Goal: Task Accomplishment & Management: Complete application form

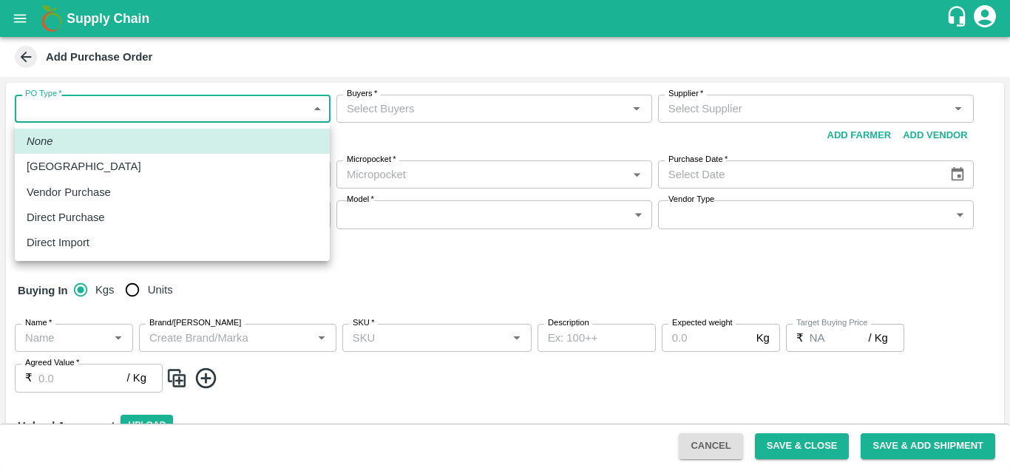
click at [297, 114] on body "Supply Chain Add Purchase Order PO Type   * ​ PO Type Buyers   * Buyers   * Sup…" at bounding box center [505, 234] width 1010 height 468
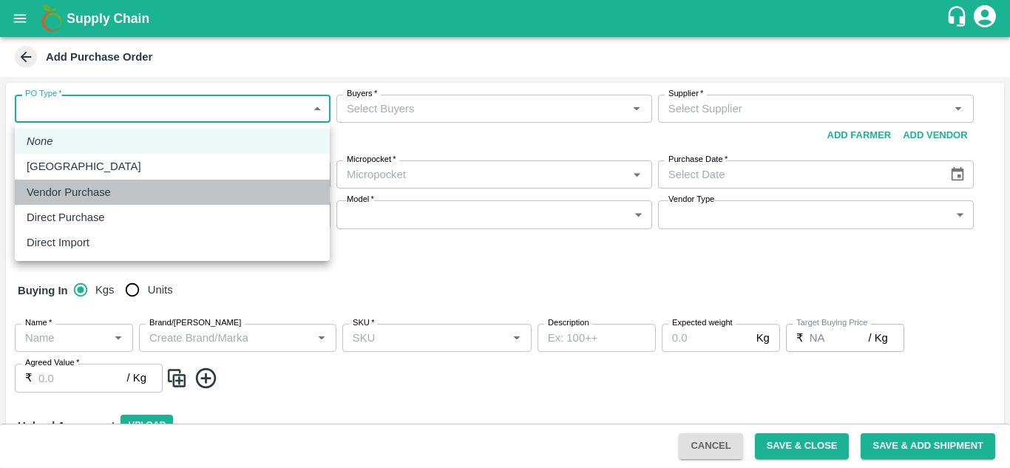
click at [105, 194] on p "Vendor Purchase" at bounding box center [69, 192] width 84 height 16
type input "2"
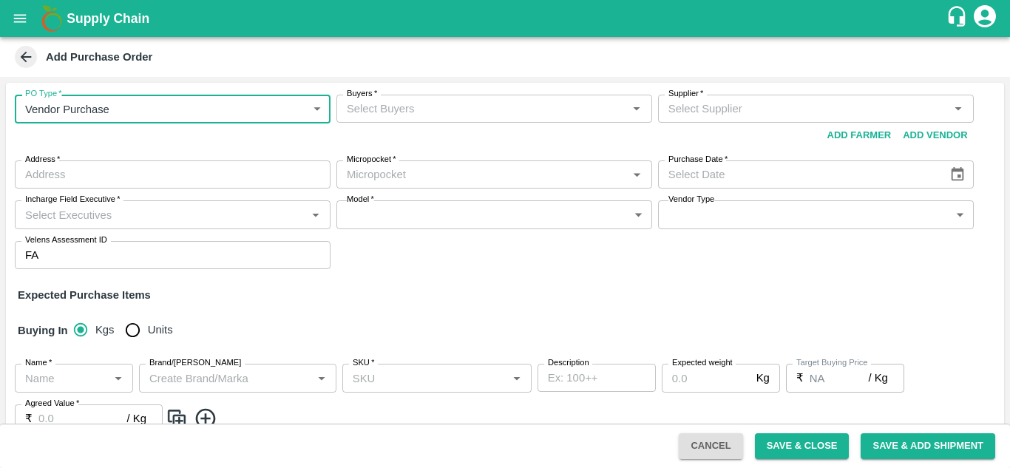
click at [425, 111] on input "Buyers   *" at bounding box center [482, 108] width 283 height 19
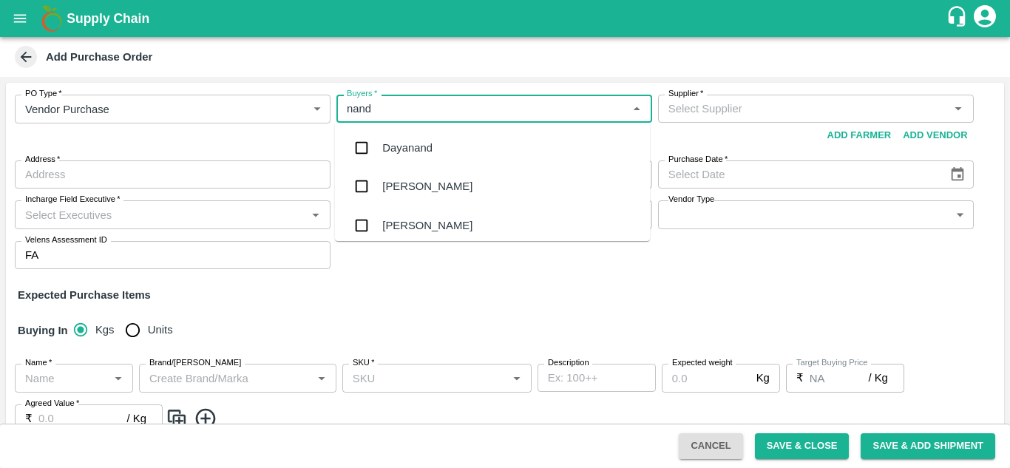
type input "nanda"
click at [453, 229] on div "[PERSON_NAME] L" at bounding box center [431, 225] width 99 height 16
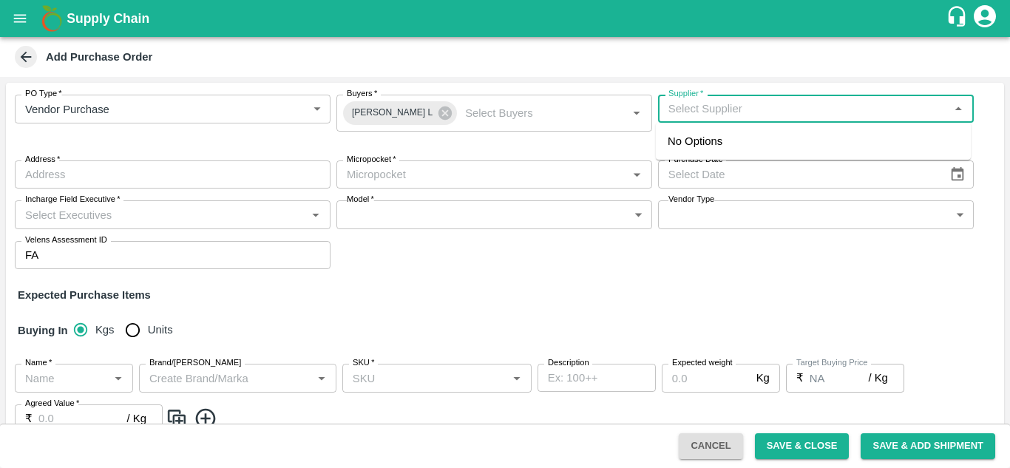
click at [746, 117] on input "Supplier   *" at bounding box center [804, 108] width 283 height 19
type input "suri agro fre"
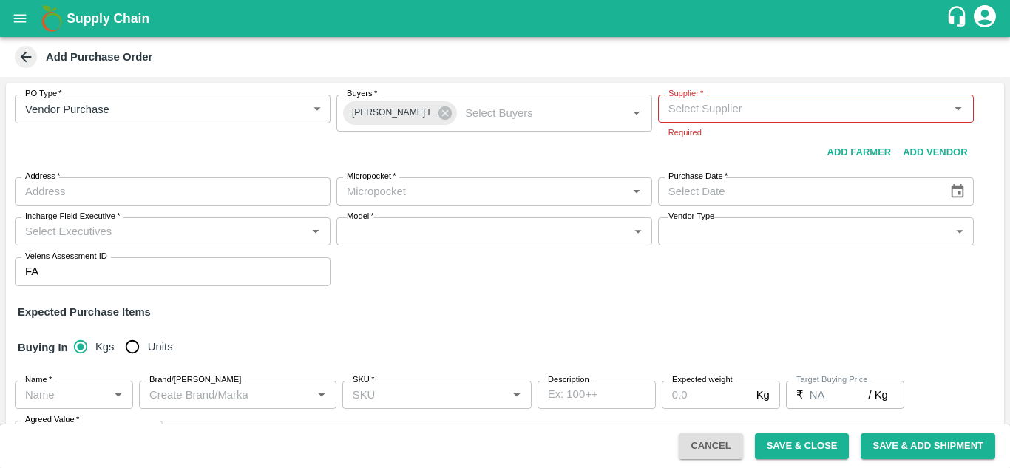
click at [645, 316] on div "Expected Purchase Items" at bounding box center [505, 312] width 975 height 16
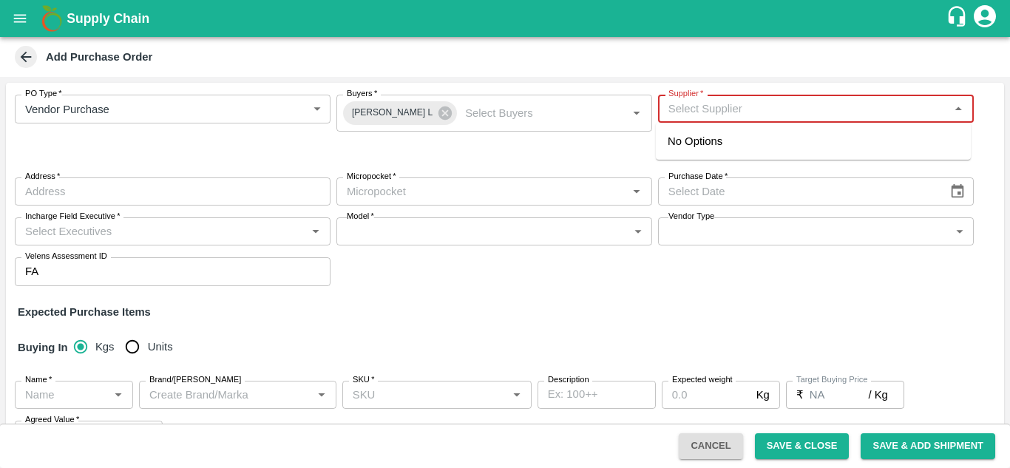
click at [785, 112] on input "Supplier   *" at bounding box center [804, 108] width 283 height 19
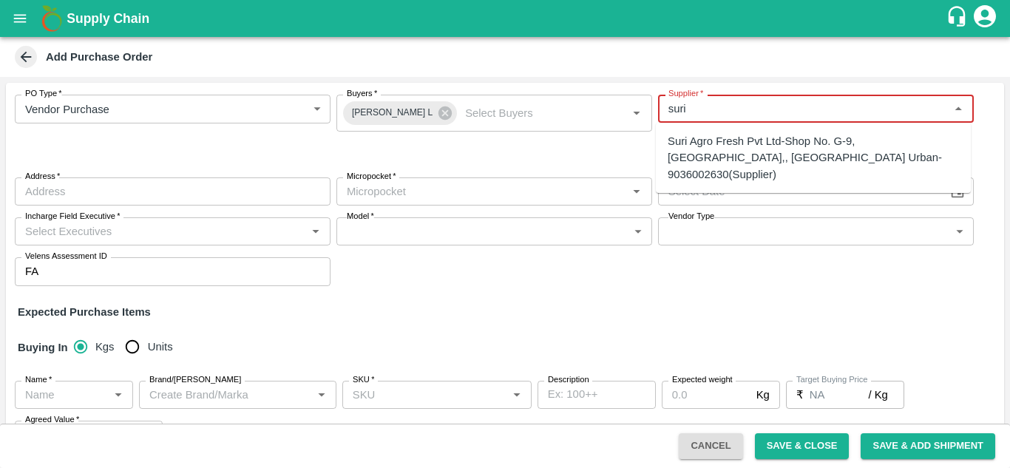
click at [786, 154] on div "Suri Agro Fresh Pvt Ltd-Shop No. G-9, [GEOGRAPHIC_DATA],, [GEOGRAPHIC_DATA] Urb…" at bounding box center [813, 158] width 291 height 50
type input "Suri Agro Fresh Pvt Ltd-Shop No. G-9, [GEOGRAPHIC_DATA],, [GEOGRAPHIC_DATA] Urb…"
type input "Shop No. [STREET_ADDRESS]"
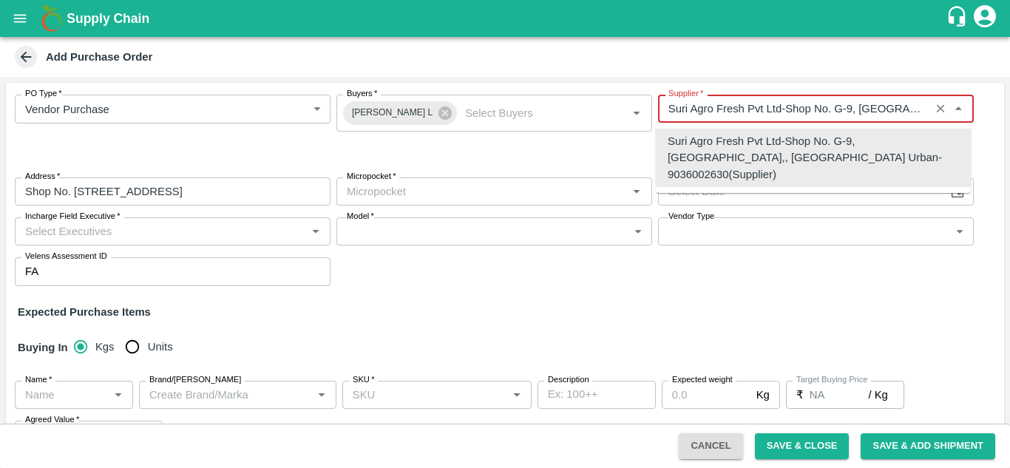
click at [782, 114] on input "Supplier   *" at bounding box center [794, 108] width 263 height 19
click at [777, 161] on div "Suri Agro Fresh Pvt Ltd-Shop No. G-9, [GEOGRAPHIC_DATA],, [GEOGRAPHIC_DATA] Urb…" at bounding box center [813, 158] width 291 height 50
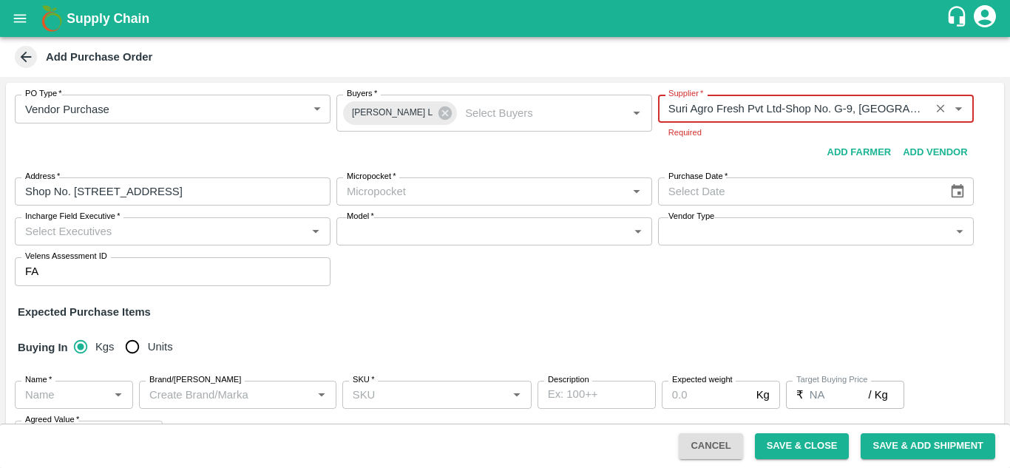
type input "Suri Agro Fresh Pvt Ltd-Shop No. G-9, [GEOGRAPHIC_DATA],, [GEOGRAPHIC_DATA] Urb…"
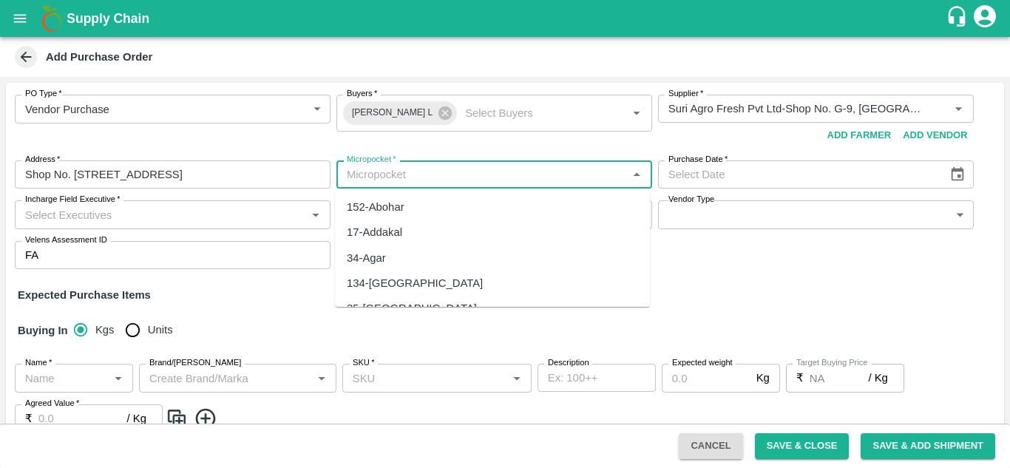
click at [383, 189] on body "Supply Chain Add Purchase Order PO Type   * Vendor Purchase 2 PO Type Buyers   …" at bounding box center [505, 234] width 1010 height 468
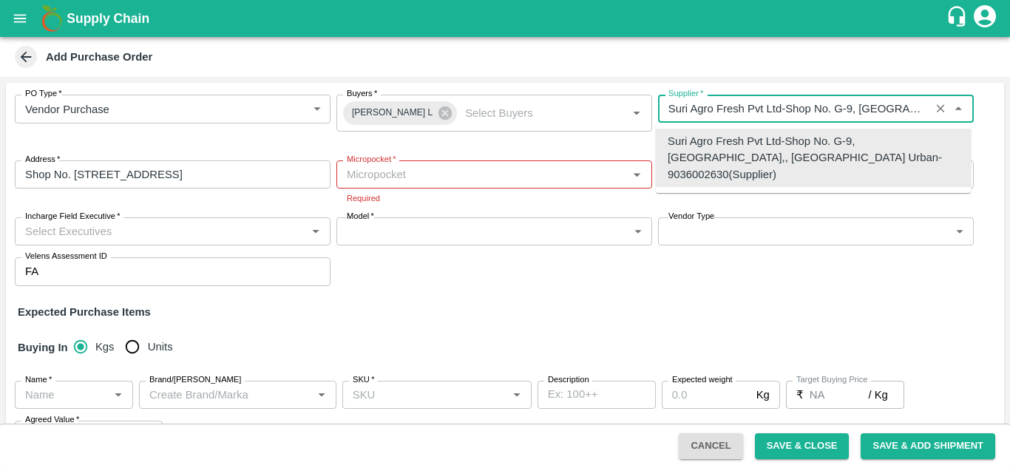
click at [907, 105] on input "Supplier   *" at bounding box center [794, 108] width 263 height 19
click at [875, 157] on div "Suri Agro Fresh Pvt Ltd-Shop No. G-9, [GEOGRAPHIC_DATA],, [GEOGRAPHIC_DATA] Urb…" at bounding box center [813, 158] width 291 height 50
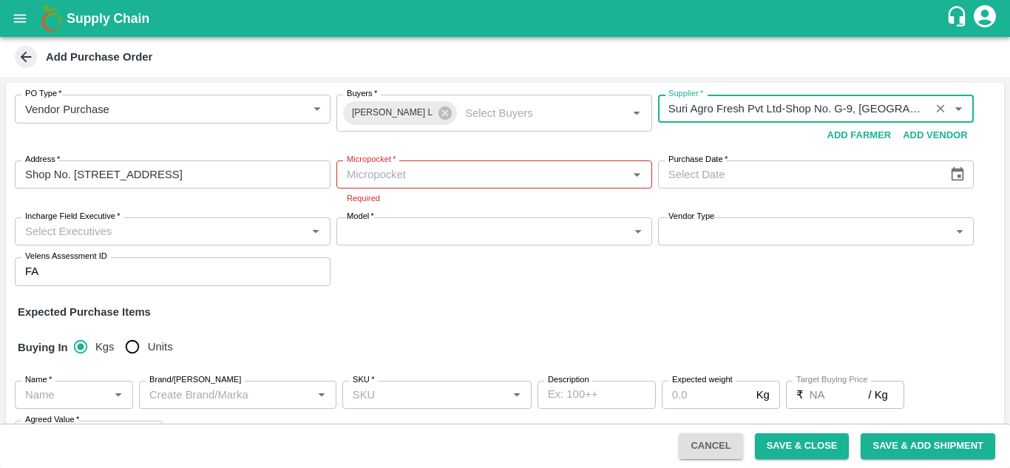
click at [788, 144] on div "Supplier   * Supplier   * Add Vendor Add Farmer" at bounding box center [816, 122] width 316 height 54
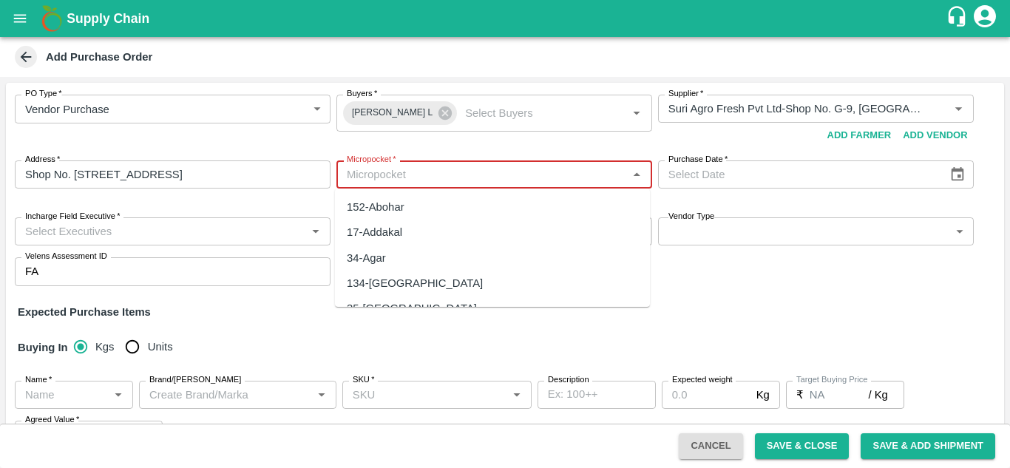
click at [489, 175] on input "Micropocket   *" at bounding box center [482, 174] width 283 height 19
click at [413, 214] on div "80-[GEOGRAPHIC_DATA]" at bounding box center [412, 207] width 130 height 16
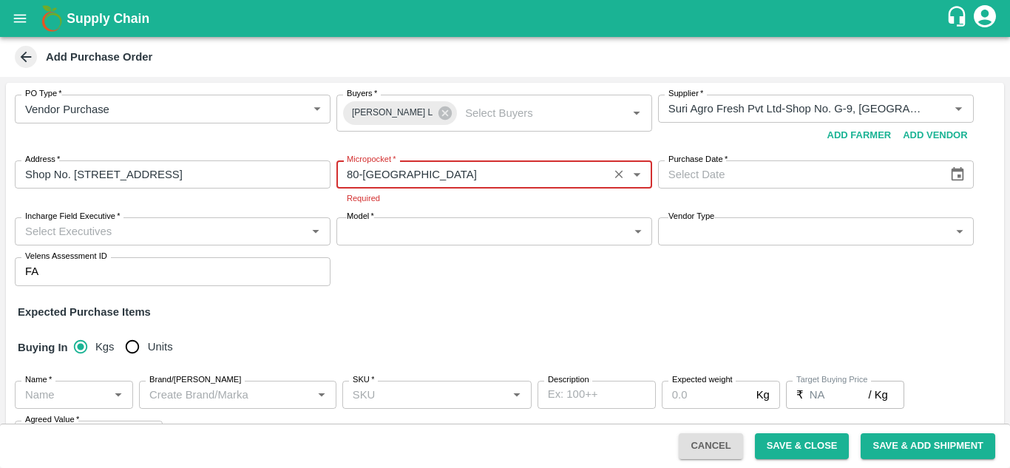
type input "80-[GEOGRAPHIC_DATA]"
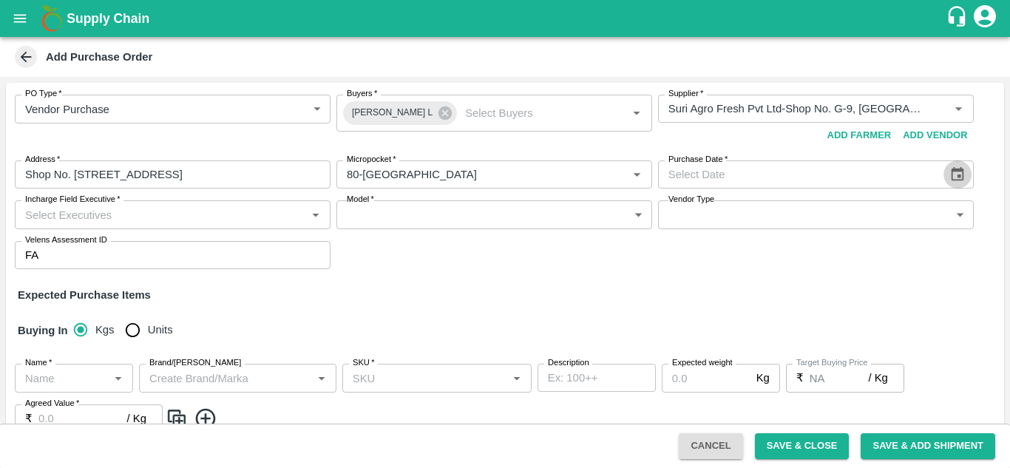
click at [957, 175] on icon "Choose date" at bounding box center [958, 174] width 13 height 14
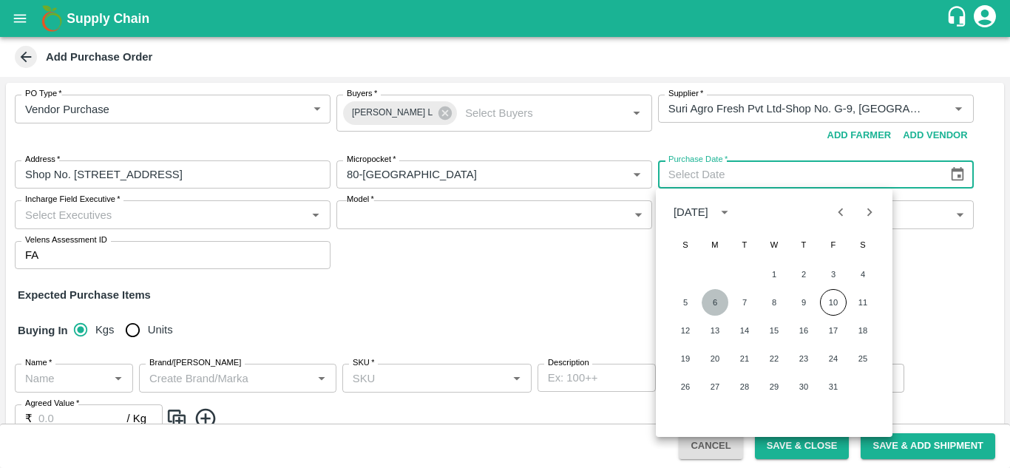
click at [714, 302] on button "6" at bounding box center [715, 302] width 27 height 27
type input "[DATE]"
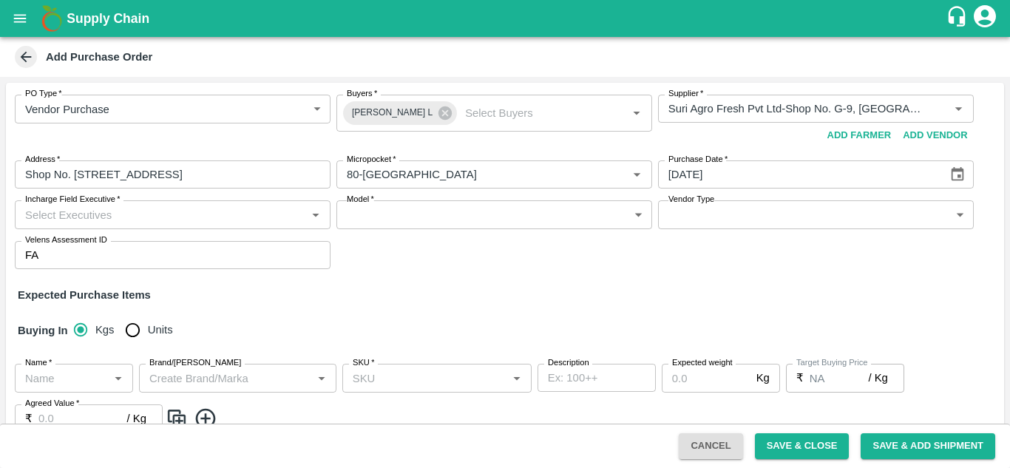
click at [271, 218] on input "Incharge Field Executive   *" at bounding box center [160, 214] width 283 height 19
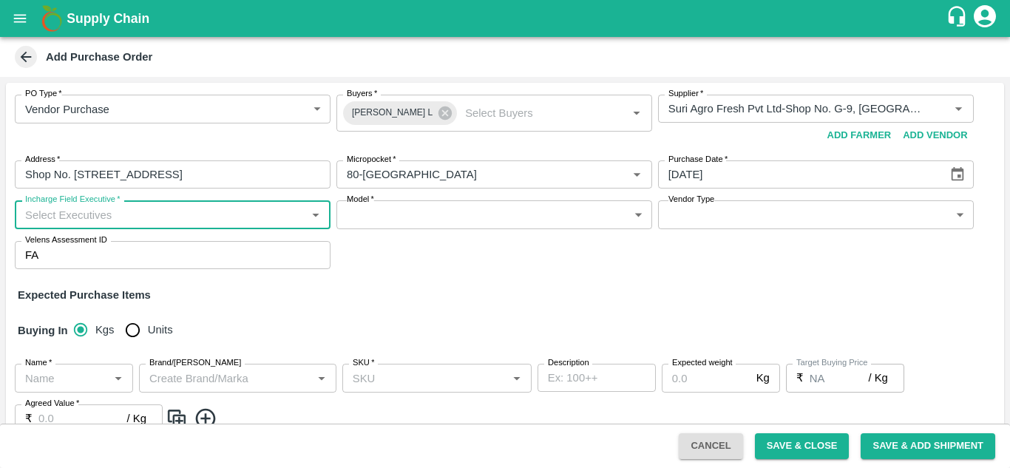
click at [271, 218] on input "Incharge Field Executive   *" at bounding box center [160, 214] width 283 height 19
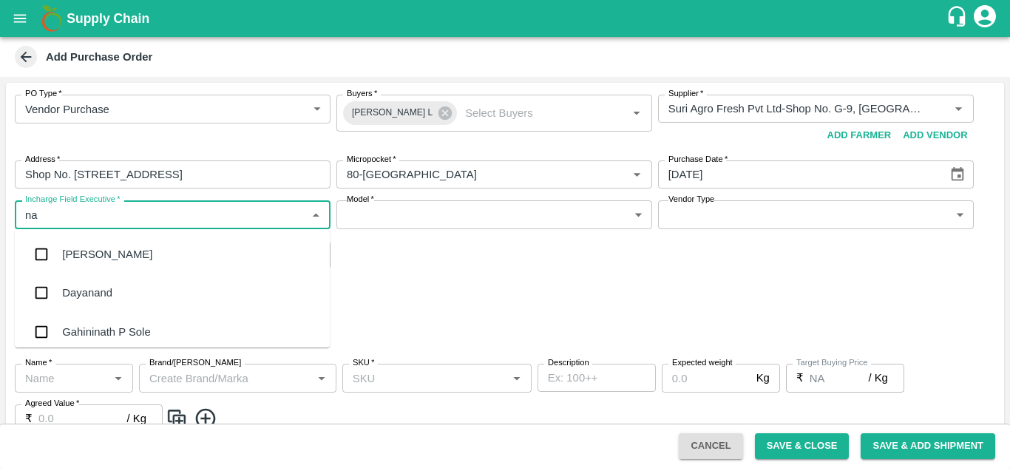
type input "n"
type input "v"
type input "nanda kuma"
click at [37, 256] on input "checkbox" at bounding box center [42, 255] width 30 height 30
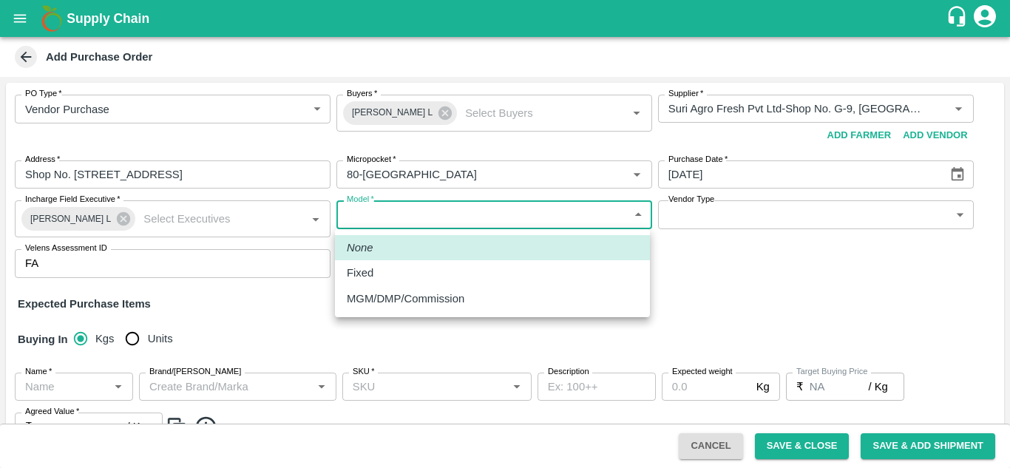
click at [409, 220] on body "Supply Chain Add Purchase Order PO Type   * Vendor Purchase 2 PO Type Buyers   …" at bounding box center [505, 234] width 1010 height 468
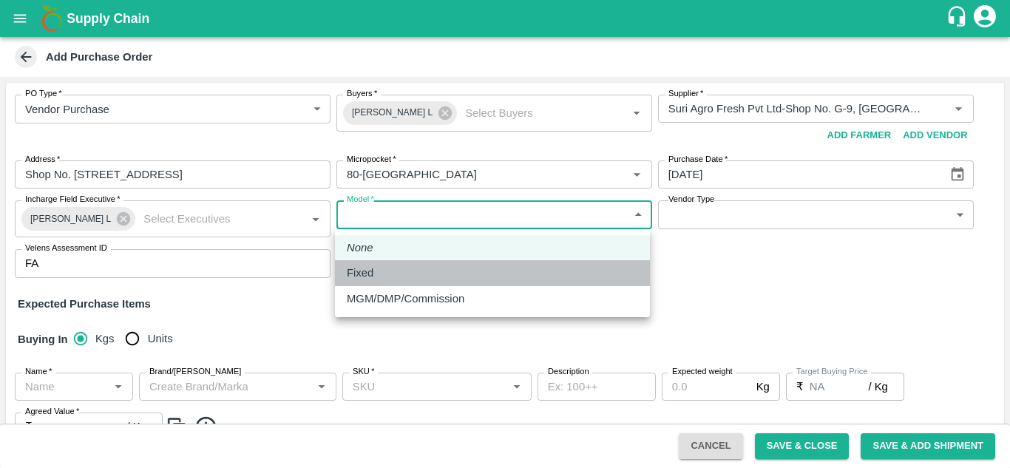
click at [388, 274] on div "Fixed" at bounding box center [492, 273] width 291 height 16
type input "Fixed"
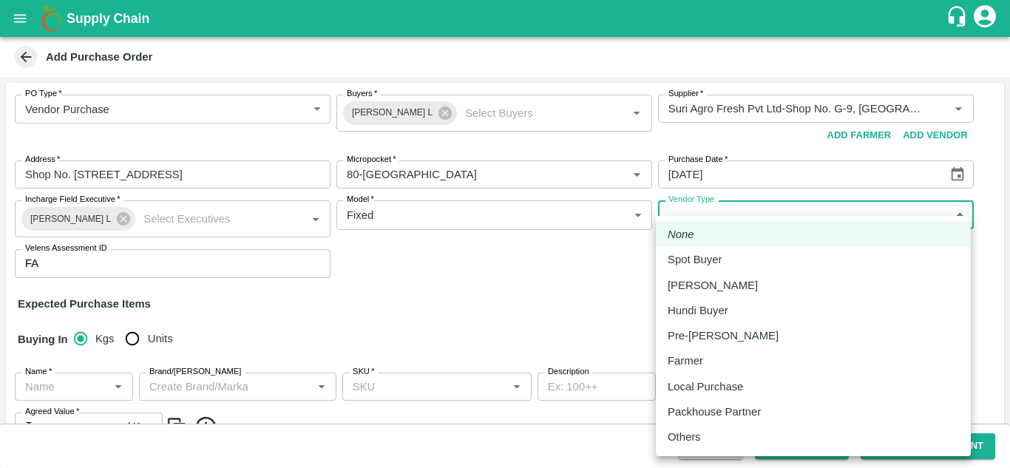
click at [803, 221] on body "Supply Chain Add Purchase Order PO Type   * Vendor Purchase 2 PO Type Buyers   …" at bounding box center [505, 234] width 1010 height 468
click at [716, 384] on p "Local Purchase" at bounding box center [705, 387] width 75 height 16
type input "LOCAL_PURCHASE"
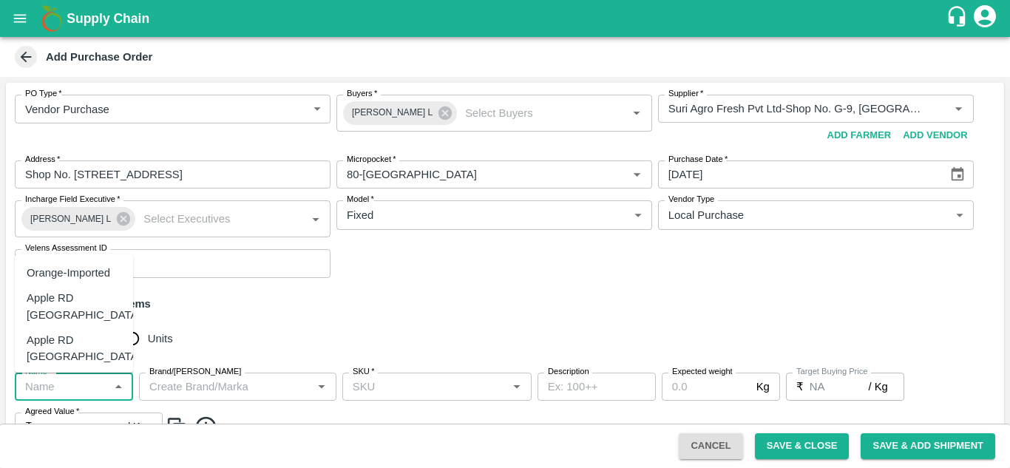
click at [90, 386] on input "Name   *" at bounding box center [61, 386] width 85 height 19
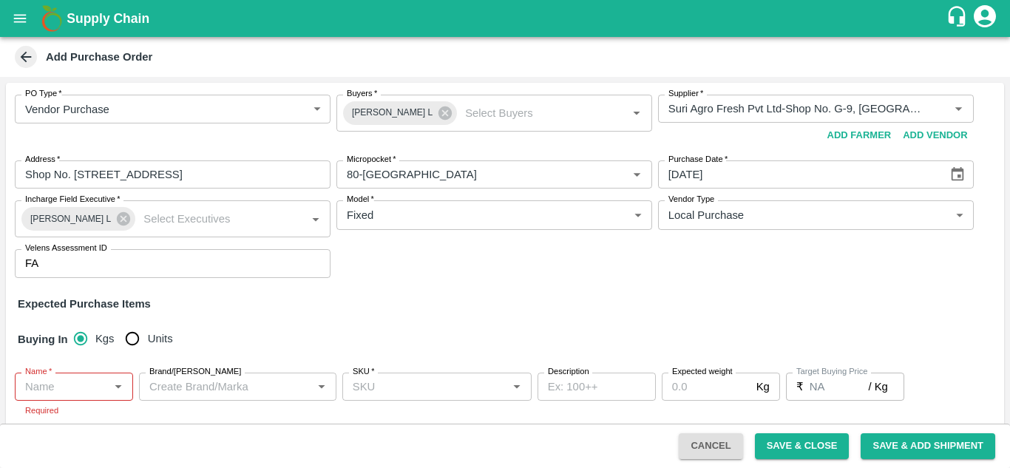
click at [280, 325] on div "Buying In Kgs Units" at bounding box center [505, 339] width 999 height 43
click at [138, 337] on input "Units" at bounding box center [133, 339] width 30 height 30
radio input "true"
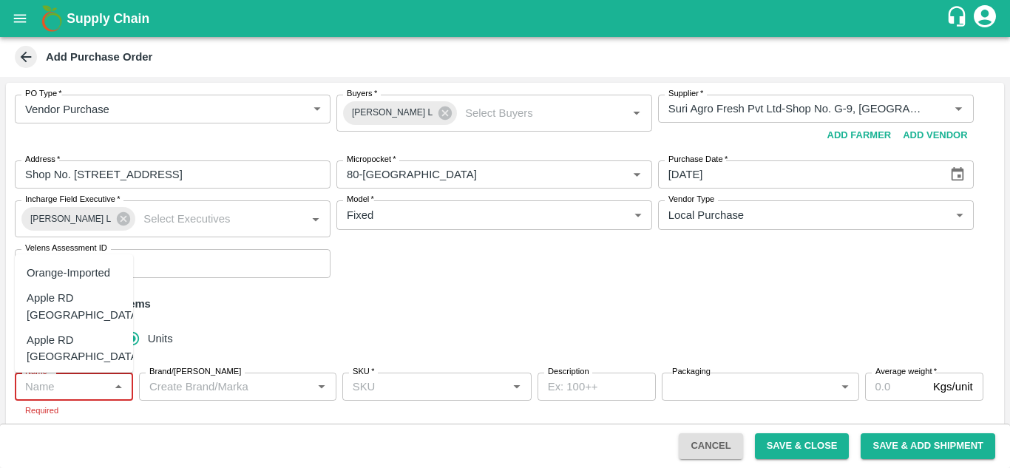
click at [63, 394] on input "Name   *" at bounding box center [61, 386] width 85 height 19
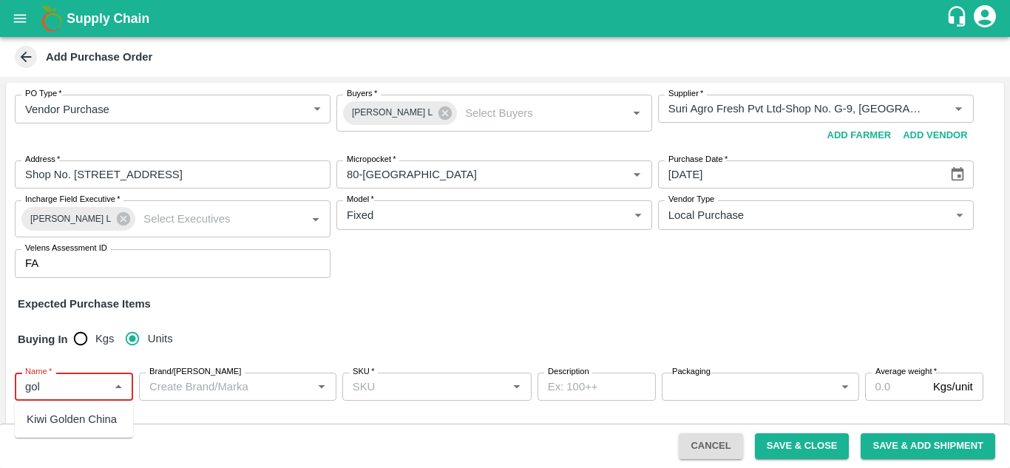
click at [99, 418] on div "Kiwi Golden China" at bounding box center [72, 419] width 90 height 16
click at [86, 386] on div "Name   *" at bounding box center [74, 387] width 118 height 28
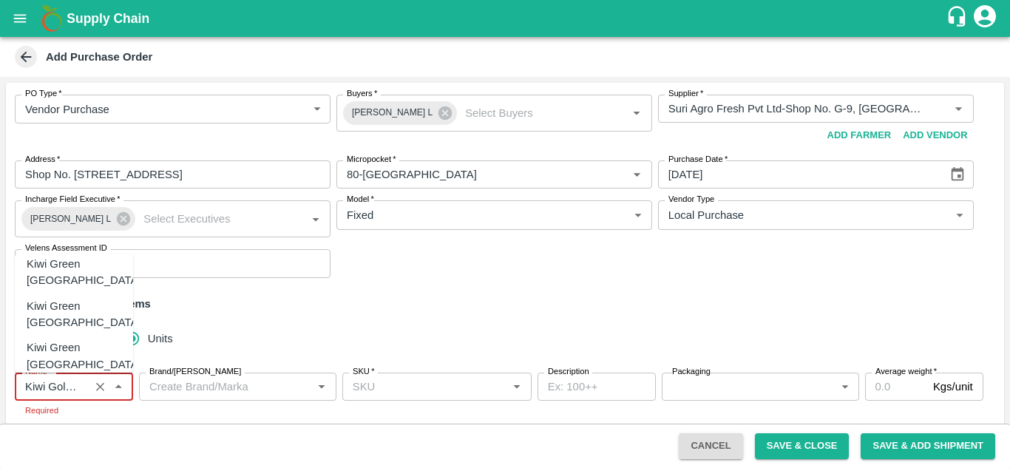
scroll to position [569, 0]
click at [107, 465] on div "Kiwi Golden China" at bounding box center [72, 473] width 90 height 16
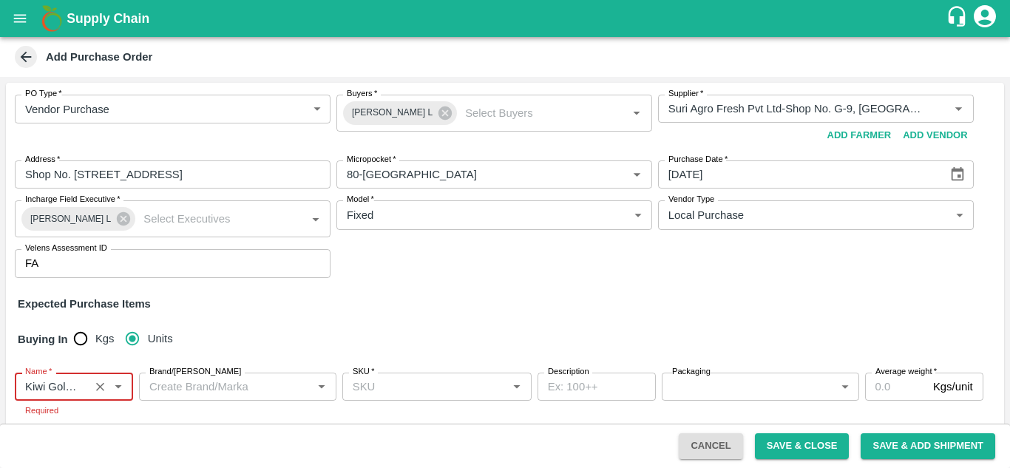
type input "Kiwi Golden China"
click at [243, 388] on input "Brand/[PERSON_NAME]" at bounding box center [225, 386] width 164 height 19
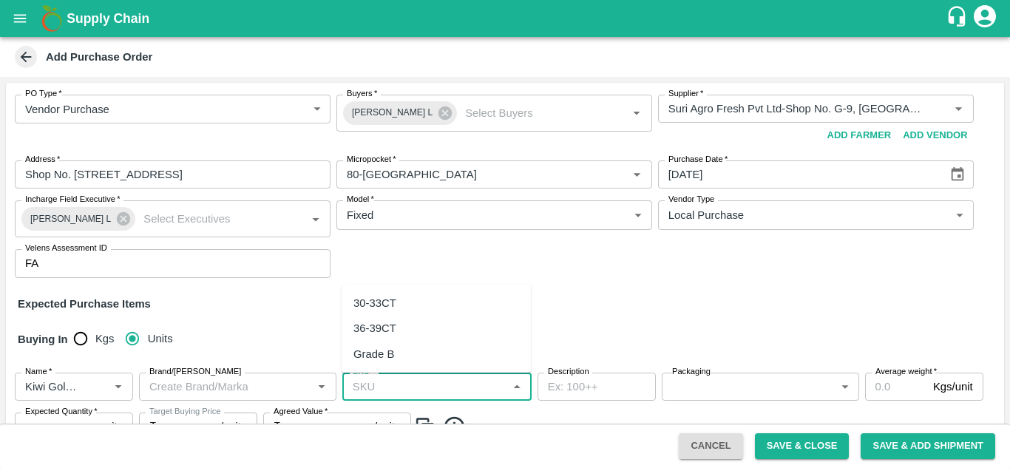
click at [403, 391] on input "SKU   *" at bounding box center [425, 386] width 156 height 19
click at [388, 330] on div "36-39CT" at bounding box center [375, 328] width 43 height 16
type input "36-39CT"
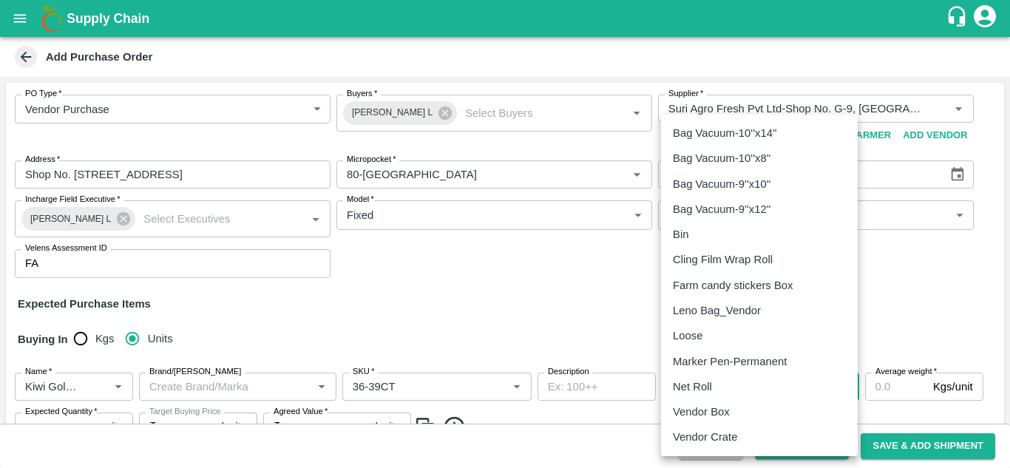
click at [710, 382] on body "Supply Chain Add Purchase Order PO Type   * Vendor Purchase 2 PO Type Buyers   …" at bounding box center [505, 234] width 1010 height 468
click at [731, 414] on div "Vendor Box" at bounding box center [705, 412] width 64 height 16
type input "276"
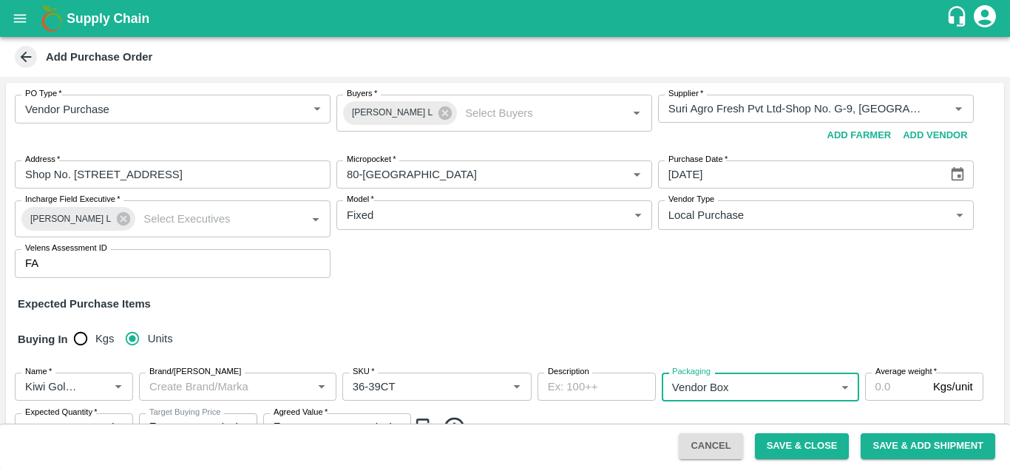
click at [893, 386] on input "Average weight   *" at bounding box center [896, 387] width 62 height 28
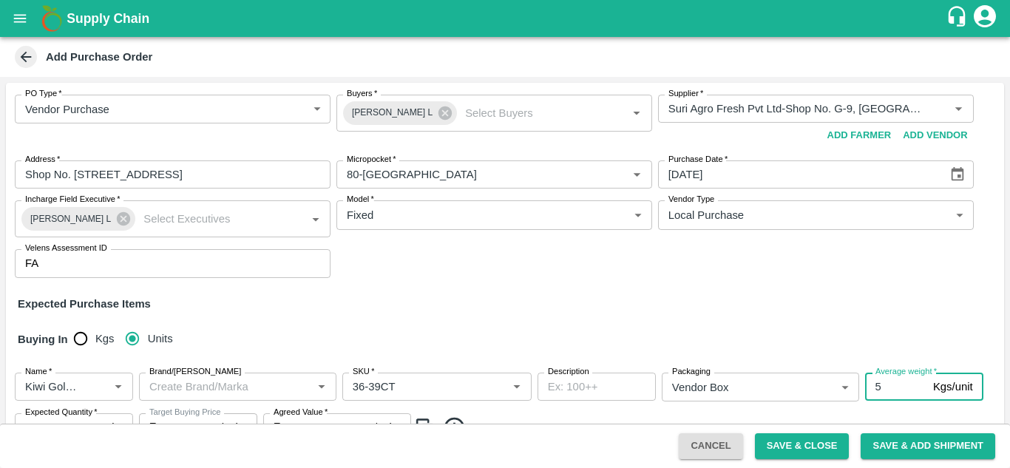
type input "5"
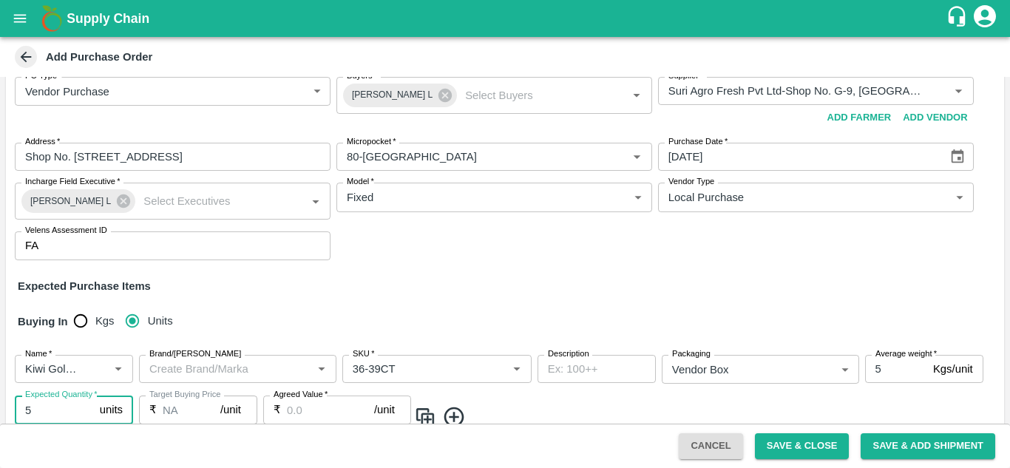
type input "5"
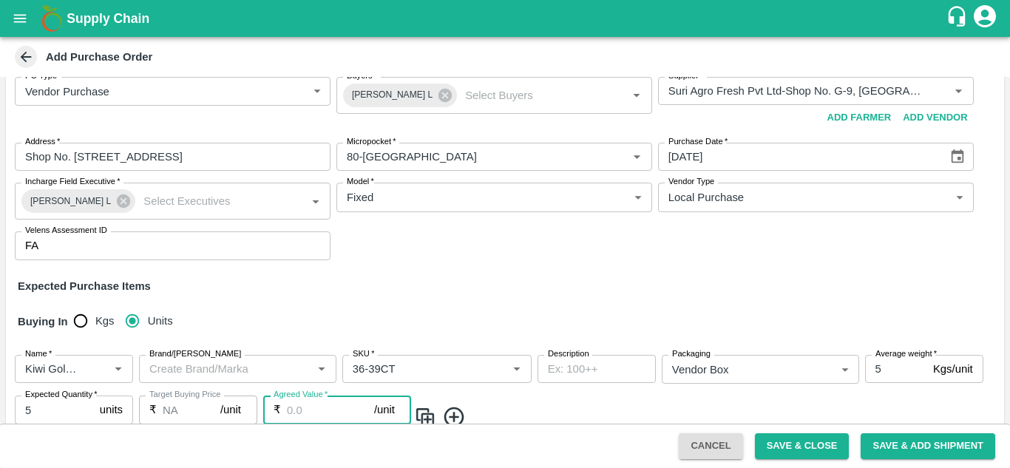
click at [318, 410] on input "Agreed Value   *" at bounding box center [330, 410] width 87 height 28
type input "1450"
click at [454, 411] on icon at bounding box center [454, 417] width 24 height 24
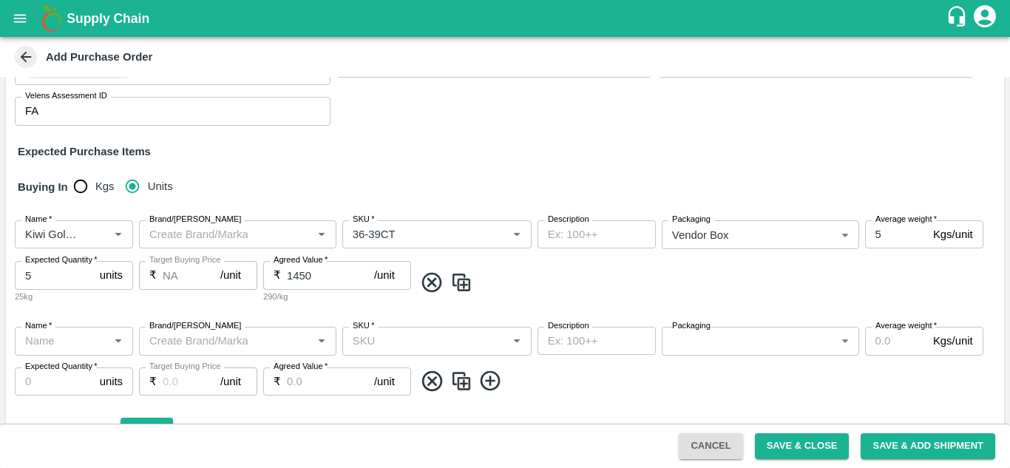
scroll to position [166, 0]
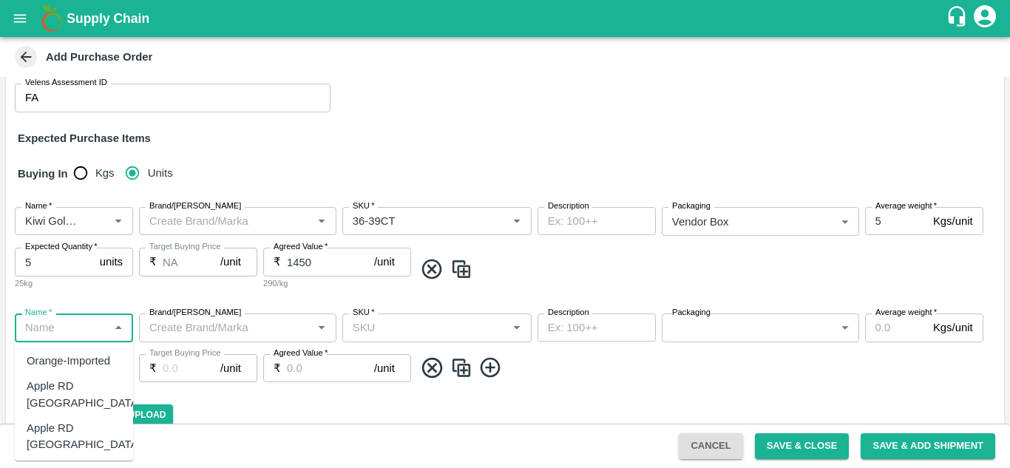
click at [59, 320] on input "Name   *" at bounding box center [61, 327] width 85 height 19
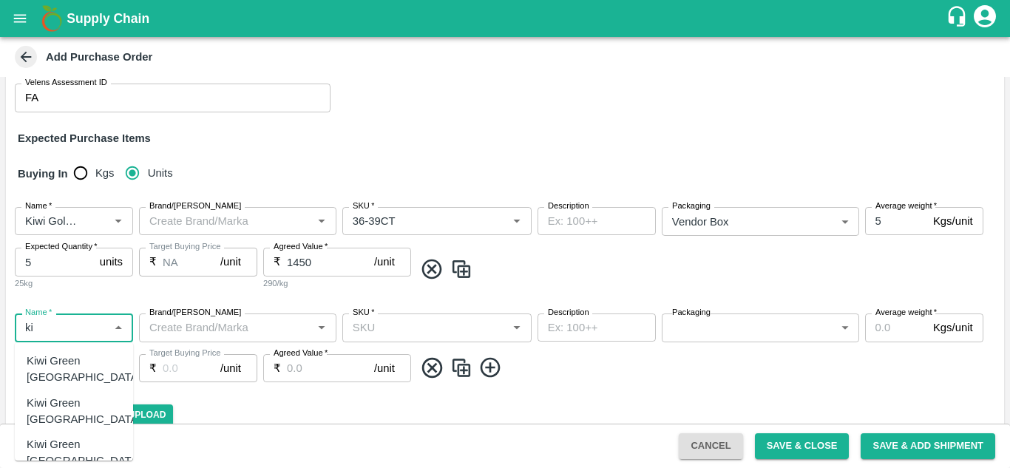
click at [38, 395] on div "Kiwi Green [GEOGRAPHIC_DATA]" at bounding box center [84, 411] width 115 height 33
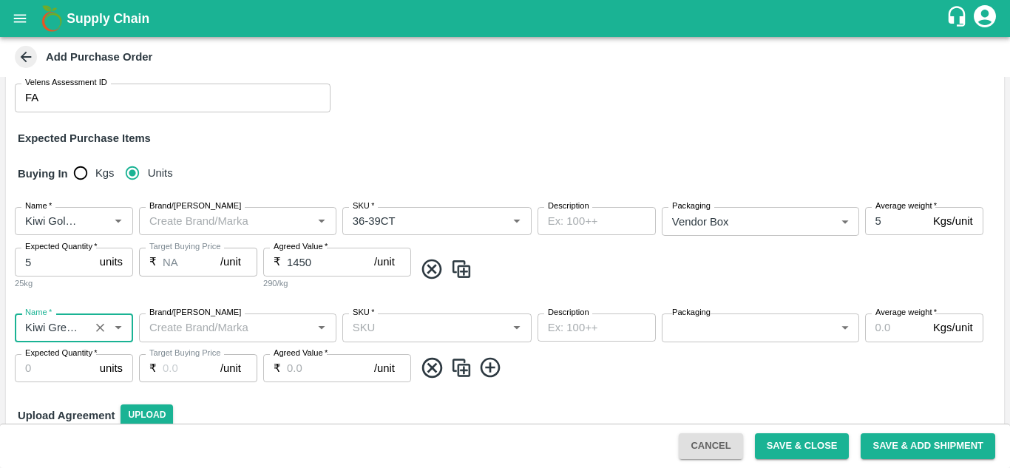
type input "Kiwi Green [GEOGRAPHIC_DATA]"
click at [431, 331] on input "SKU   *" at bounding box center [425, 327] width 156 height 19
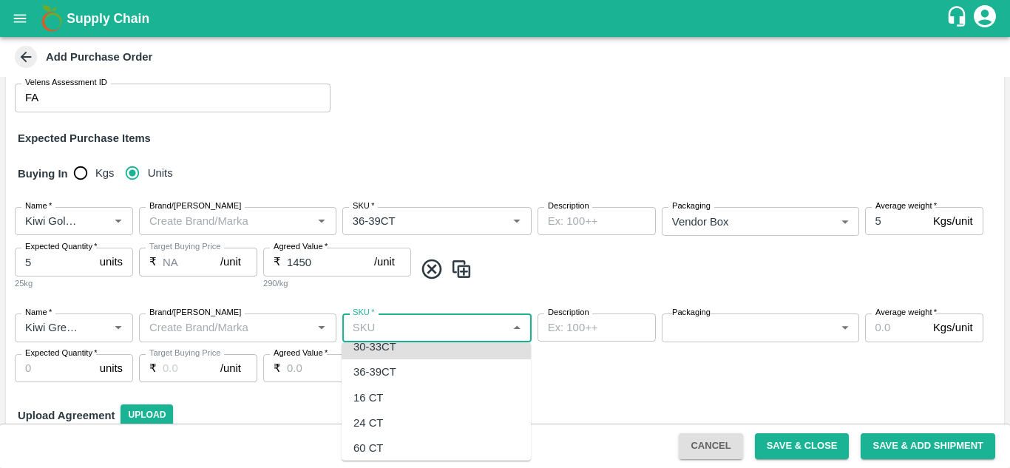
scroll to position [6, 0]
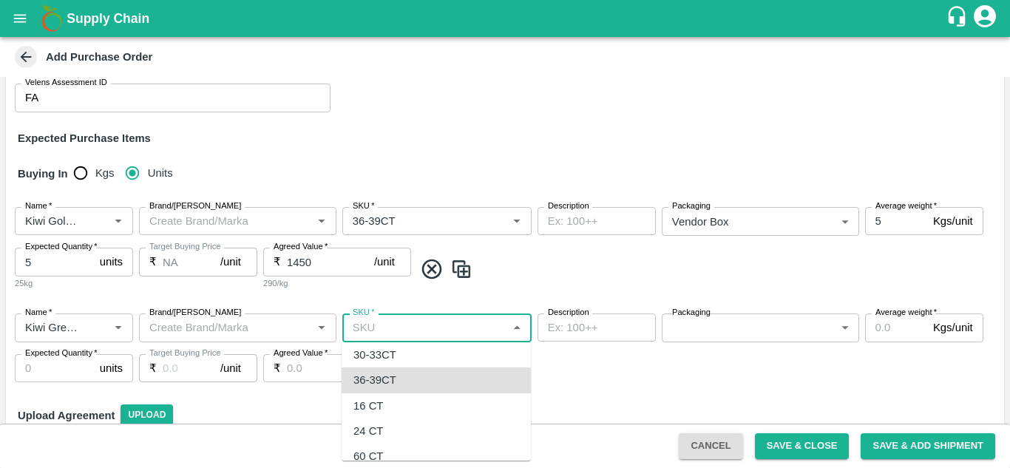
click at [406, 380] on div "36-39CT" at bounding box center [436, 380] width 189 height 25
type input "36-39CT"
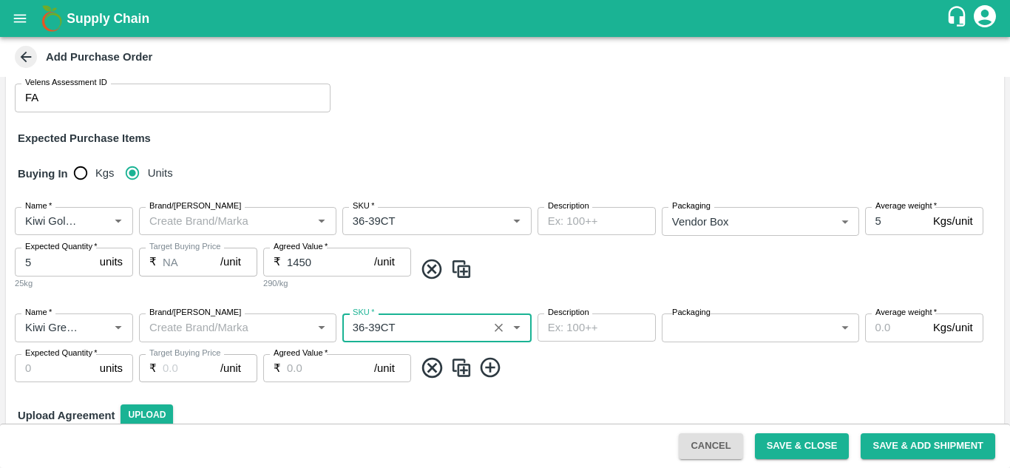
type input "NA"
click at [716, 331] on body "Supply Chain Add Purchase Order PO Type   * Vendor Purchase 2 PO Type Buyers   …" at bounding box center [505, 234] width 1010 height 468
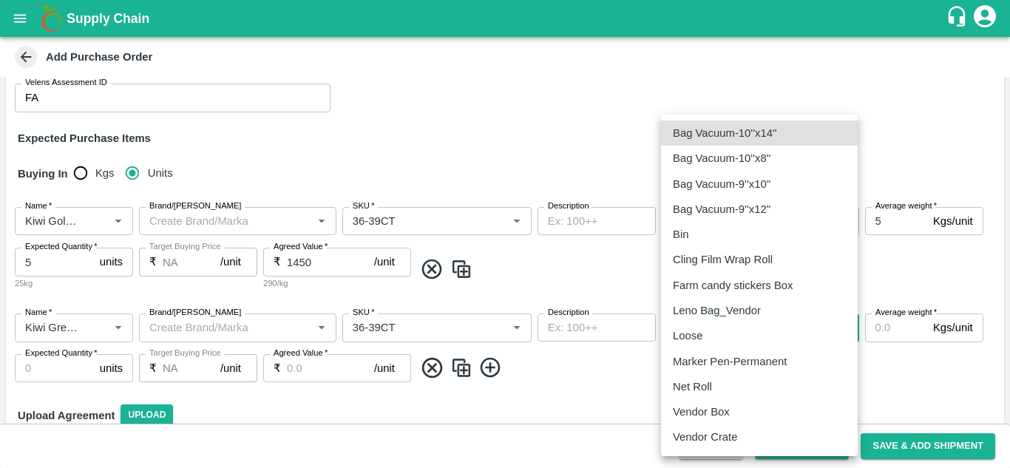
click at [705, 409] on p "Vendor Box" at bounding box center [701, 412] width 57 height 16
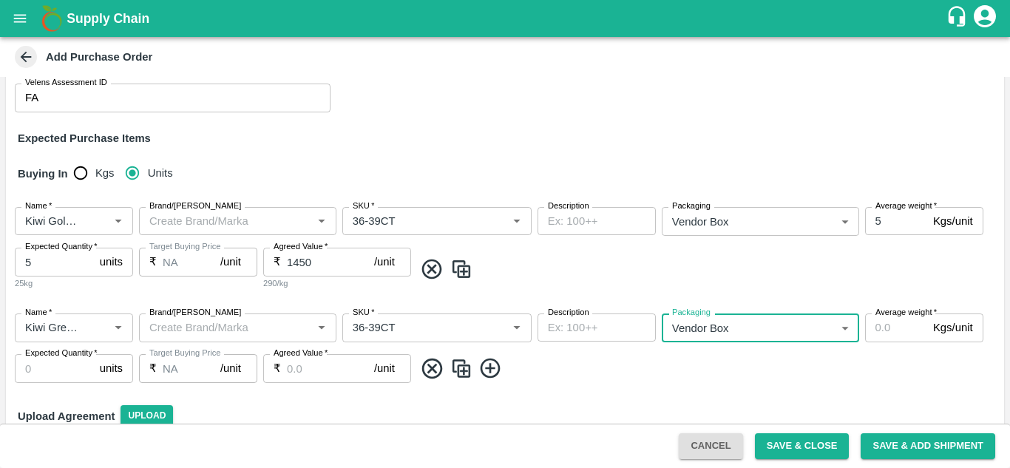
type input "276"
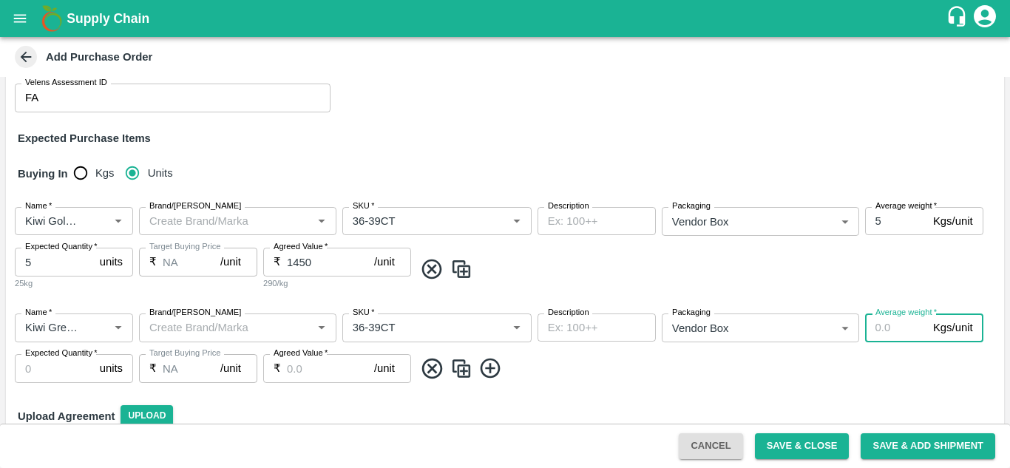
click at [885, 328] on input "Average weight   *" at bounding box center [896, 328] width 62 height 28
type input "5"
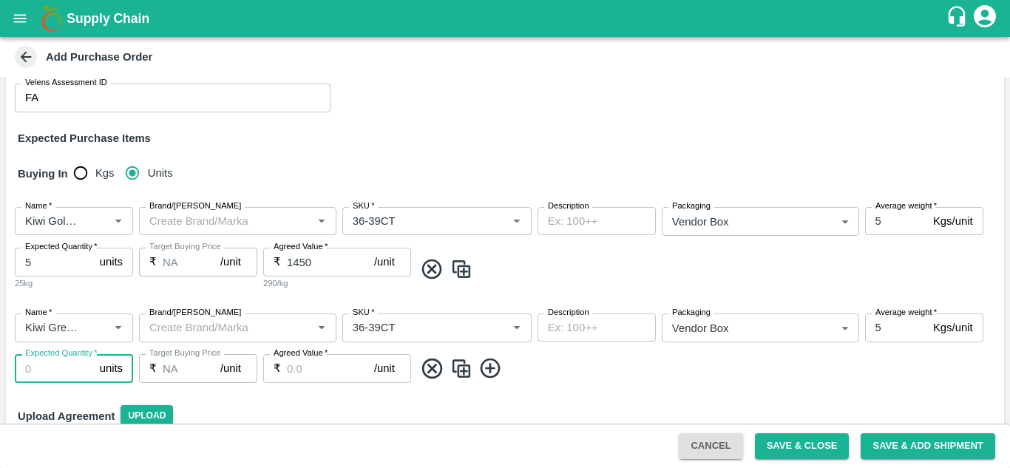
click at [65, 363] on input "Expected Quantity   *" at bounding box center [54, 368] width 79 height 28
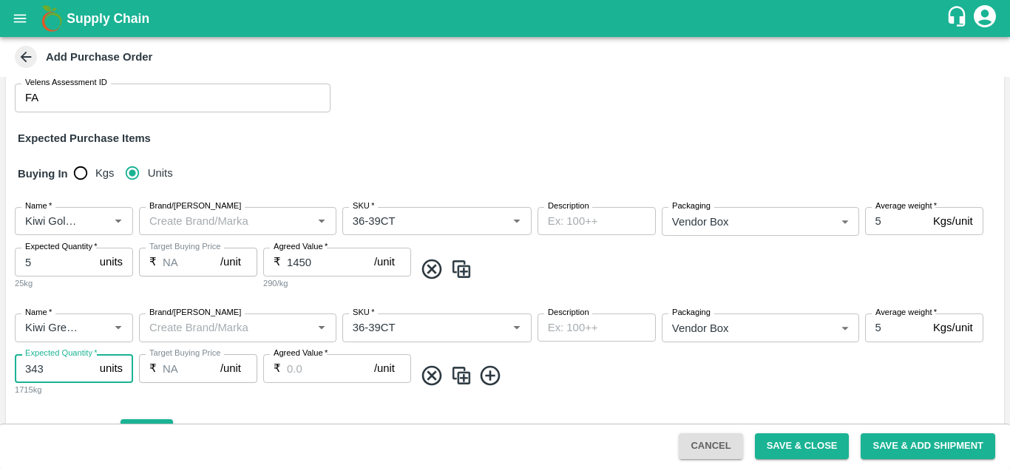
type input "343"
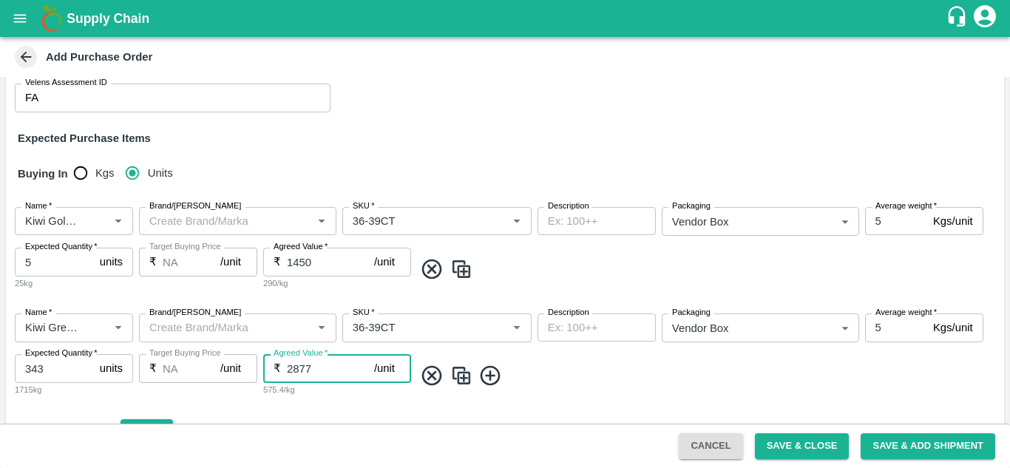
type input "2877"
click at [492, 376] on icon at bounding box center [490, 375] width 20 height 20
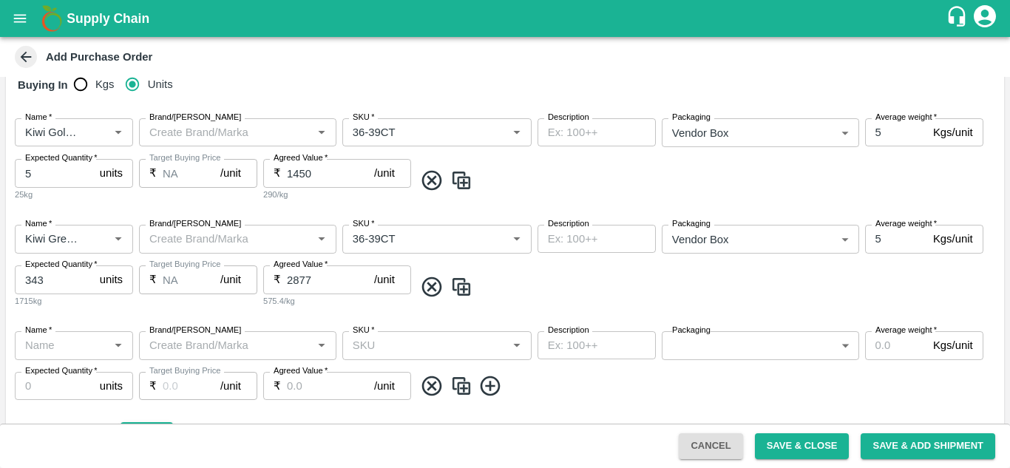
scroll to position [284, 0]
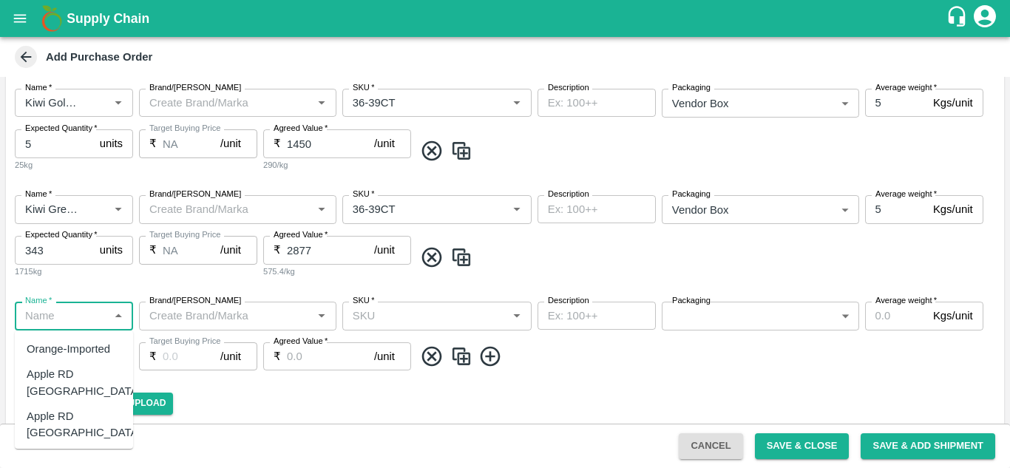
click at [64, 320] on input "Name   *" at bounding box center [61, 315] width 85 height 19
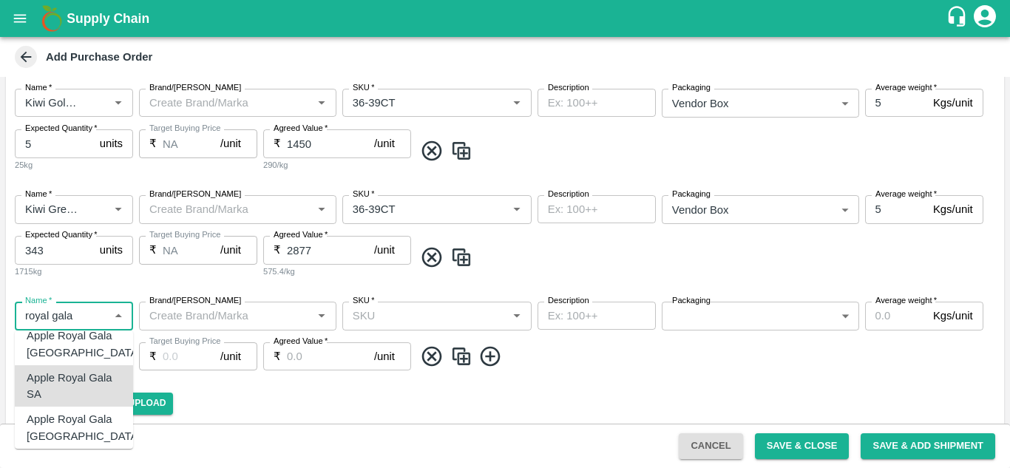
click at [108, 383] on div "Apple Royal Gala SA" at bounding box center [74, 386] width 95 height 33
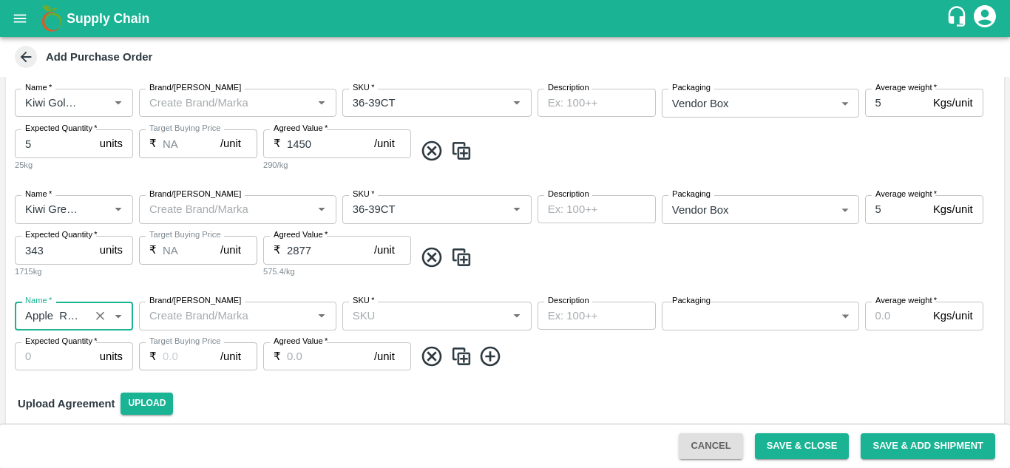
type input "Apple Royal Gala SA"
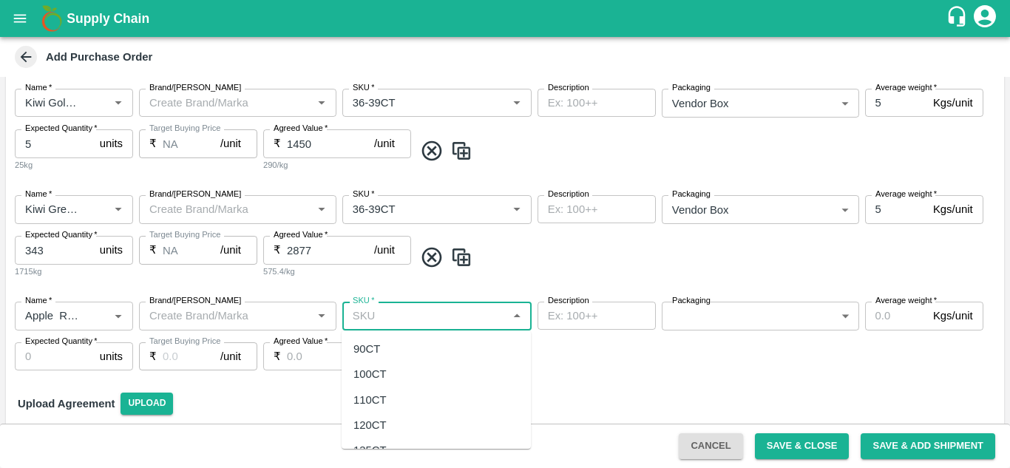
click at [434, 316] on input "SKU   *" at bounding box center [425, 315] width 156 height 19
click at [373, 401] on div "110CT" at bounding box center [370, 400] width 33 height 16
type input "110CT"
type input "NA"
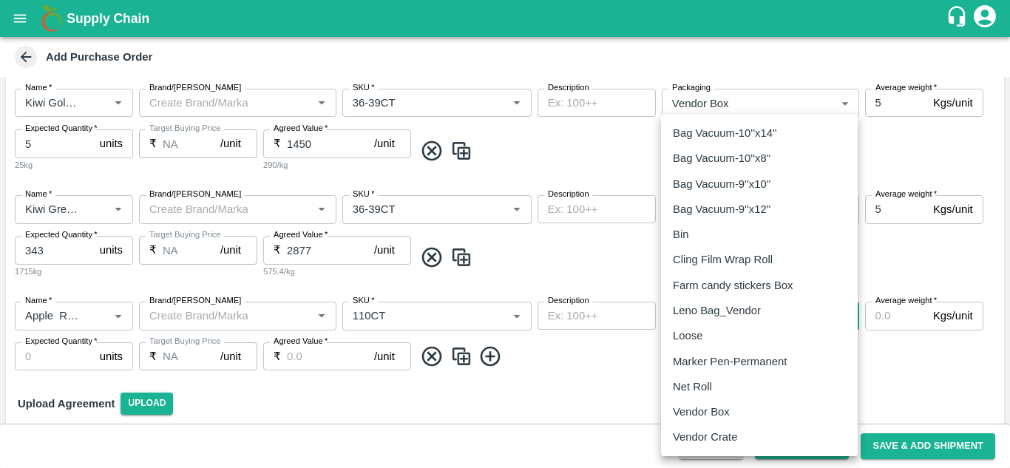
click at [693, 311] on body "Supply Chain Add Purchase Order PO Type   * Vendor Purchase 2 PO Type Buyers   …" at bounding box center [505, 234] width 1010 height 468
click at [709, 411] on p "Vendor Box" at bounding box center [701, 412] width 57 height 16
type input "276"
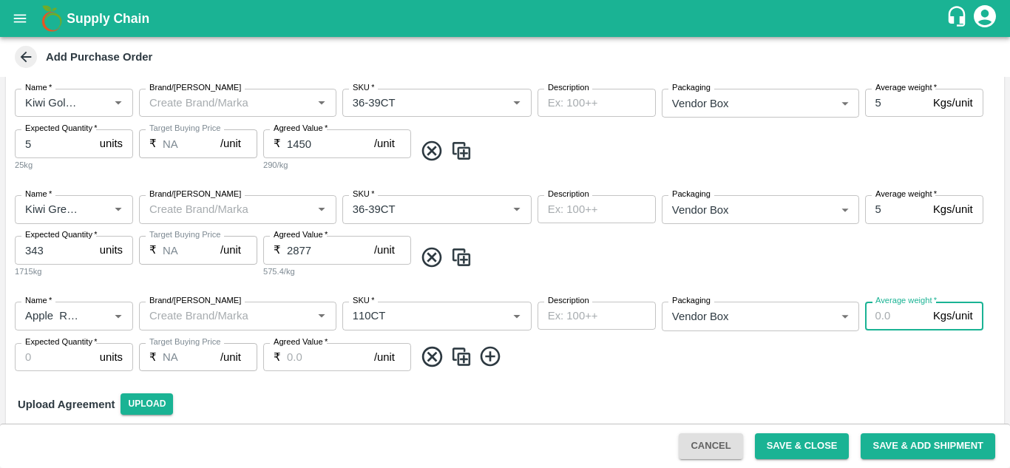
click at [903, 317] on input "Average weight   *" at bounding box center [896, 316] width 62 height 28
type input "9"
type input "18"
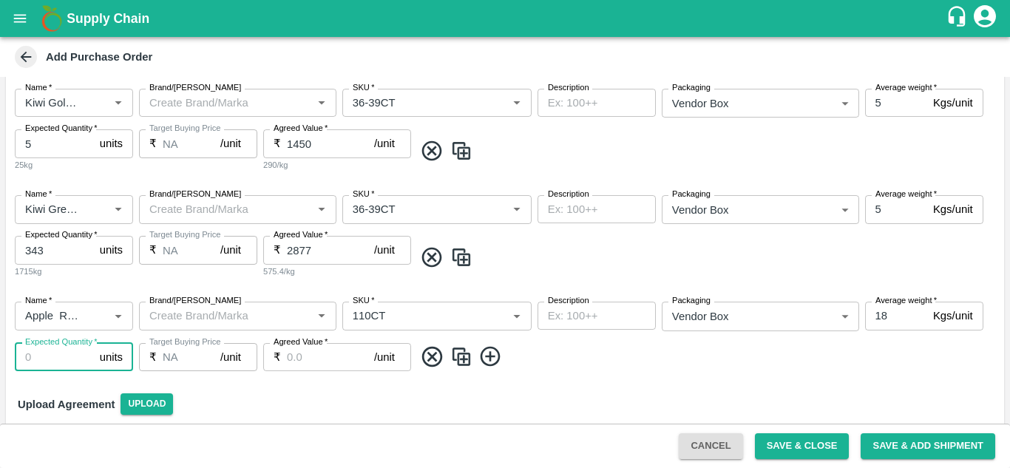
click at [43, 356] on input "Expected Quantity   *" at bounding box center [54, 357] width 79 height 28
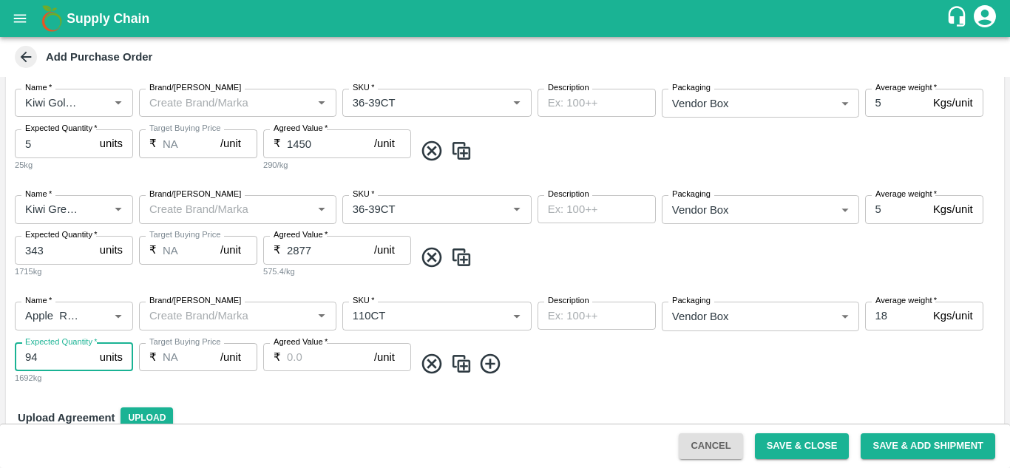
type input "94"
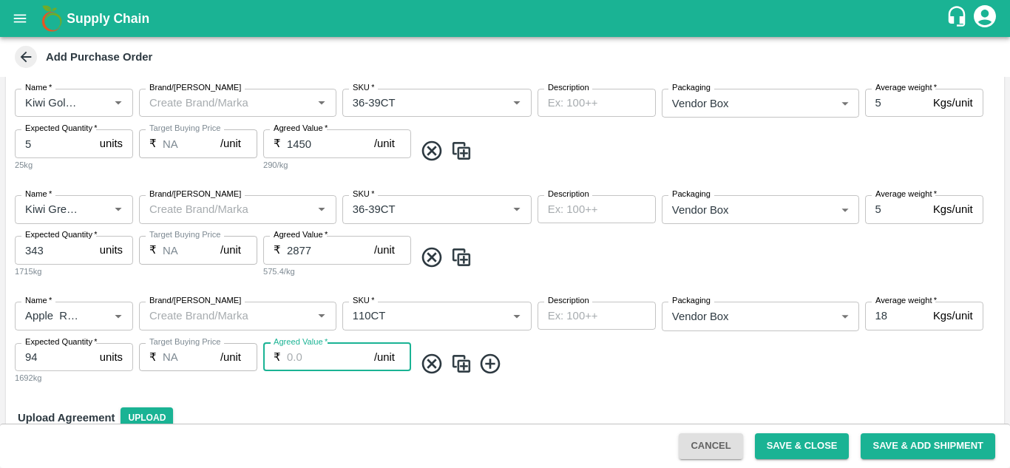
click at [309, 361] on input "Agreed Value   *" at bounding box center [330, 357] width 87 height 28
type input "3000"
click at [493, 367] on icon at bounding box center [491, 364] width 24 height 24
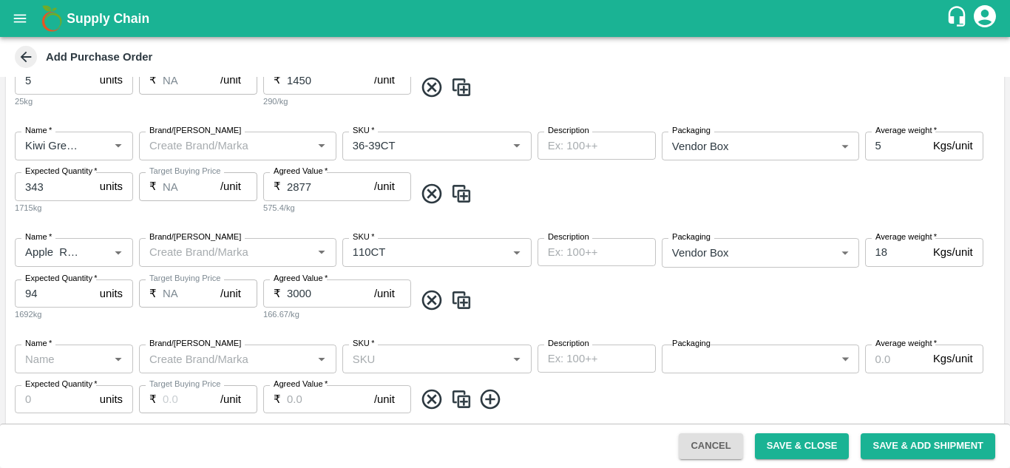
scroll to position [373, 0]
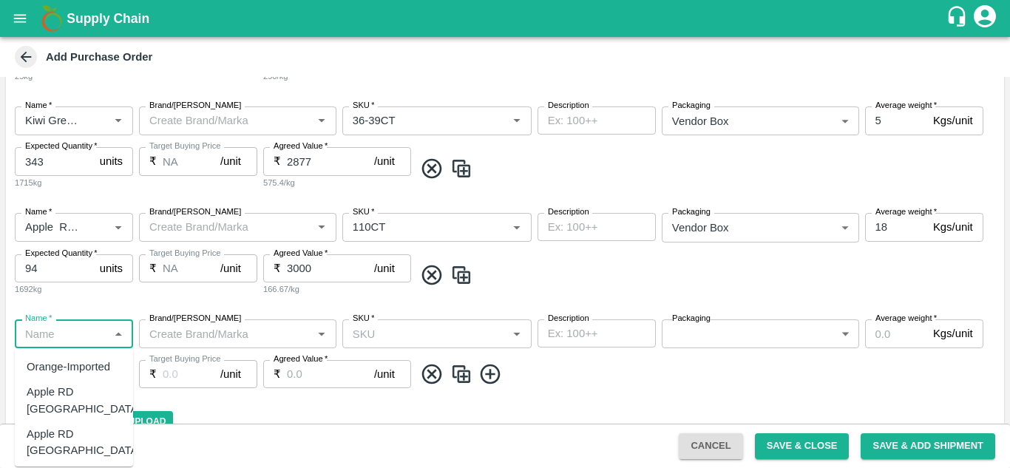
click at [103, 333] on input "Name   *" at bounding box center [61, 333] width 85 height 19
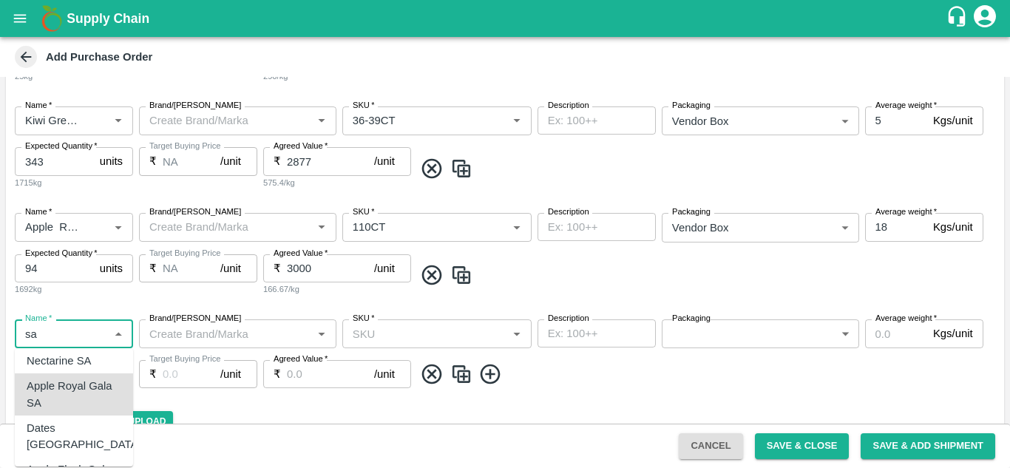
scroll to position [309, 0]
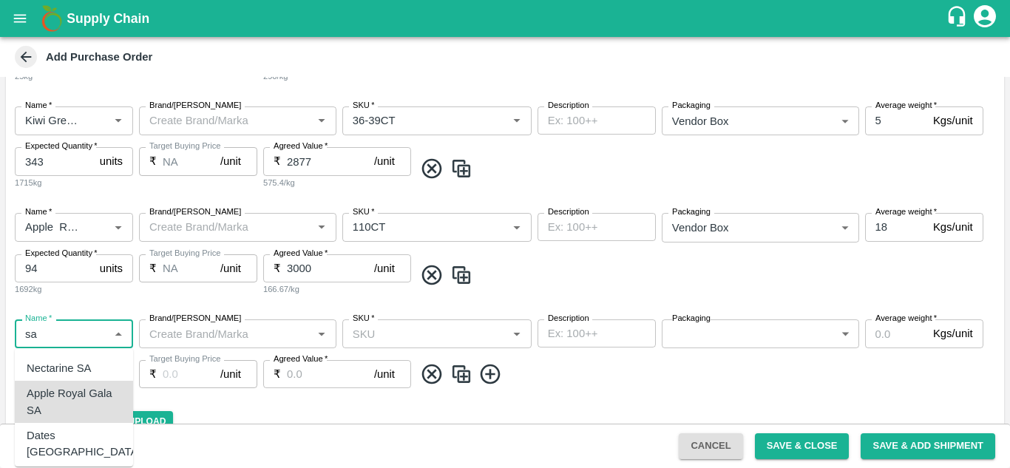
click at [82, 385] on div "Apple Royal Gala SA" at bounding box center [74, 401] width 95 height 33
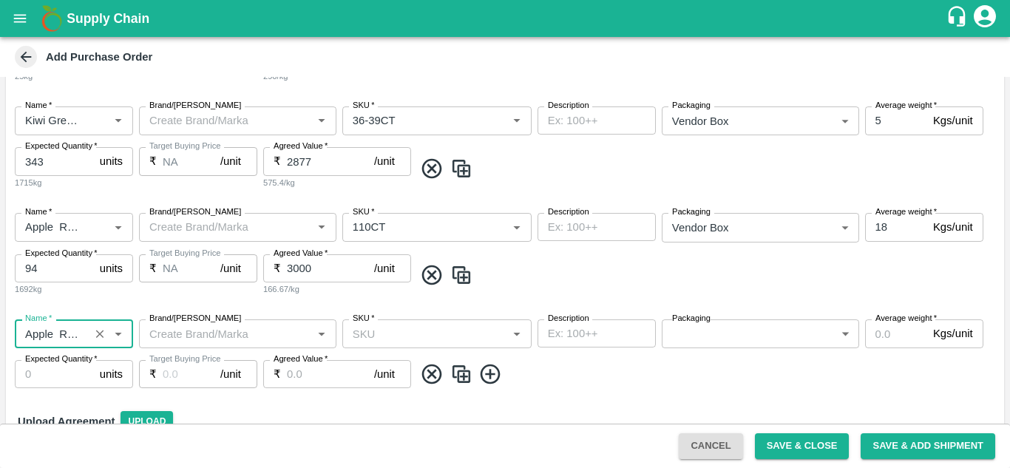
type input "Apple Royal Gala SA"
click at [250, 334] on input "Brand/[PERSON_NAME]" at bounding box center [225, 333] width 164 height 19
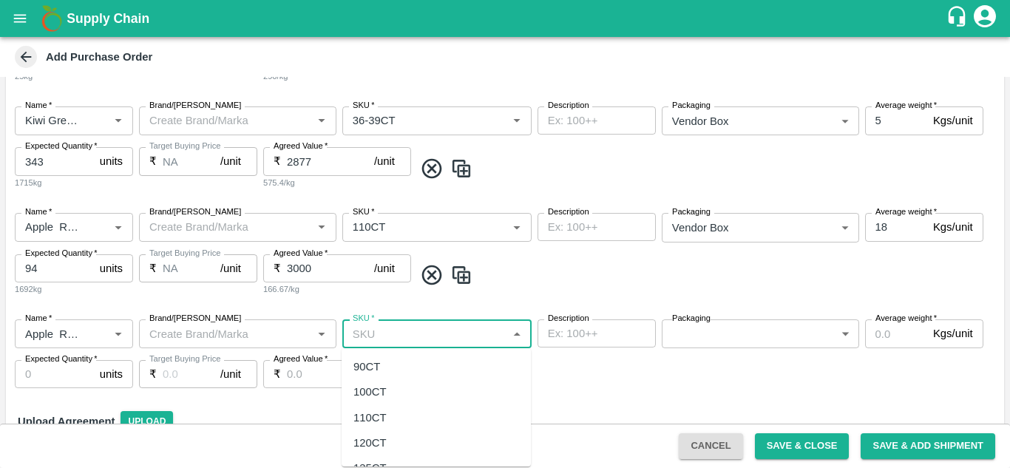
click at [474, 327] on input "SKU   *" at bounding box center [425, 333] width 156 height 19
click at [365, 446] on div "120CT" at bounding box center [370, 443] width 33 height 16
type input "120CT"
type input "NA"
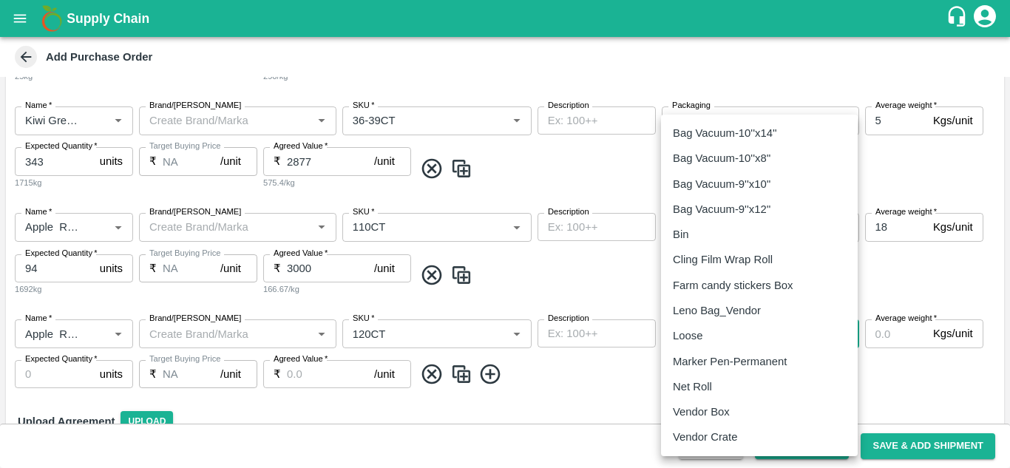
click at [745, 336] on body "Supply Chain Add Purchase Order PO Type   * Vendor Purchase 2 PO Type Buyers   …" at bounding box center [505, 234] width 1010 height 468
click at [718, 410] on p "Vendor Box" at bounding box center [701, 412] width 57 height 16
type input "276"
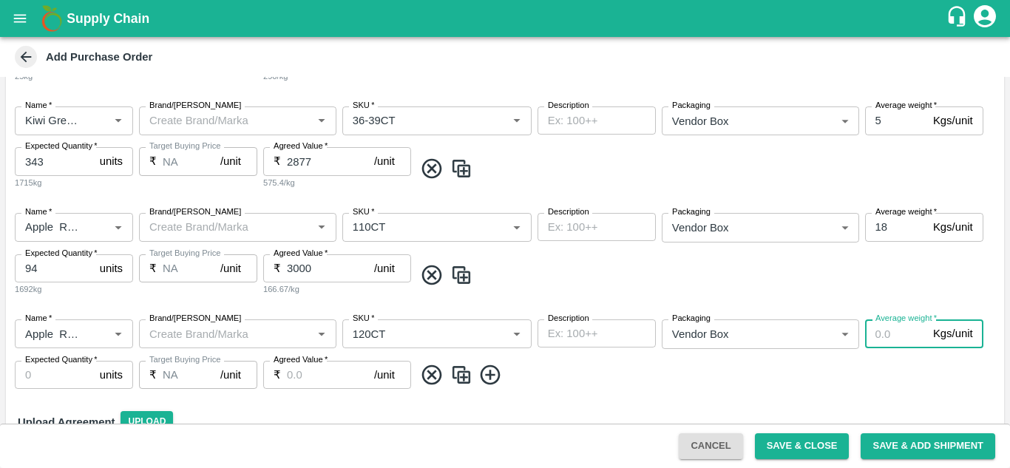
click at [891, 331] on input "Average weight   *" at bounding box center [896, 334] width 62 height 28
type input "18"
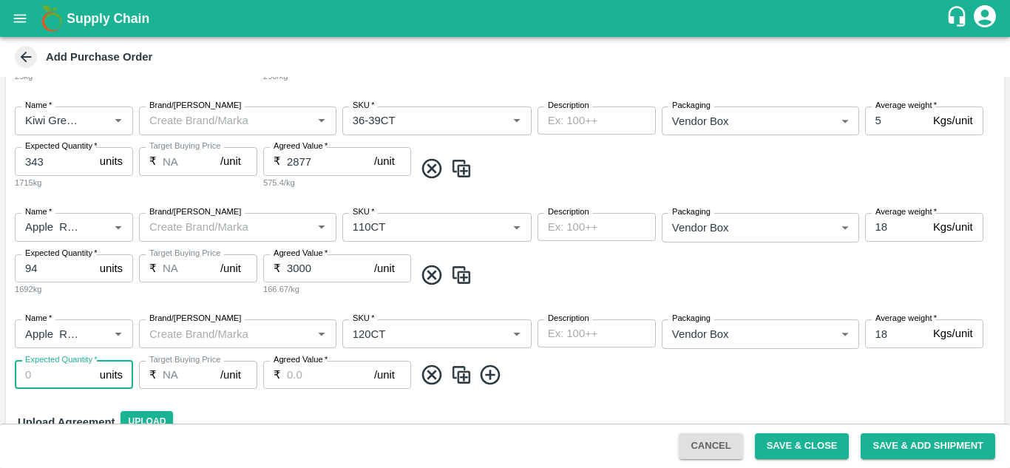
click at [72, 379] on input "Expected Quantity   *" at bounding box center [54, 375] width 79 height 28
type input "166"
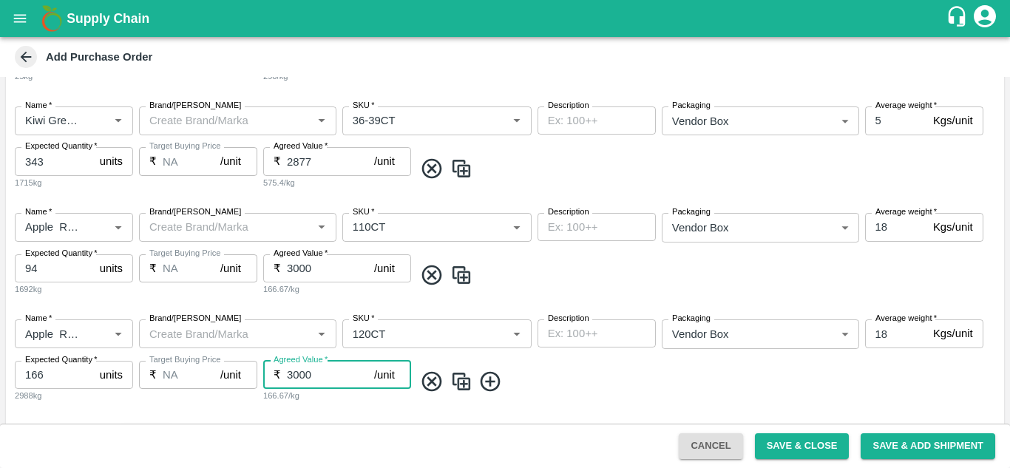
type input "3000"
click at [533, 386] on span at bounding box center [706, 382] width 584 height 24
click at [462, 384] on img at bounding box center [461, 382] width 22 height 24
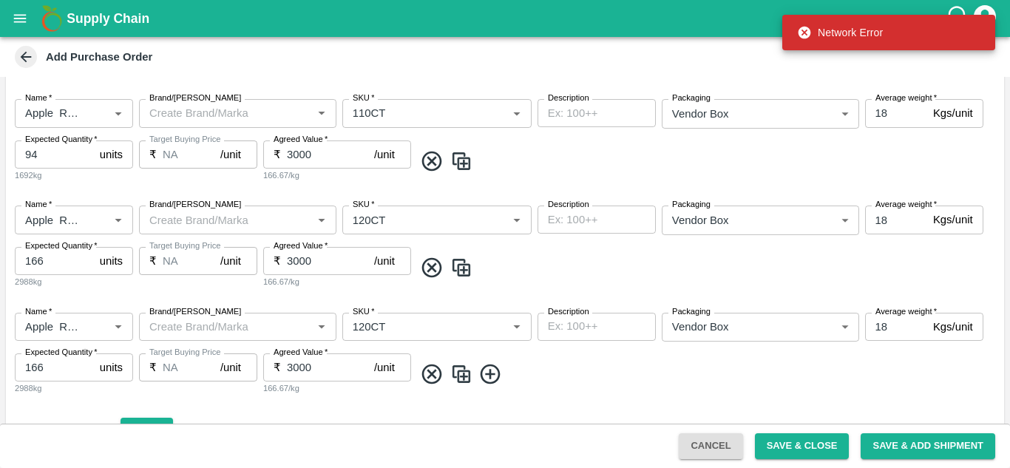
scroll to position [491, 0]
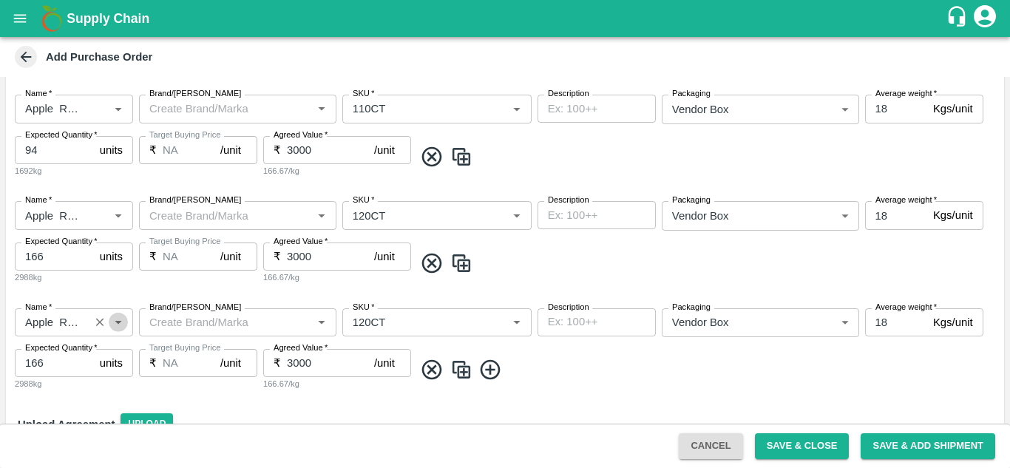
click at [115, 321] on icon "Open" at bounding box center [118, 323] width 7 height 4
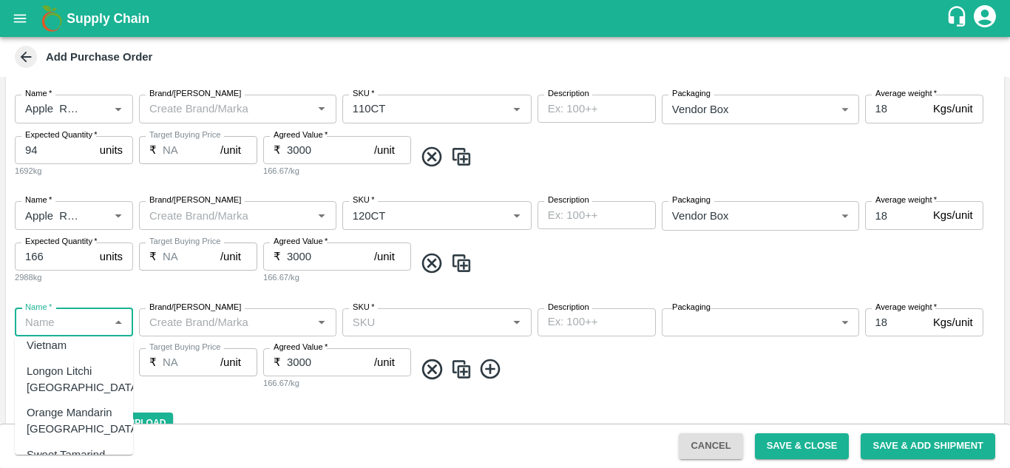
scroll to position [0, 0]
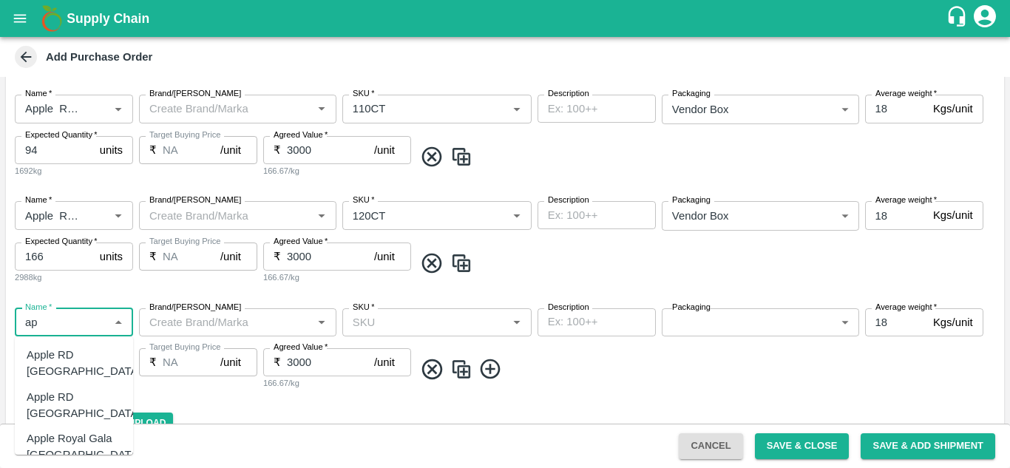
type input "a"
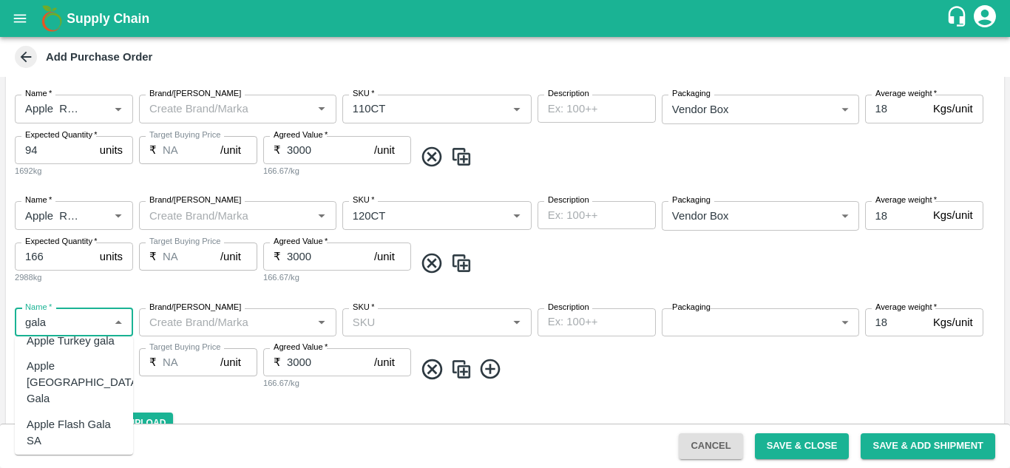
scroll to position [391, 0]
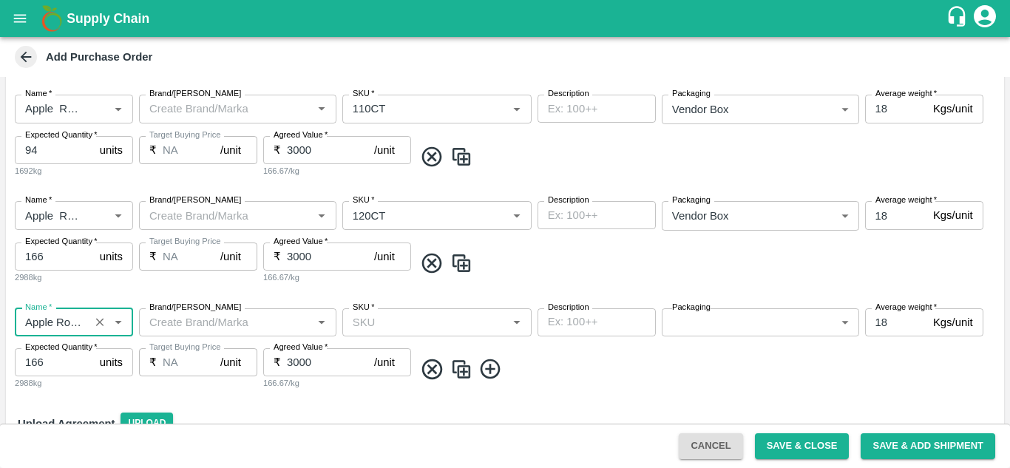
type input "Apple Royal Gala [GEOGRAPHIC_DATA]"
click at [386, 322] on input "SKU   *" at bounding box center [425, 322] width 156 height 19
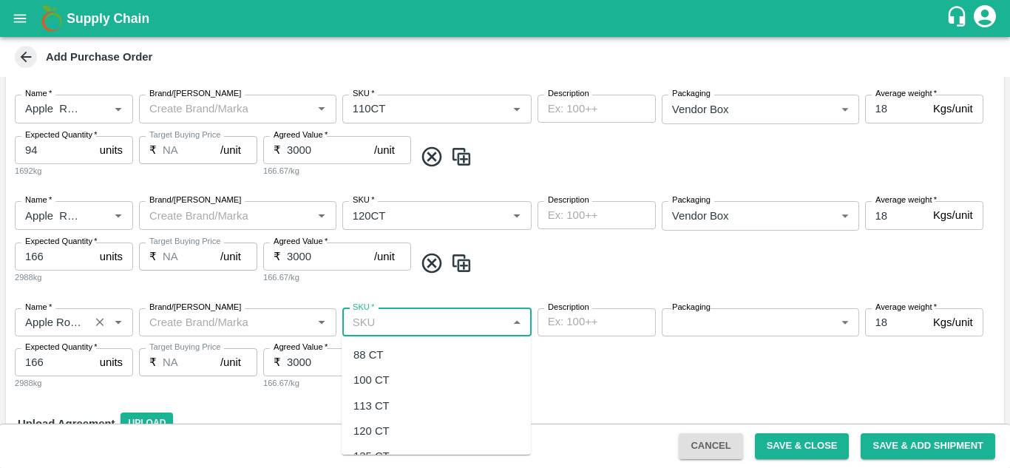
click at [377, 354] on div "88 CT" at bounding box center [369, 355] width 30 height 16
type input "88 CT"
click at [700, 325] on body "Supply Chain Add Purchase Order PO Type   * Vendor Purchase 2 PO Type Buyers   …" at bounding box center [505, 234] width 1010 height 468
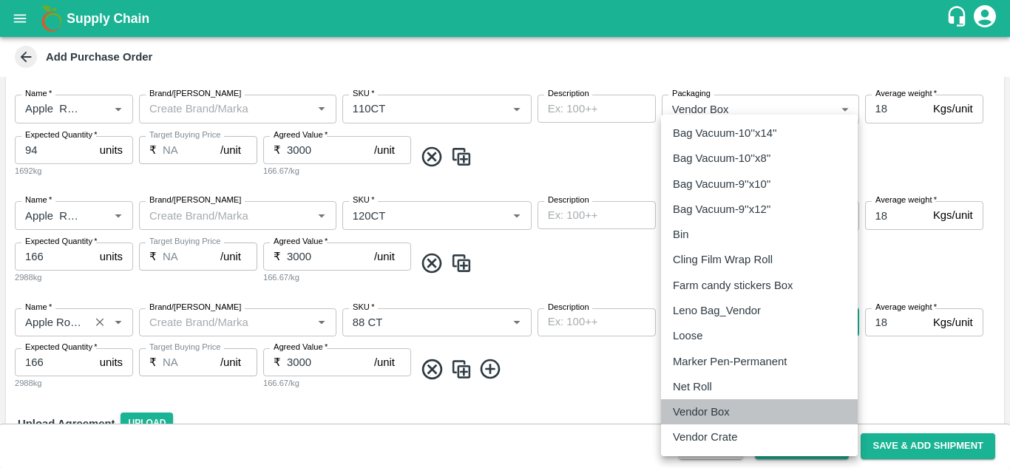
click at [723, 414] on p "Vendor Box" at bounding box center [701, 412] width 57 height 16
type input "276"
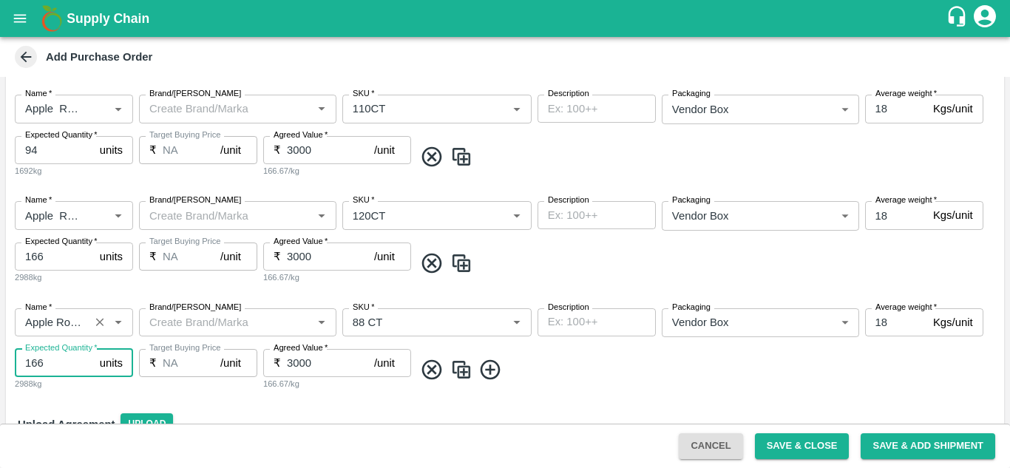
click at [70, 366] on input "166" at bounding box center [54, 363] width 79 height 28
type input "1"
type input "5"
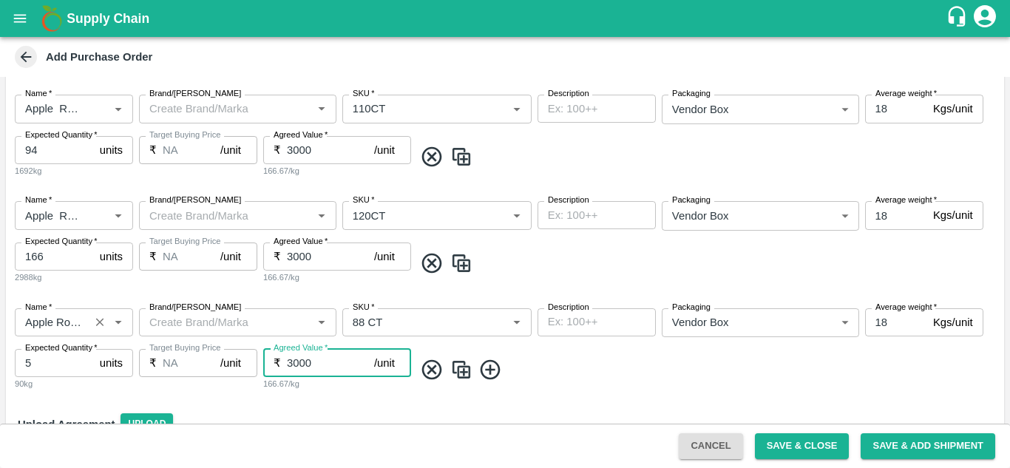
click at [318, 361] on input "3000" at bounding box center [330, 363] width 87 height 28
type input "3900"
click at [567, 378] on span at bounding box center [706, 370] width 584 height 24
click at [489, 372] on icon at bounding box center [491, 370] width 24 height 24
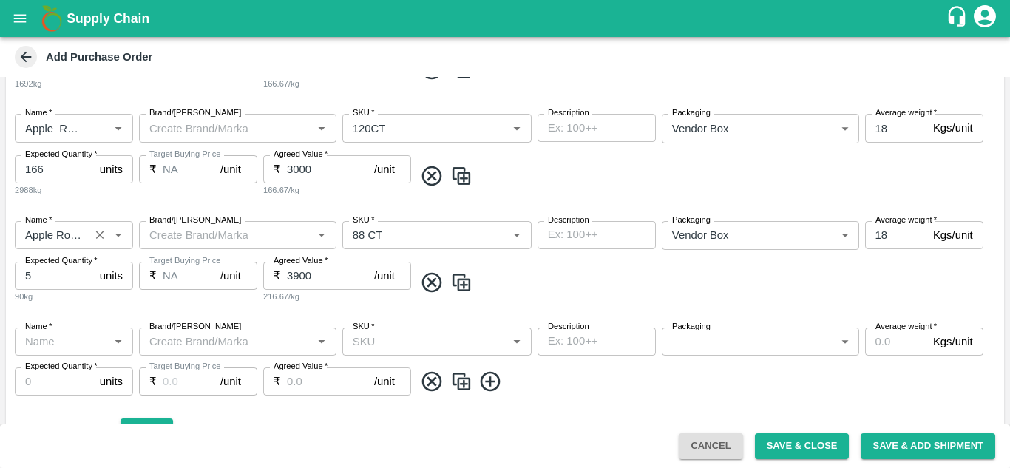
scroll to position [609, 0]
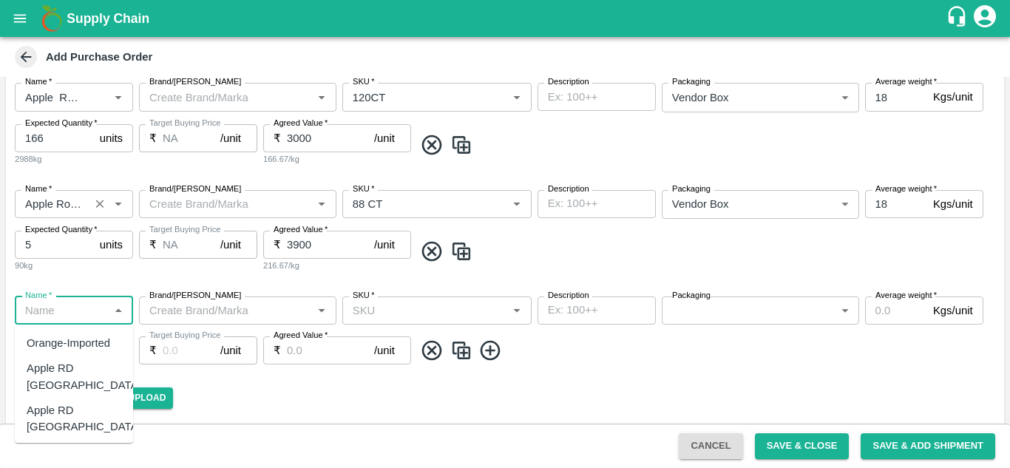
click at [78, 310] on input "Name   *" at bounding box center [61, 310] width 85 height 19
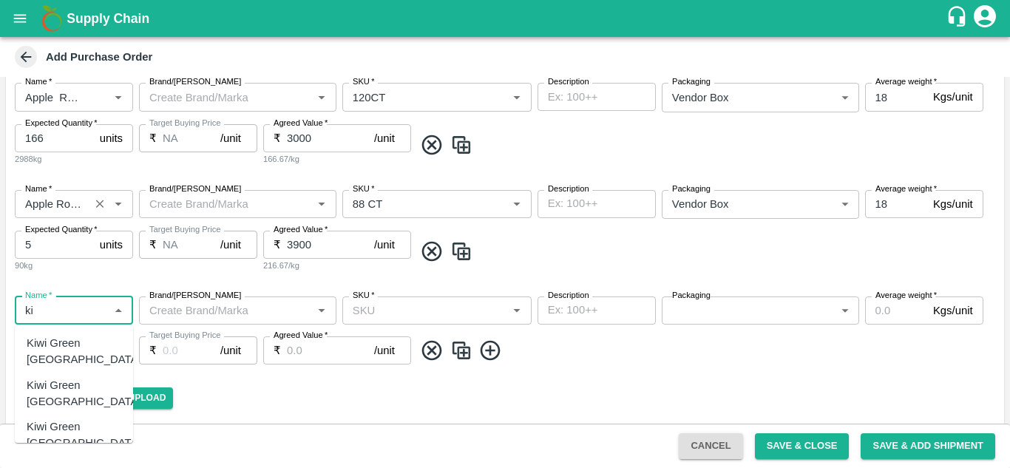
click at [75, 377] on div "Kiwi Green [GEOGRAPHIC_DATA]" at bounding box center [84, 393] width 115 height 33
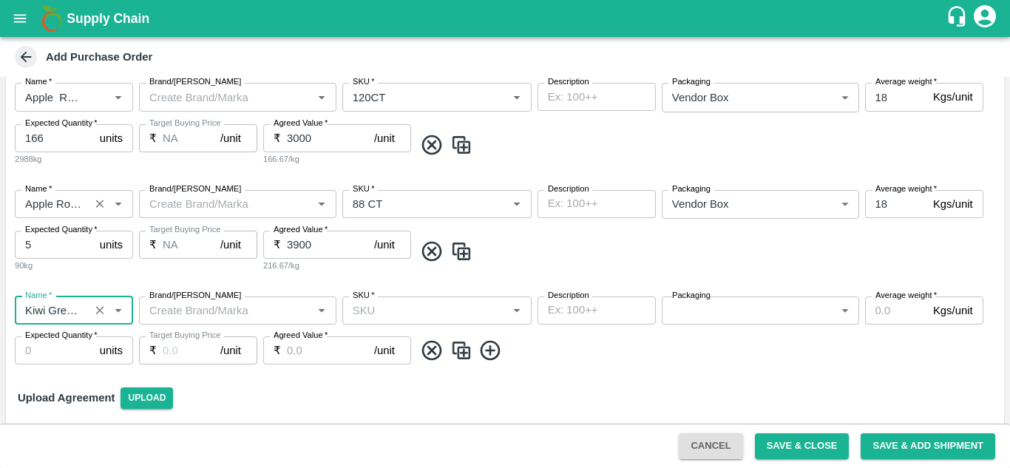
type input "Kiwi Green [GEOGRAPHIC_DATA]"
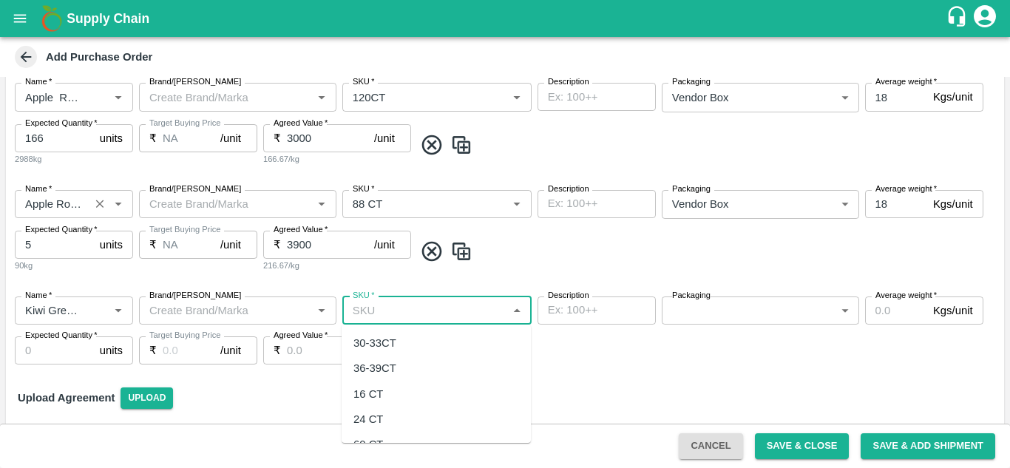
click at [415, 312] on input "SKU   *" at bounding box center [425, 310] width 156 height 19
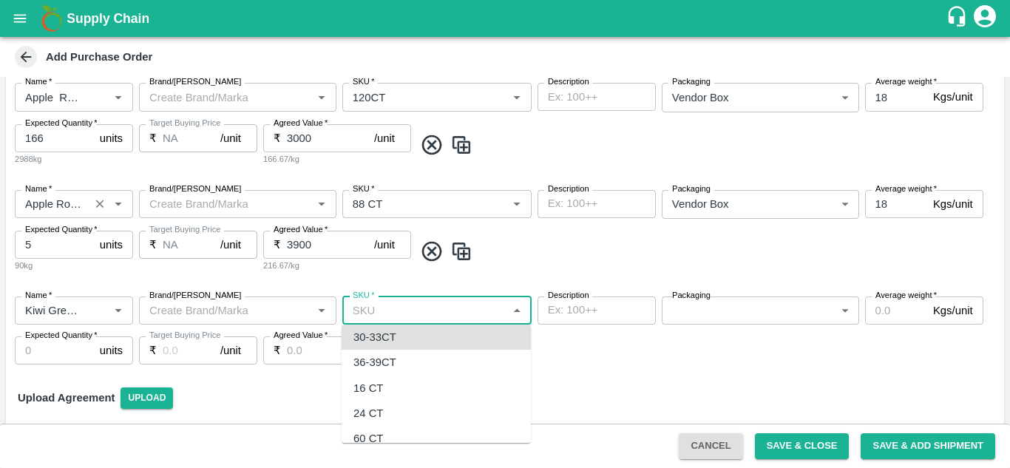
scroll to position [6, 0]
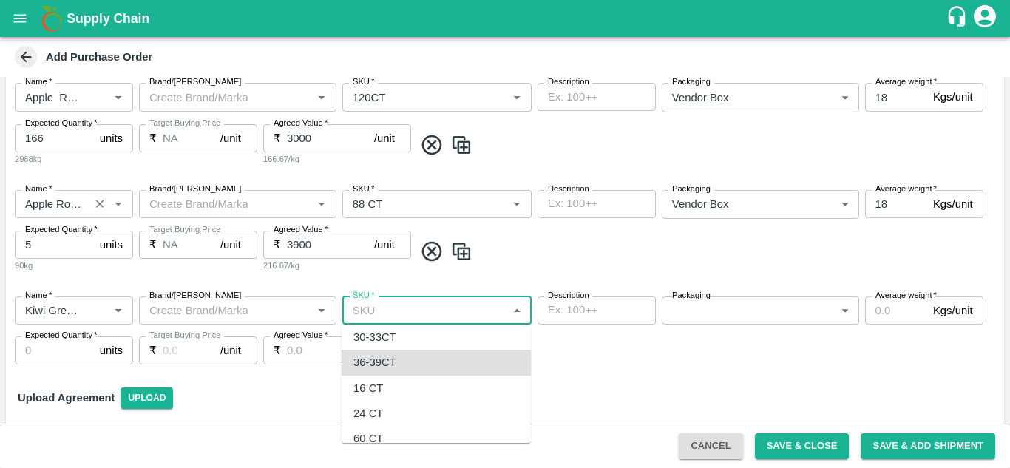
click at [394, 362] on div "36-39CT" at bounding box center [375, 362] width 43 height 16
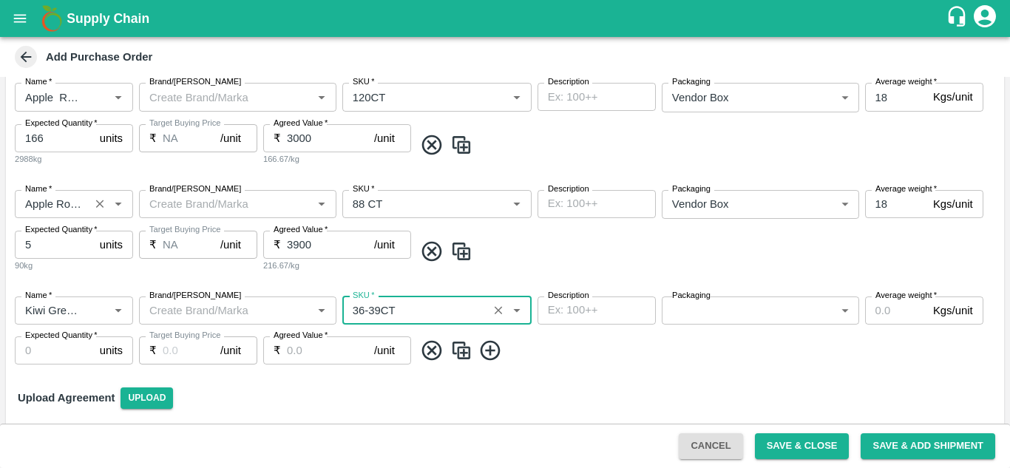
type input "36-39CT"
type input "NA"
click at [516, 310] on icon "Open" at bounding box center [516, 311] width 7 height 4
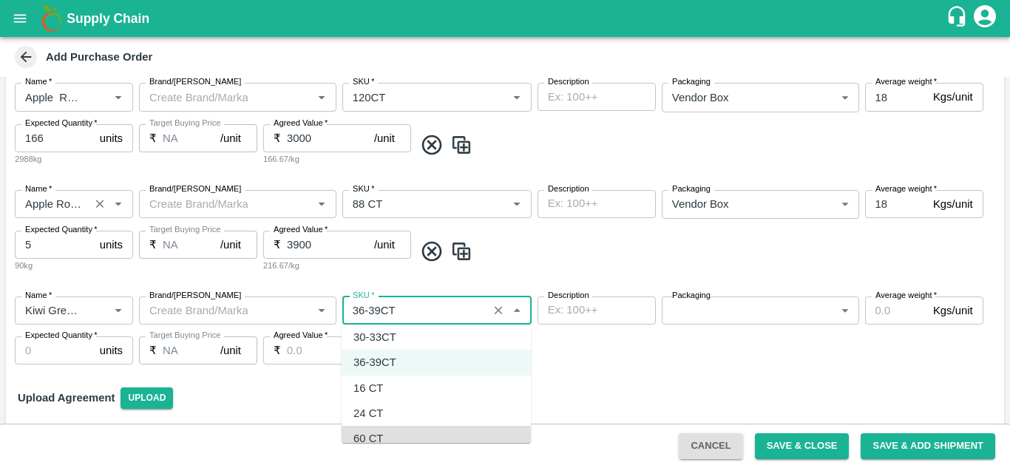
scroll to position [14, 0]
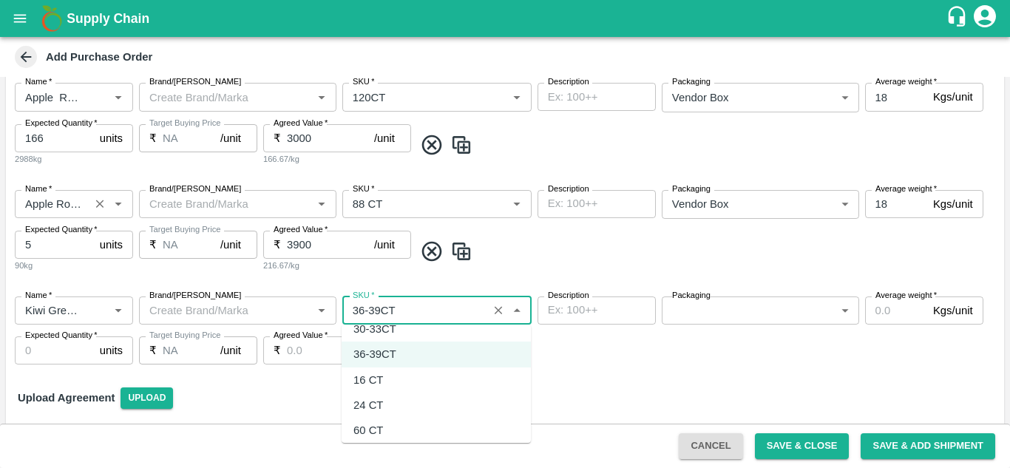
click at [359, 430] on div "60 CT" at bounding box center [369, 430] width 30 height 16
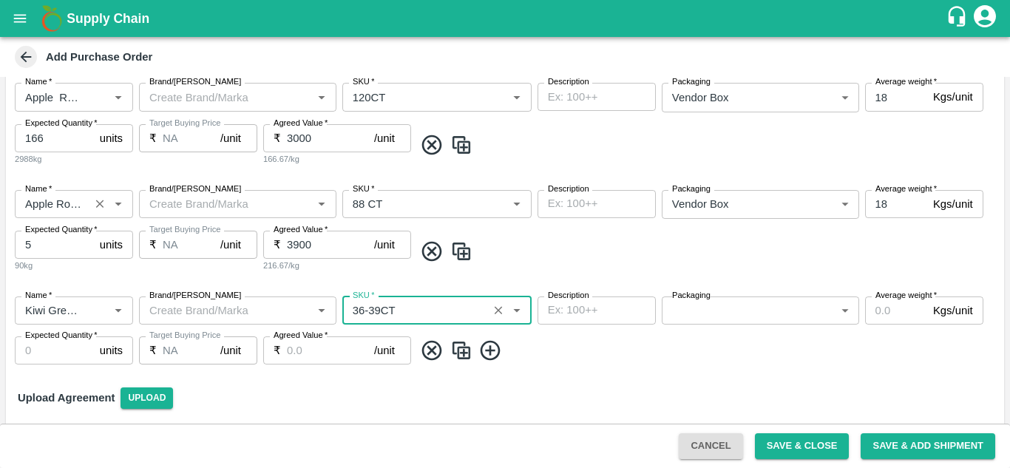
type input "60 CT"
click at [725, 310] on body "Supply Chain Add Purchase Order PO Type   * Vendor Purchase 2 PO Type Buyers   …" at bounding box center [505, 234] width 1010 height 468
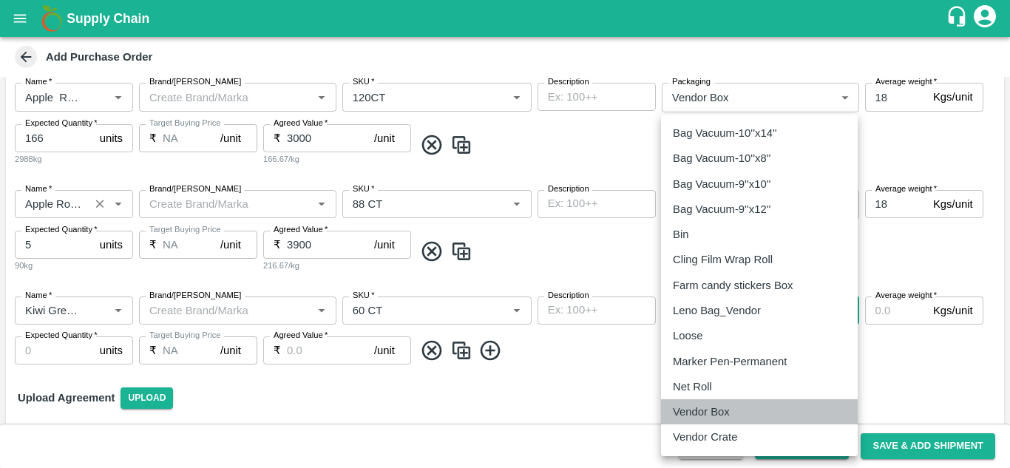
click at [717, 413] on p "Vendor Box" at bounding box center [701, 412] width 57 height 16
type input "276"
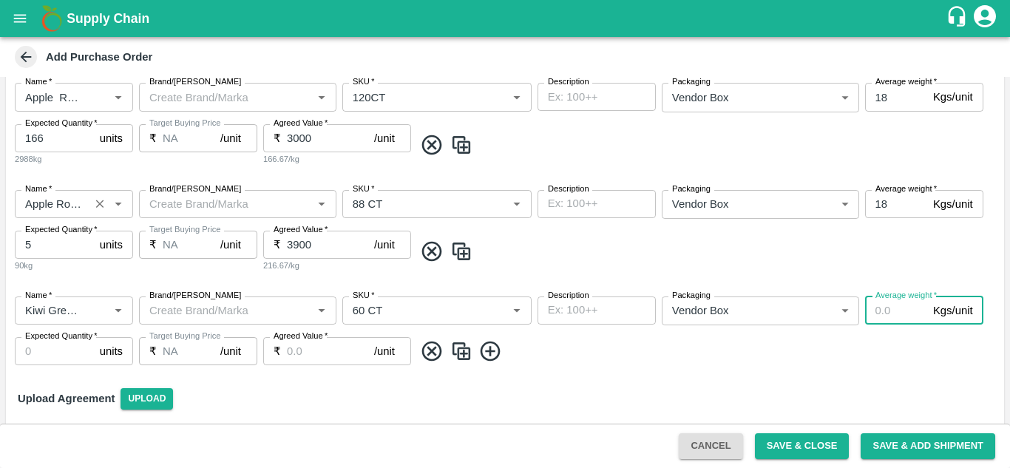
click at [900, 319] on input "Average weight   *" at bounding box center [896, 311] width 62 height 28
type input "5"
click at [60, 348] on input "Expected Quantity   *" at bounding box center [54, 351] width 79 height 28
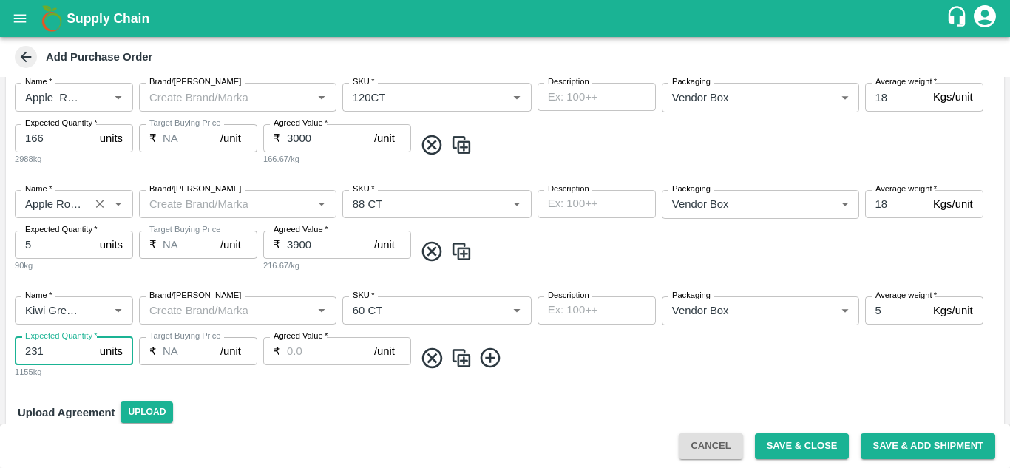
type input "231"
click at [322, 348] on input "Agreed Value   *" at bounding box center [330, 351] width 87 height 28
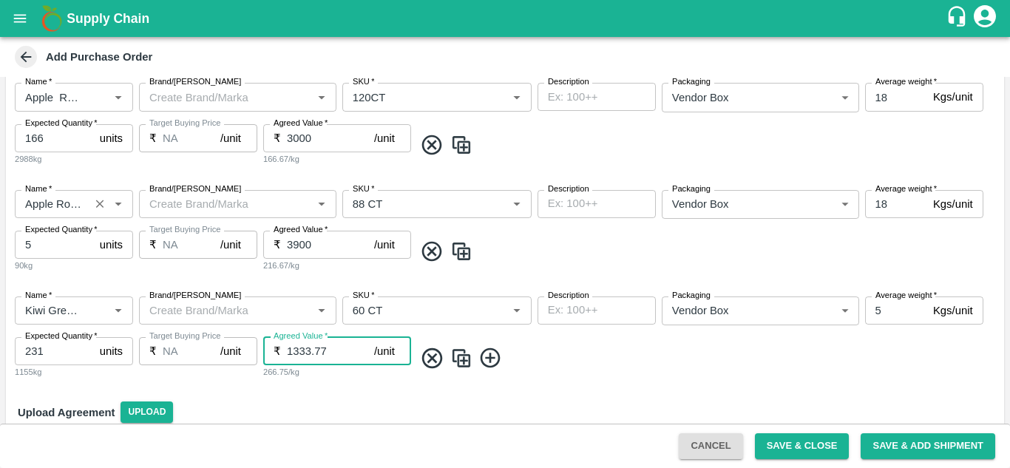
type input "1333.77"
click at [491, 358] on icon at bounding box center [490, 358] width 20 height 20
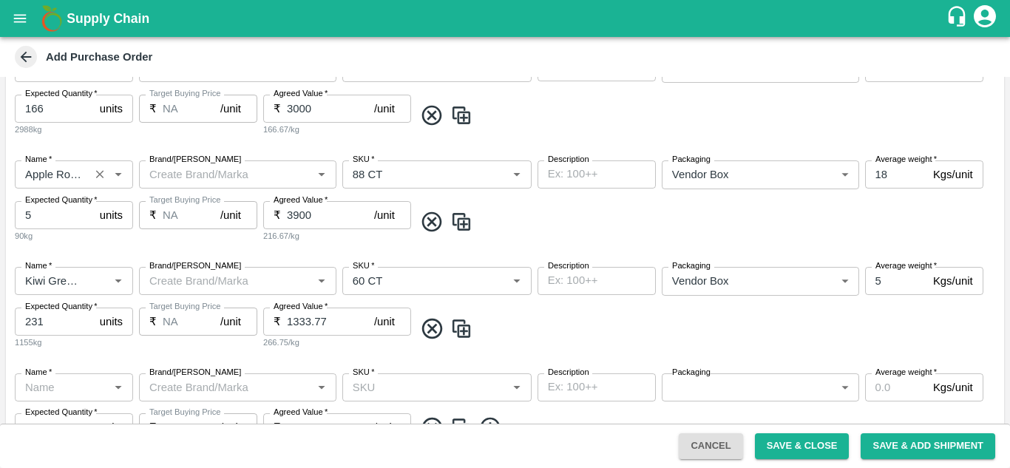
scroll to position [669, 0]
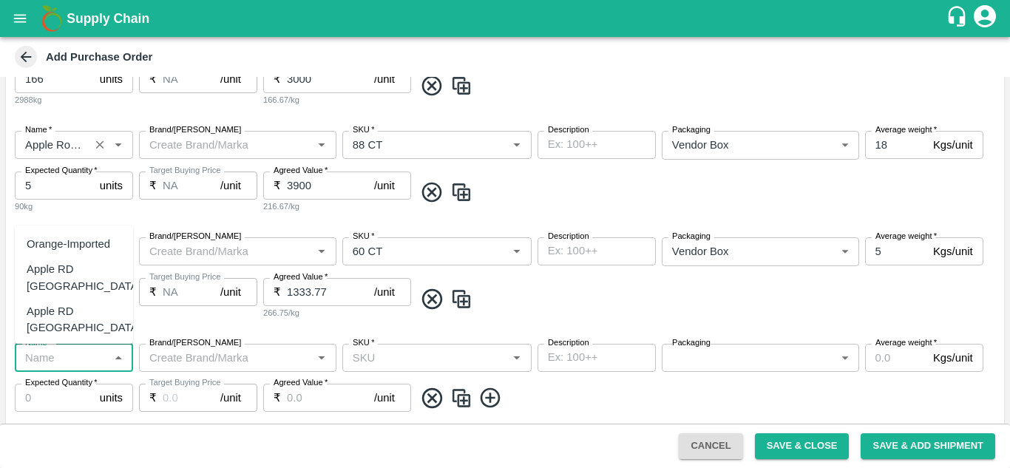
click at [78, 362] on input "Name   *" at bounding box center [61, 357] width 85 height 19
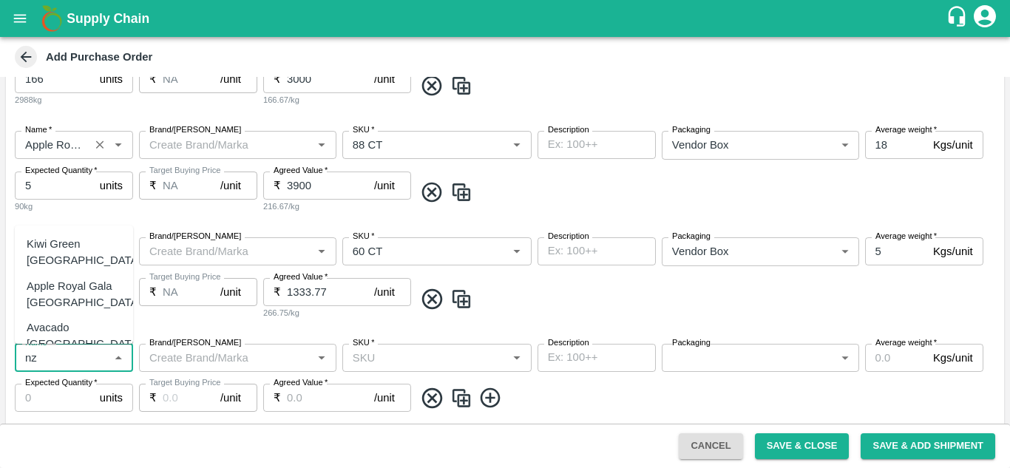
click at [72, 254] on div "Kiwi Green [GEOGRAPHIC_DATA]" at bounding box center [84, 252] width 115 height 33
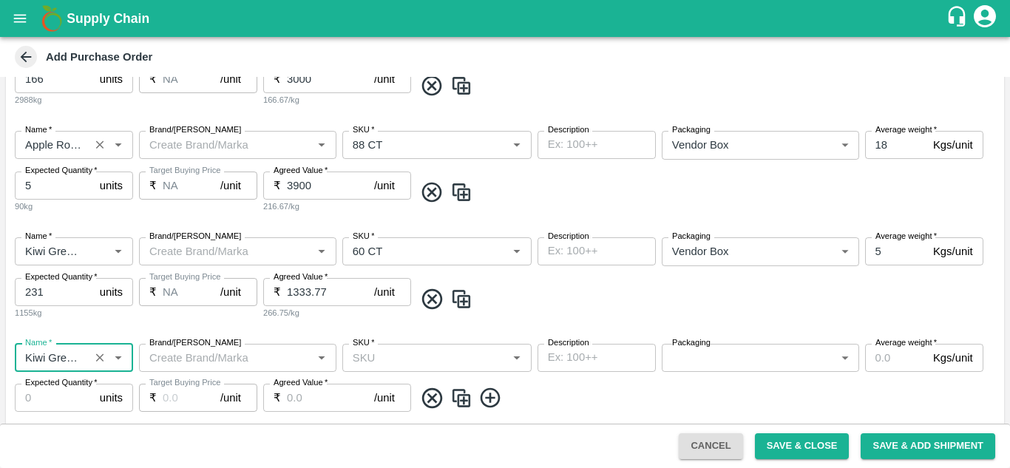
type input "Kiwi Green [GEOGRAPHIC_DATA]"
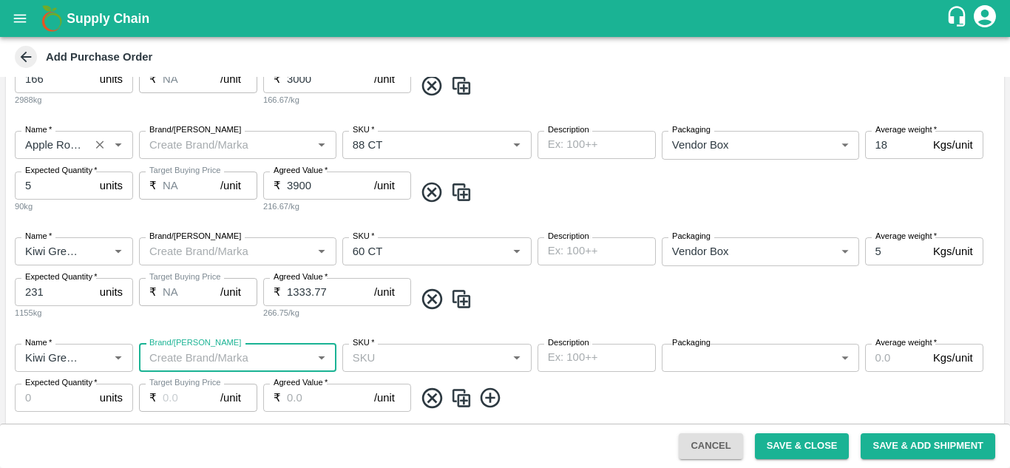
click at [388, 359] on input "SKU   *" at bounding box center [425, 357] width 156 height 19
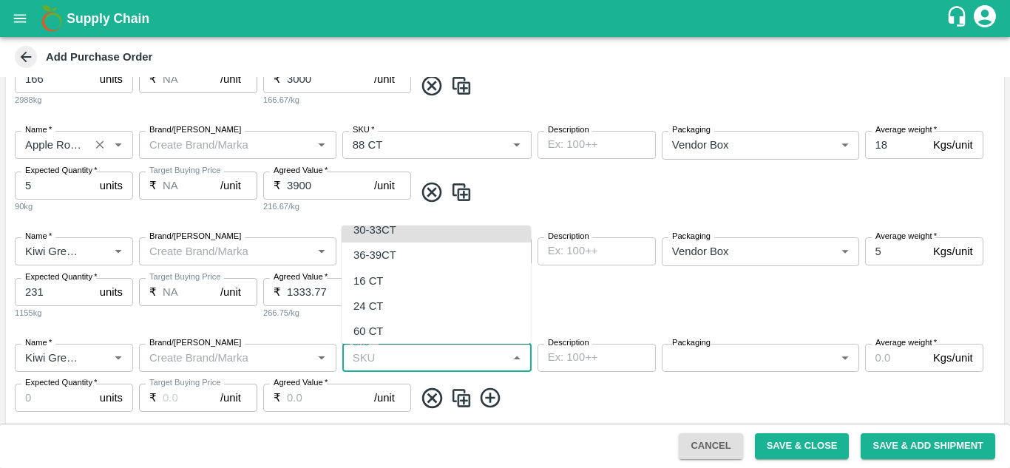
scroll to position [6, 0]
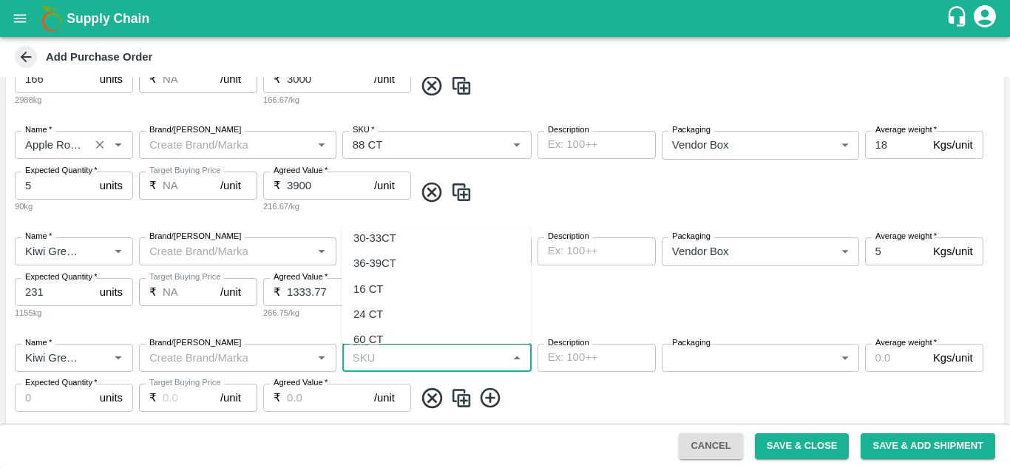
click at [383, 236] on div "30-33CT" at bounding box center [375, 238] width 43 height 16
type input "30-33CT"
type input "NA"
click at [697, 356] on body "Supply Chain Add Purchase Order PO Type   * Vendor Purchase 2 PO Type Buyers   …" at bounding box center [505, 234] width 1010 height 468
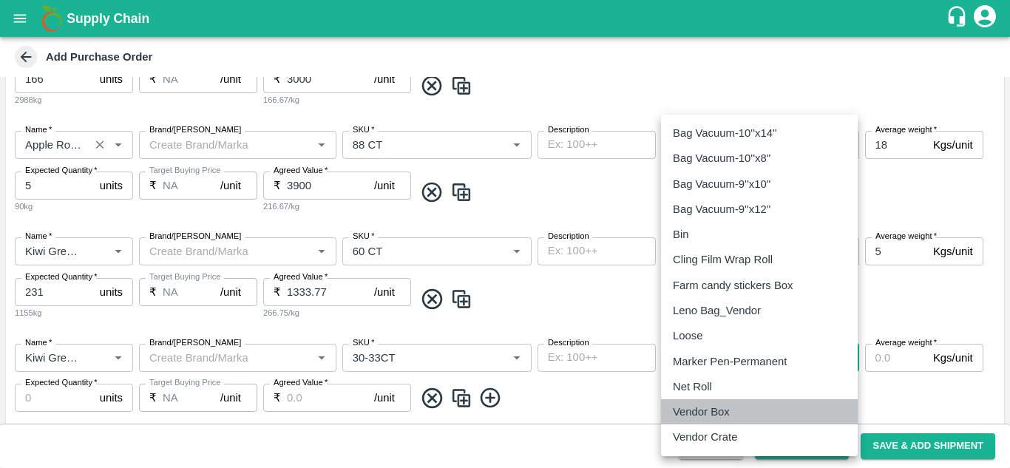
click at [719, 413] on p "Vendor Box" at bounding box center [701, 412] width 57 height 16
type input "276"
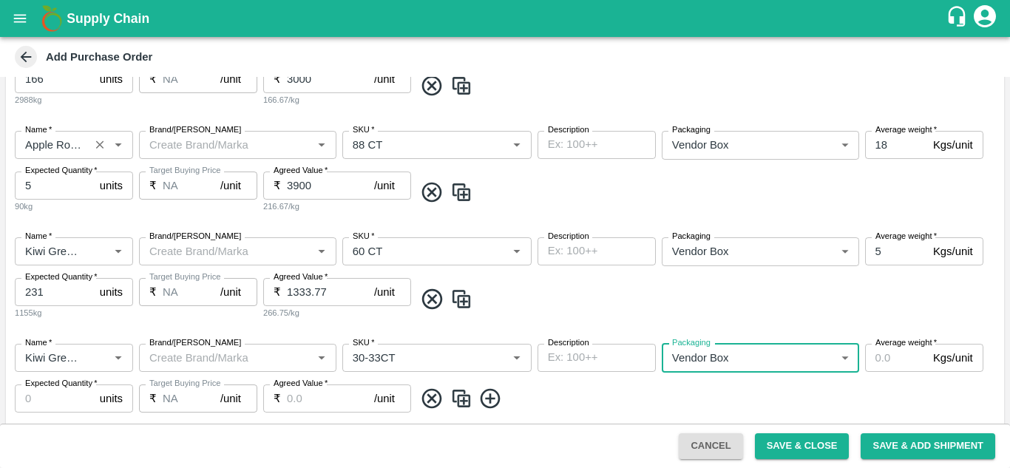
click at [895, 356] on input "Average weight   *" at bounding box center [896, 358] width 62 height 28
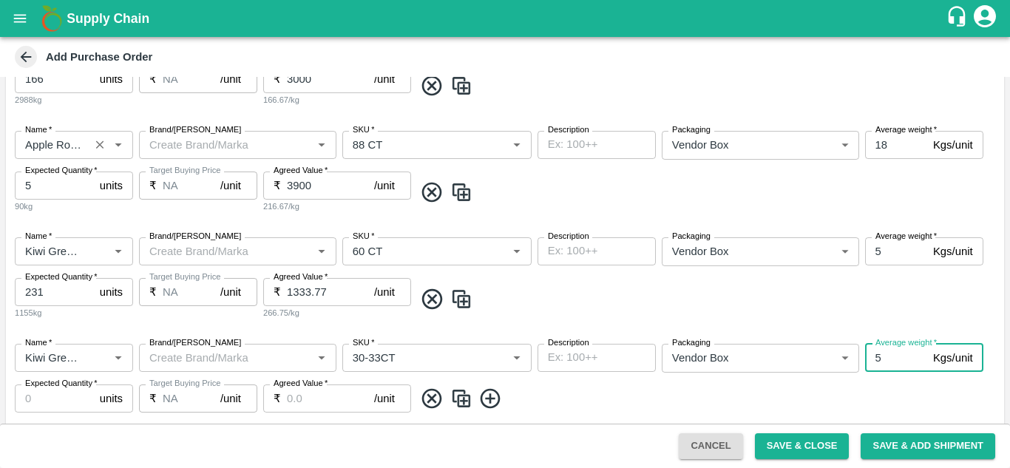
type input "5"
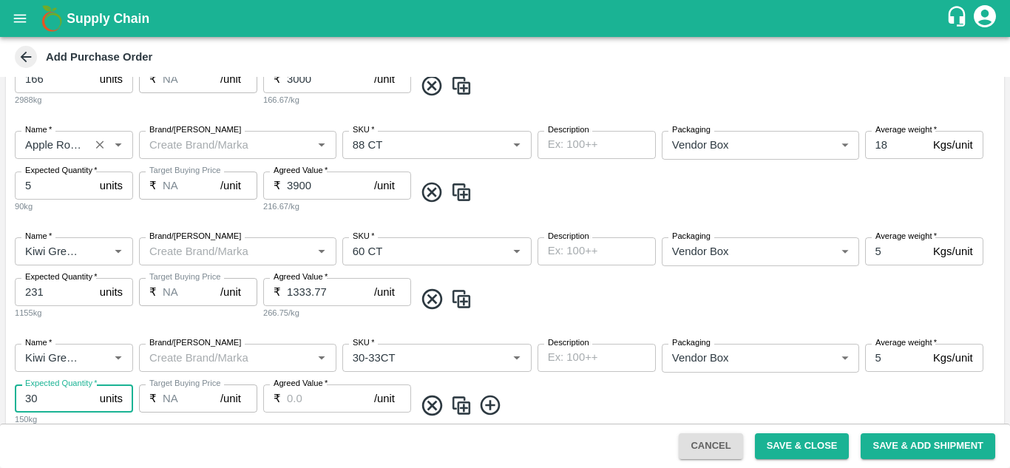
type input "30"
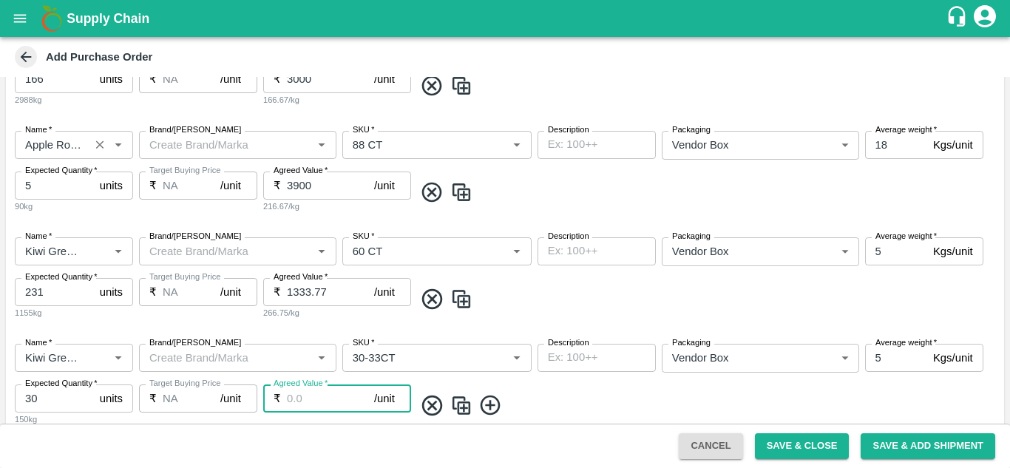
click at [292, 400] on input "Agreed Value   *" at bounding box center [330, 399] width 87 height 28
type input "1425"
click at [535, 395] on span at bounding box center [706, 405] width 584 height 24
click at [494, 403] on icon at bounding box center [491, 405] width 24 height 24
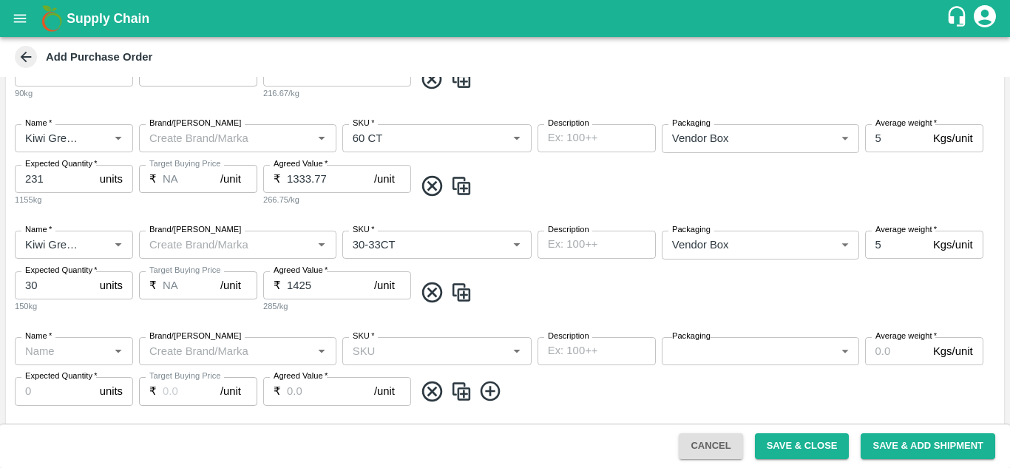
scroll to position [846, 0]
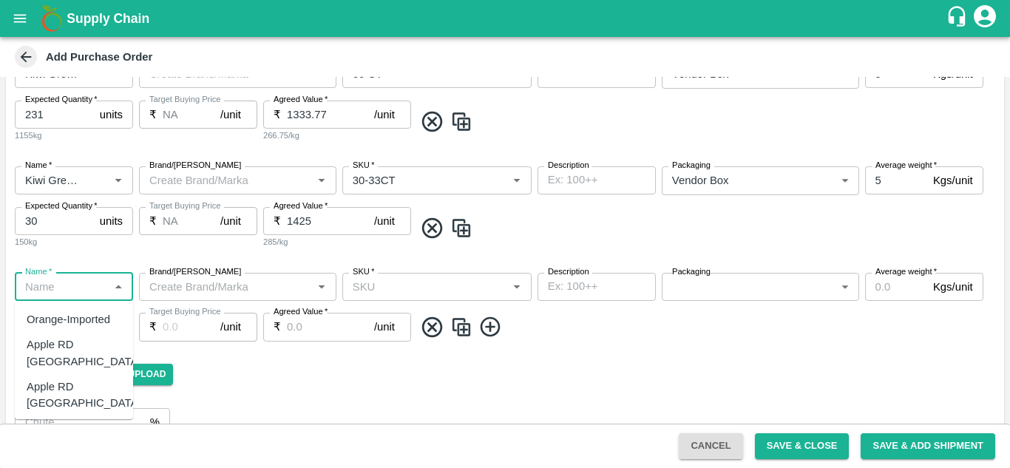
click at [70, 288] on input "Name   *" at bounding box center [61, 286] width 85 height 19
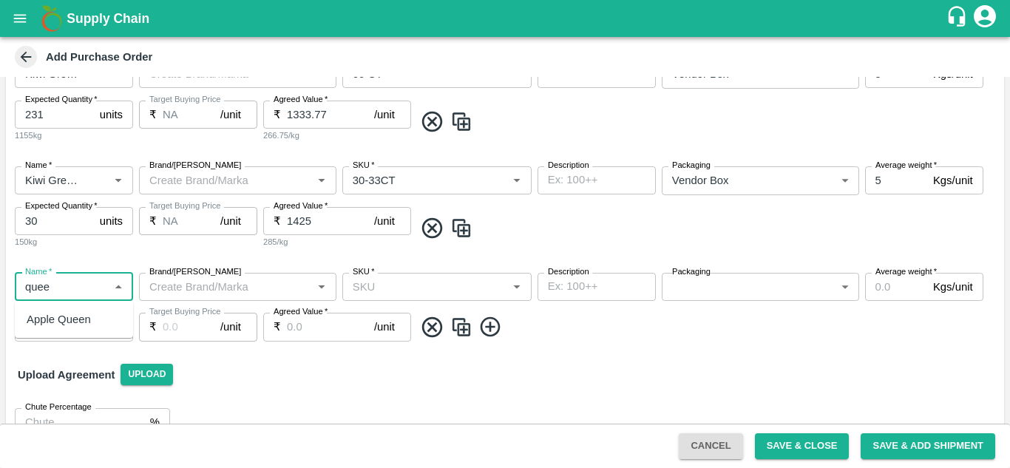
click at [52, 328] on div "Apple Queen" at bounding box center [59, 319] width 64 height 16
type input "Apple Queen"
click at [378, 288] on input "SKU   *" at bounding box center [425, 286] width 156 height 19
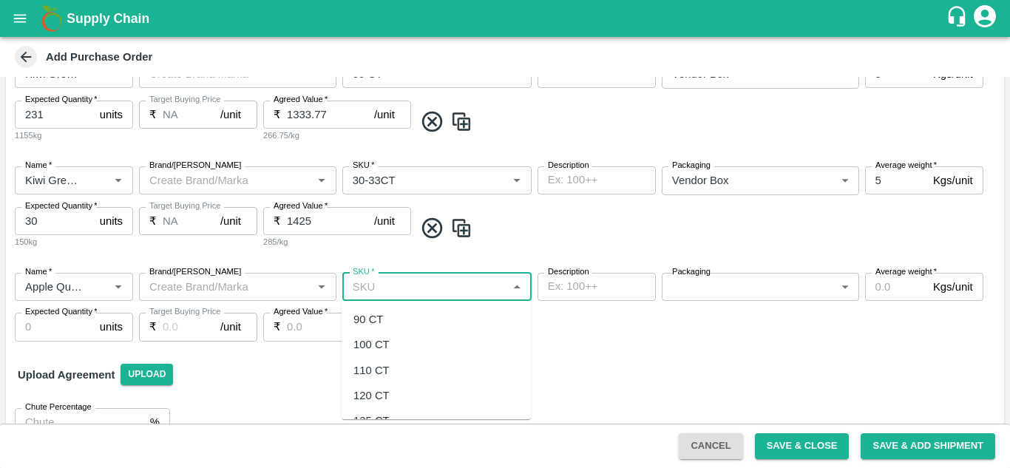
click at [366, 399] on div "120 CT" at bounding box center [372, 396] width 36 height 16
type input "120 CT"
type input "NA"
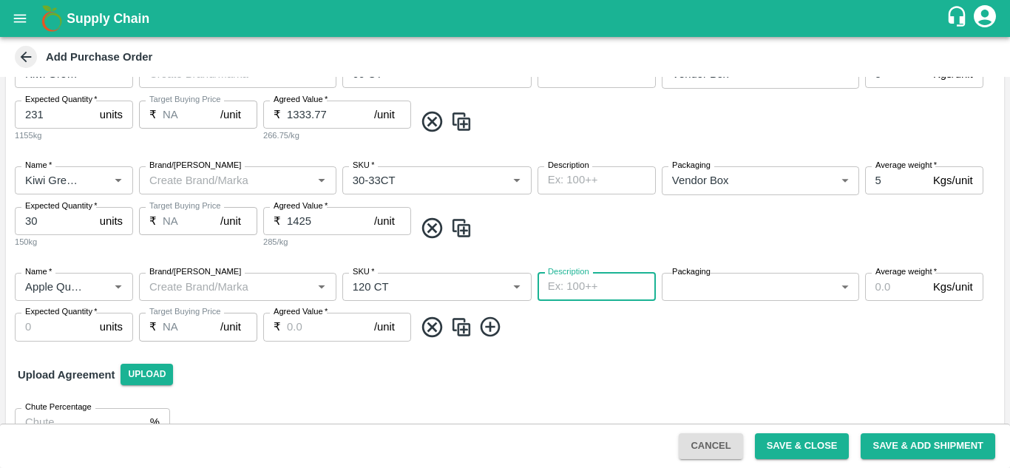
click at [705, 288] on body "Supply Chain Add Purchase Order PO Type   * Vendor Purchase 2 PO Type Buyers   …" at bounding box center [505, 234] width 1010 height 468
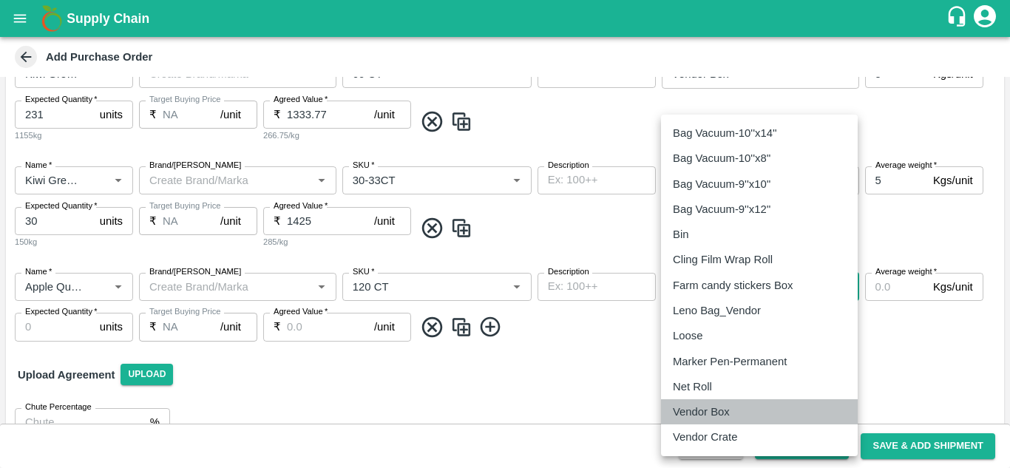
click at [696, 415] on p "Vendor Box" at bounding box center [701, 412] width 57 height 16
type input "276"
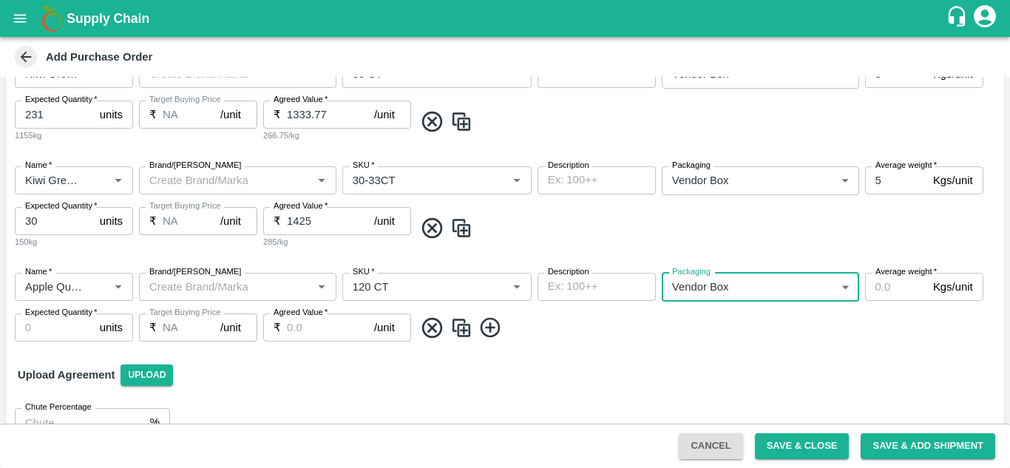
click at [888, 296] on input "Average weight   *" at bounding box center [896, 287] width 62 height 28
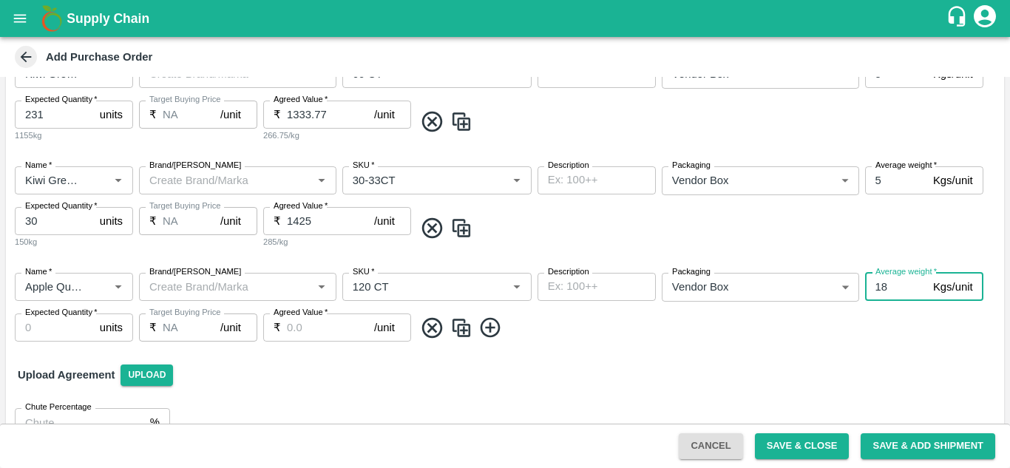
type input "18"
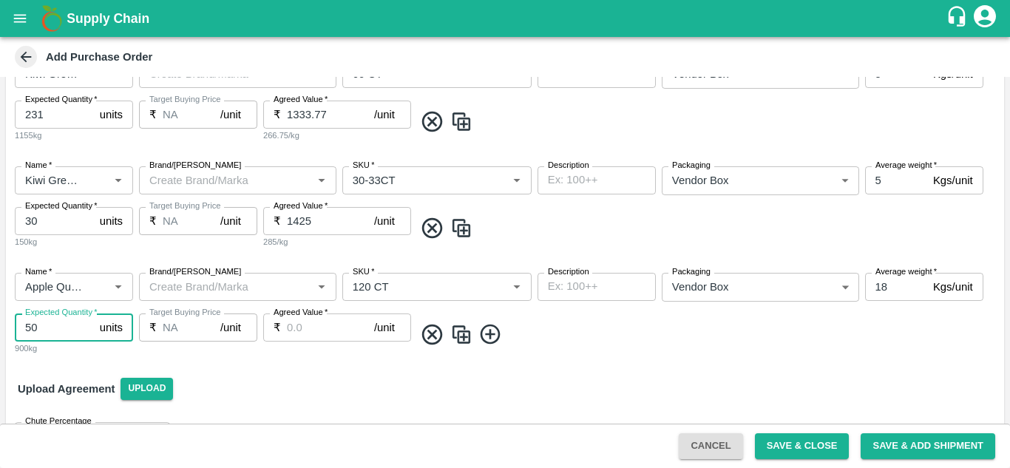
type input "50"
click at [339, 331] on input "Agreed Value   *" at bounding box center [330, 328] width 87 height 28
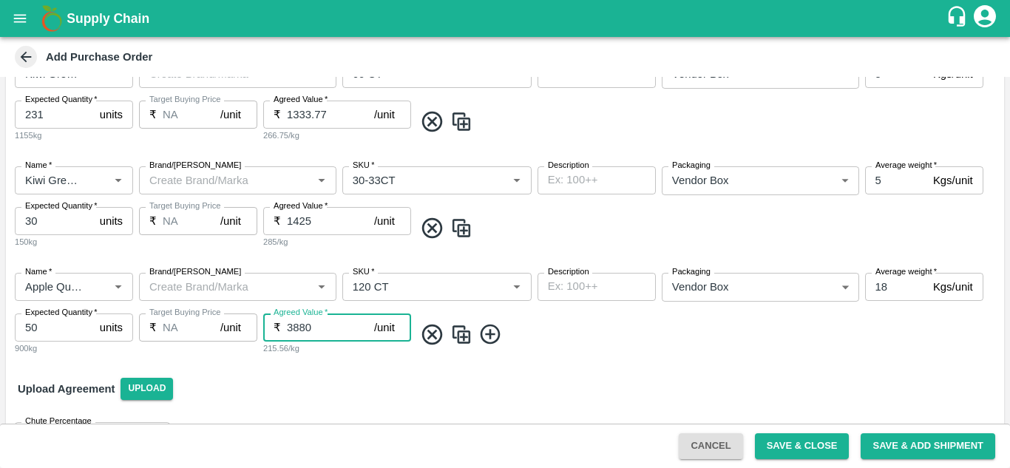
type input "3880"
click at [490, 339] on icon at bounding box center [490, 335] width 20 height 20
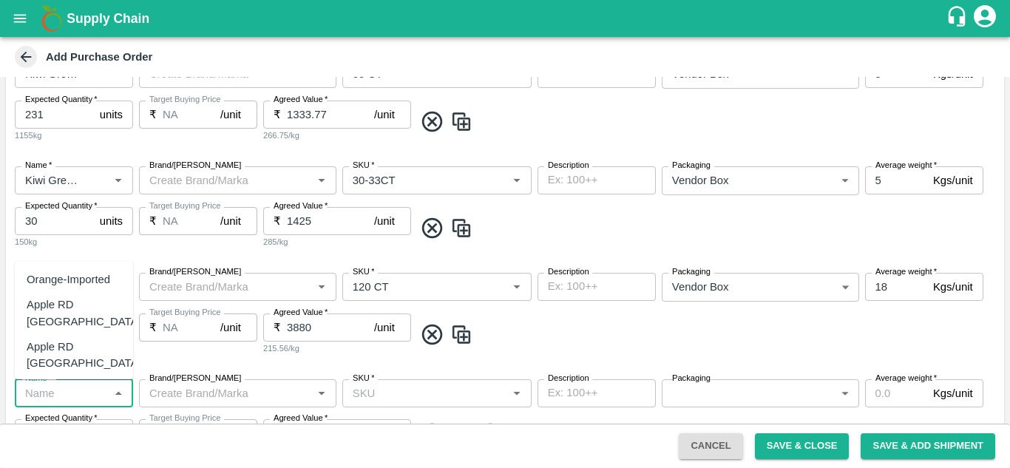
click at [72, 396] on input "Name   *" at bounding box center [61, 393] width 85 height 19
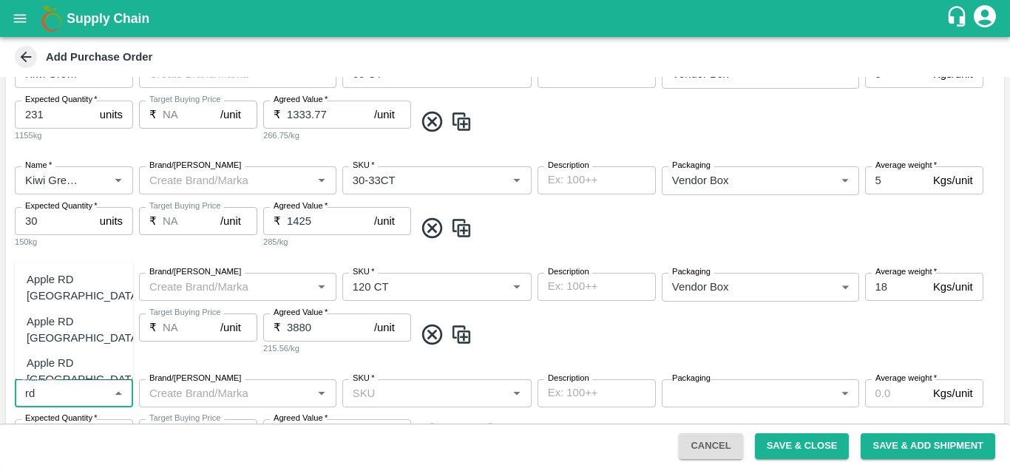
click at [68, 355] on div "Apple RD [GEOGRAPHIC_DATA]" at bounding box center [84, 371] width 115 height 33
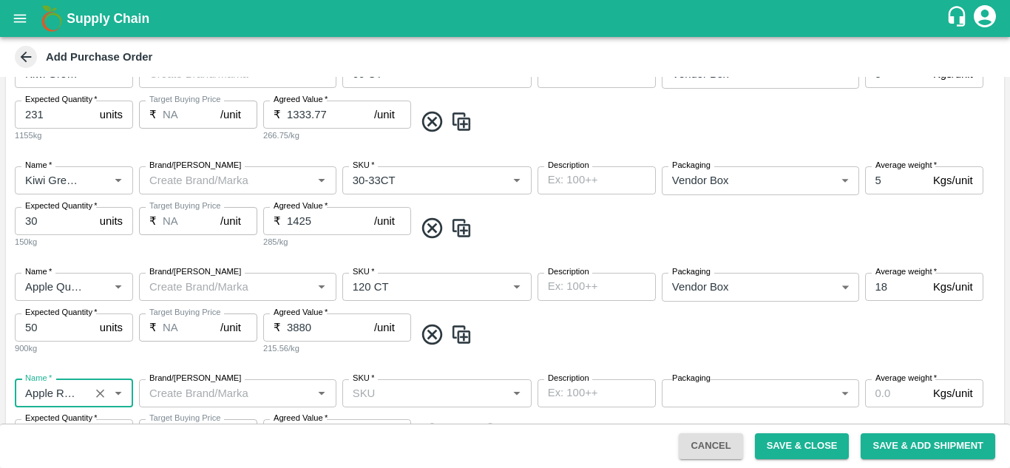
type input "Apple RD [GEOGRAPHIC_DATA]"
click at [386, 388] on input "SKU   *" at bounding box center [425, 393] width 156 height 19
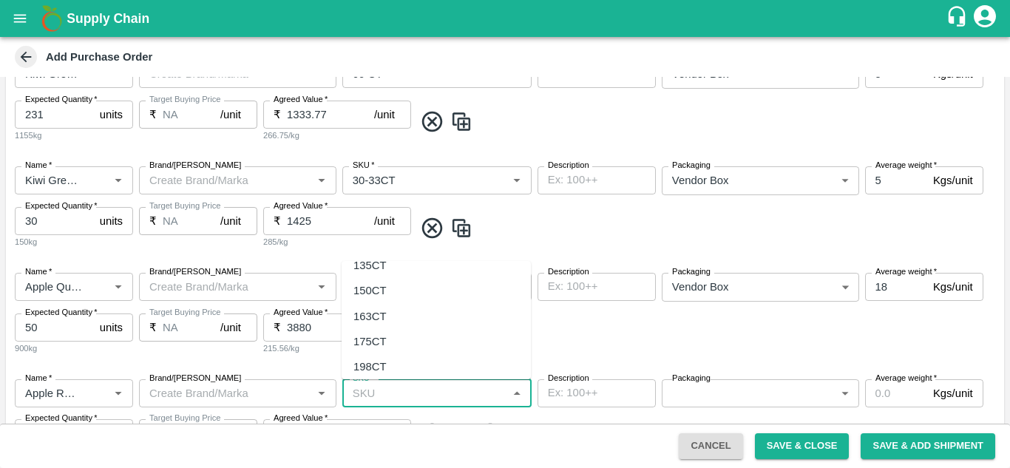
scroll to position [166, 0]
click at [385, 364] on div "44CT" at bounding box center [436, 366] width 189 height 25
type input "44CT"
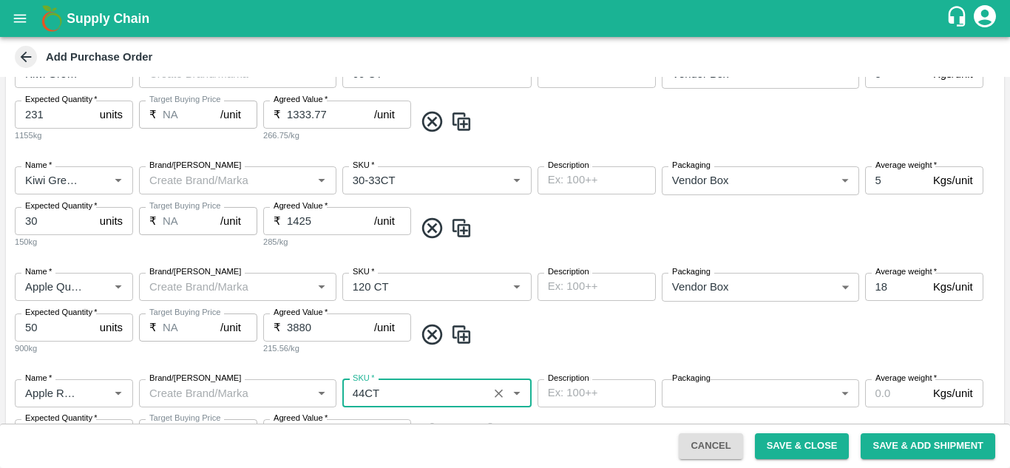
type input "NA"
click at [723, 394] on body "Supply Chain Add Purchase Order PO Type   * Vendor Purchase 2 PO Type Buyers   …" at bounding box center [505, 234] width 1010 height 468
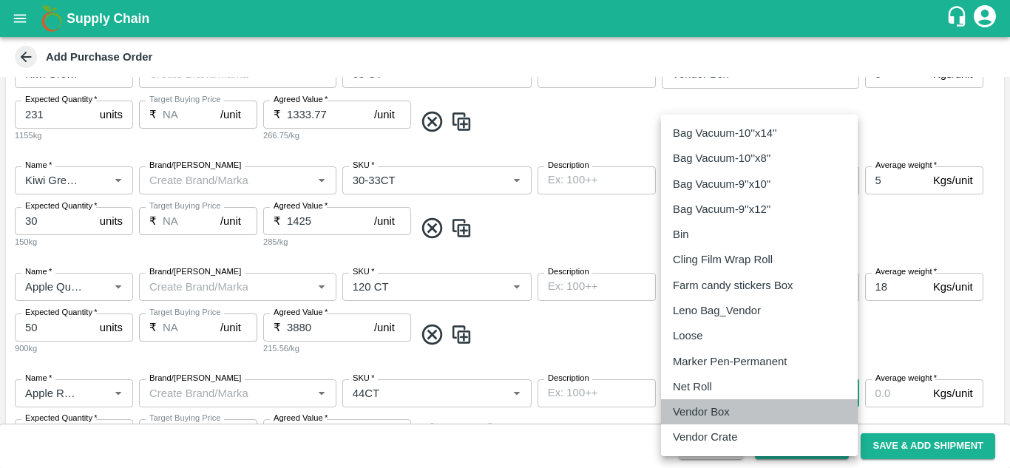
click at [706, 414] on p "Vendor Box" at bounding box center [701, 412] width 57 height 16
type input "276"
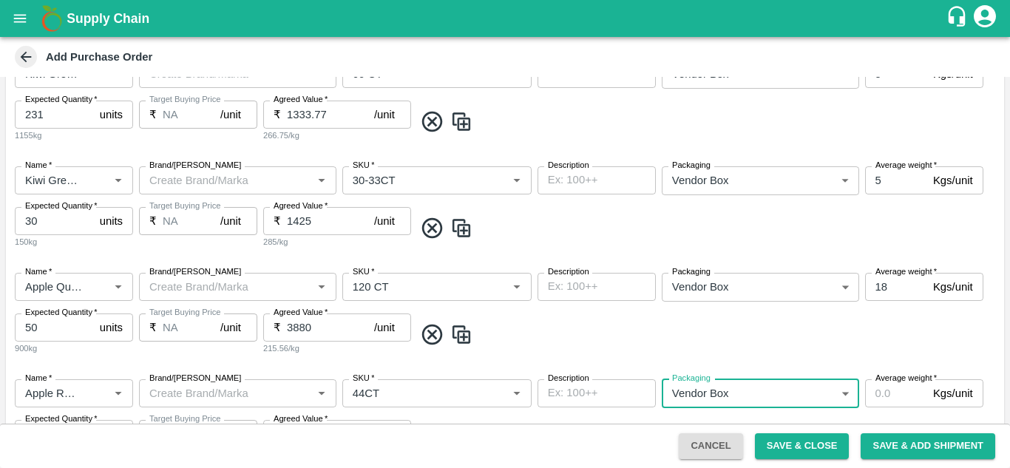
click at [885, 396] on input "Average weight   *" at bounding box center [896, 393] width 62 height 28
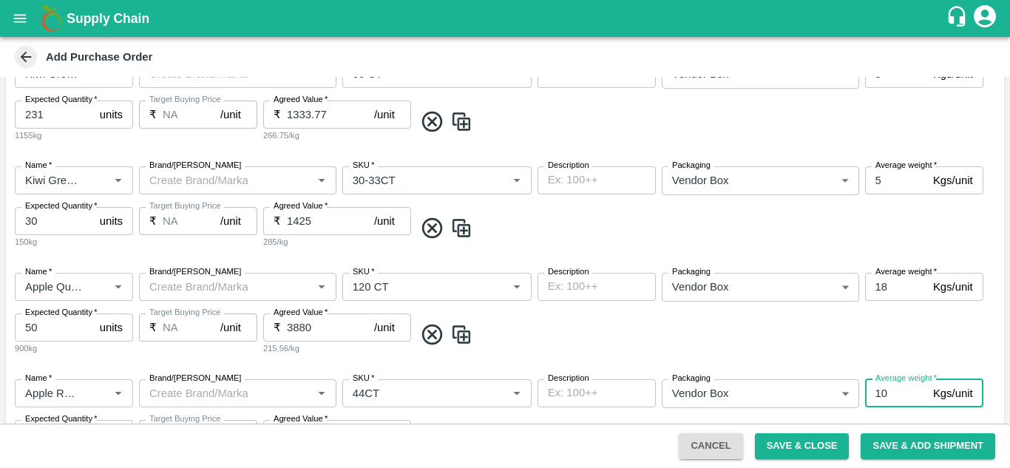
type input "10"
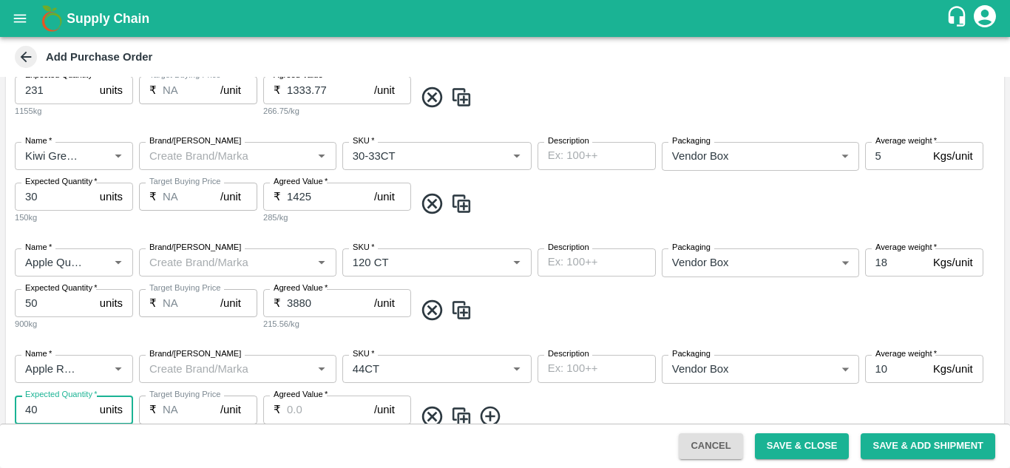
type input "40"
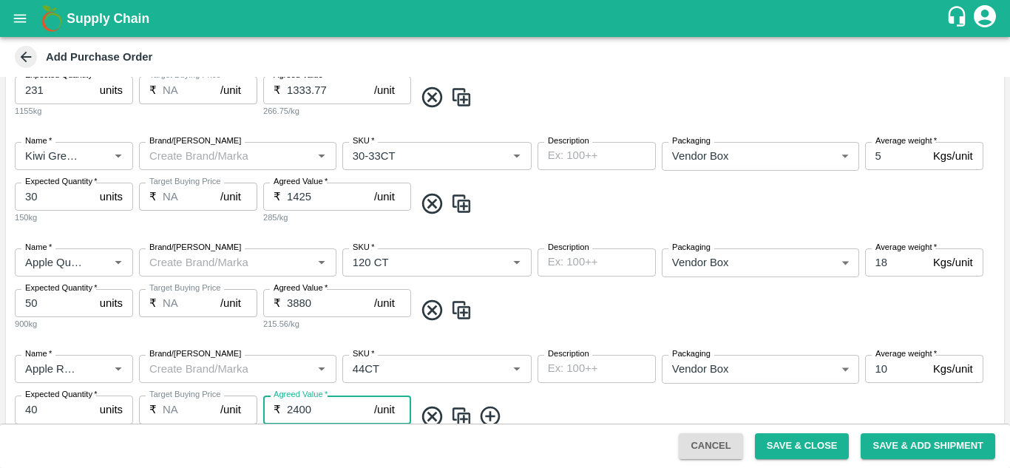
type input "2400"
click at [495, 413] on icon at bounding box center [491, 417] width 24 height 24
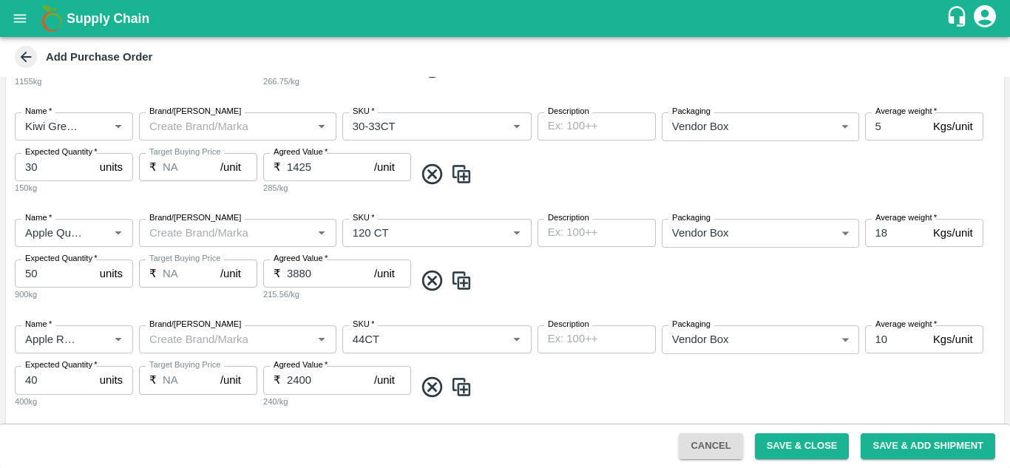
scroll to position [989, 0]
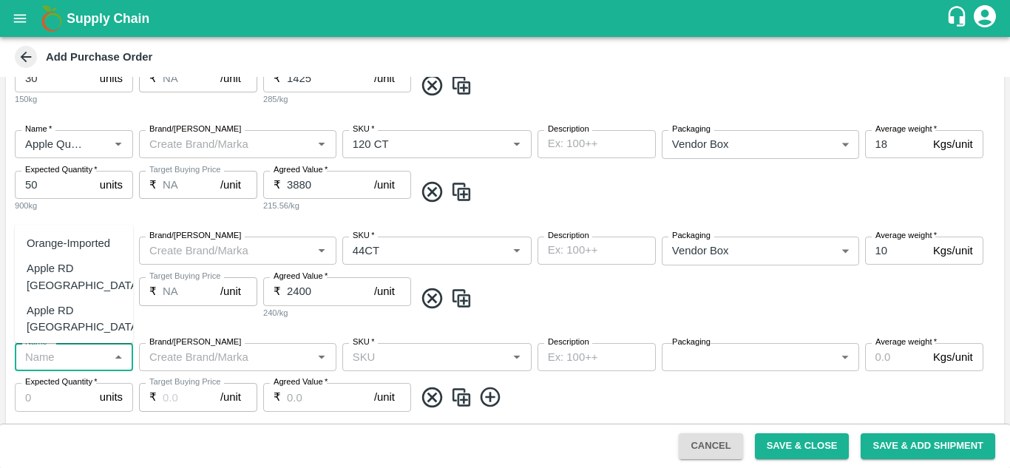
click at [83, 355] on input "Name   *" at bounding box center [61, 357] width 85 height 19
click at [52, 263] on div "Pear Beauty SA" at bounding box center [66, 268] width 78 height 16
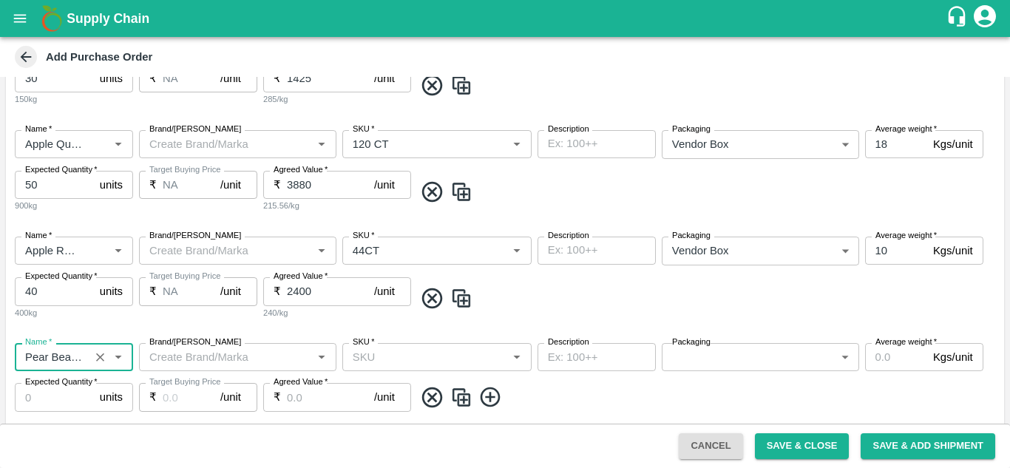
type input "Pear Beauty SA"
click at [410, 357] on input "SKU   *" at bounding box center [425, 357] width 156 height 19
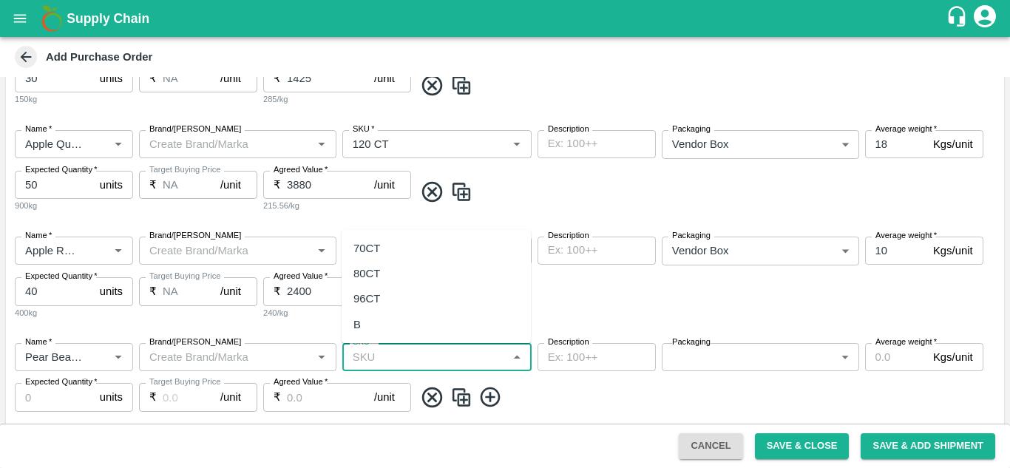
click at [384, 244] on div "70CT" at bounding box center [436, 248] width 189 height 25
type input "70CT"
type input "NA"
click at [712, 363] on body "Supply Chain Add Purchase Order PO Type   * Vendor Purchase 2 PO Type Buyers   …" at bounding box center [505, 234] width 1010 height 468
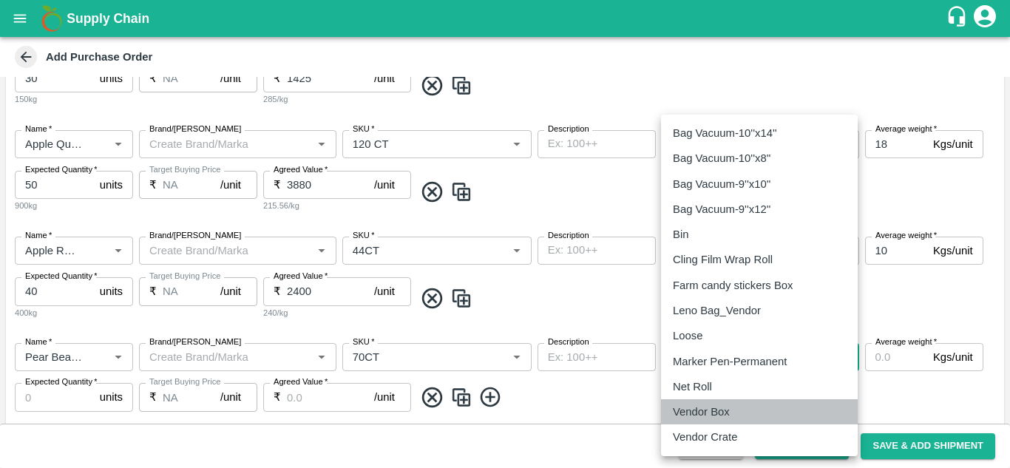
click at [709, 409] on p "Vendor Box" at bounding box center [701, 412] width 57 height 16
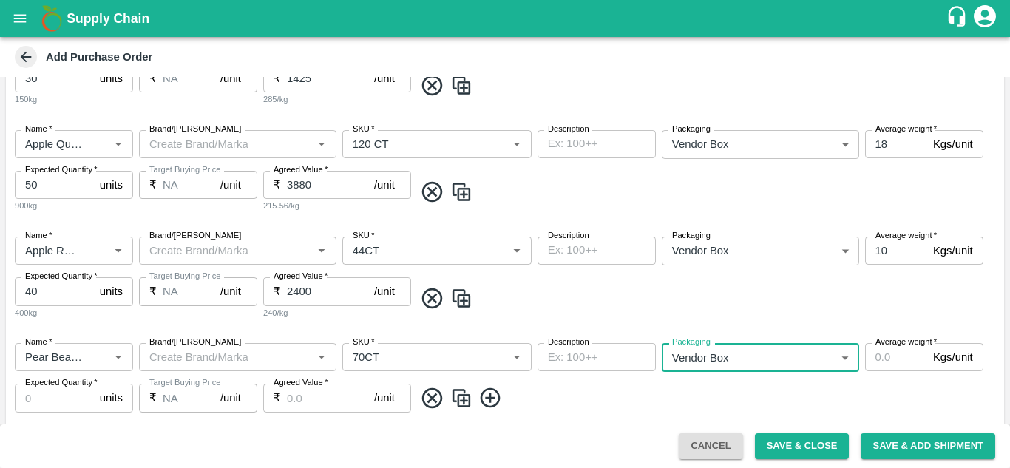
type input "276"
click at [908, 359] on input "Average weight   *" at bounding box center [896, 357] width 62 height 28
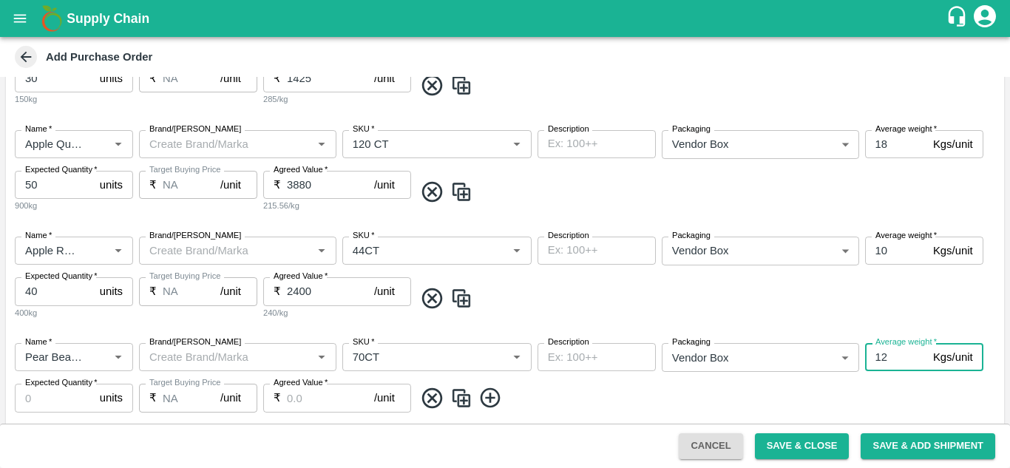
type input "12"
click at [62, 399] on input "Expected Quantity   *" at bounding box center [54, 398] width 79 height 28
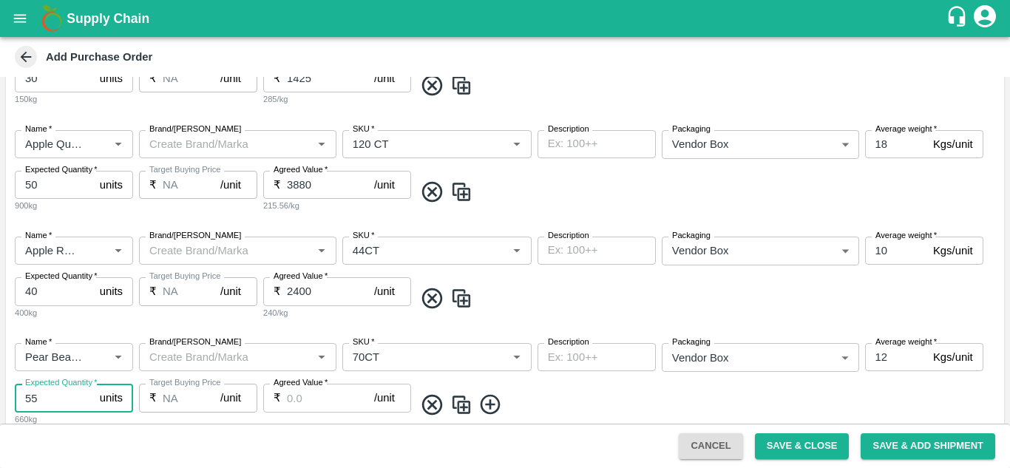
type input "55"
click at [300, 408] on input "Agreed Value   *" at bounding box center [330, 398] width 87 height 28
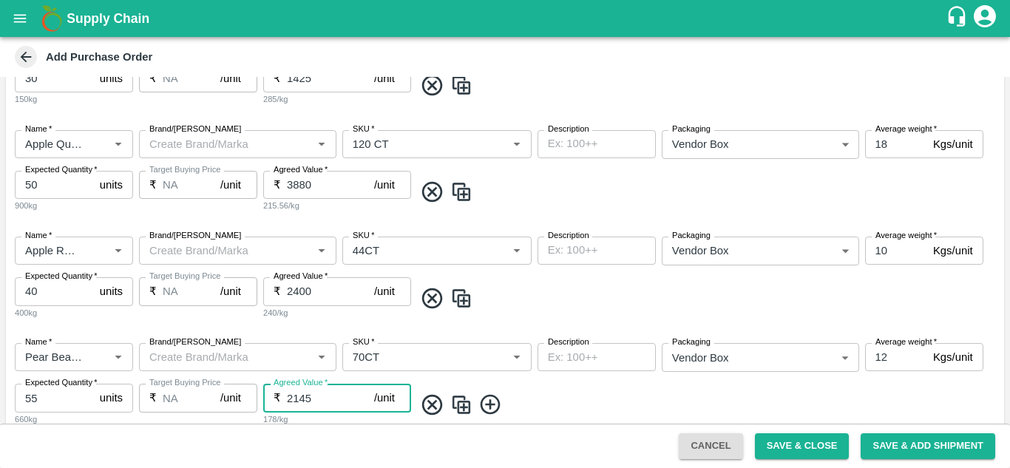
type input "2146"
click at [1005, 205] on div "PO Type   * Vendor Purchase 2 PO Type Buyers   * [PERSON_NAME] L Buyers   * Sup…" at bounding box center [505, 250] width 1010 height 347
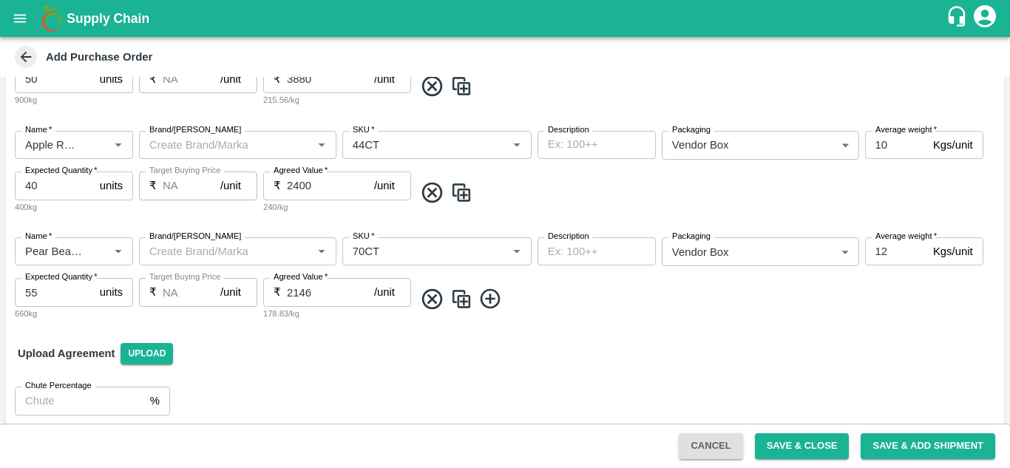
scroll to position [1104, 0]
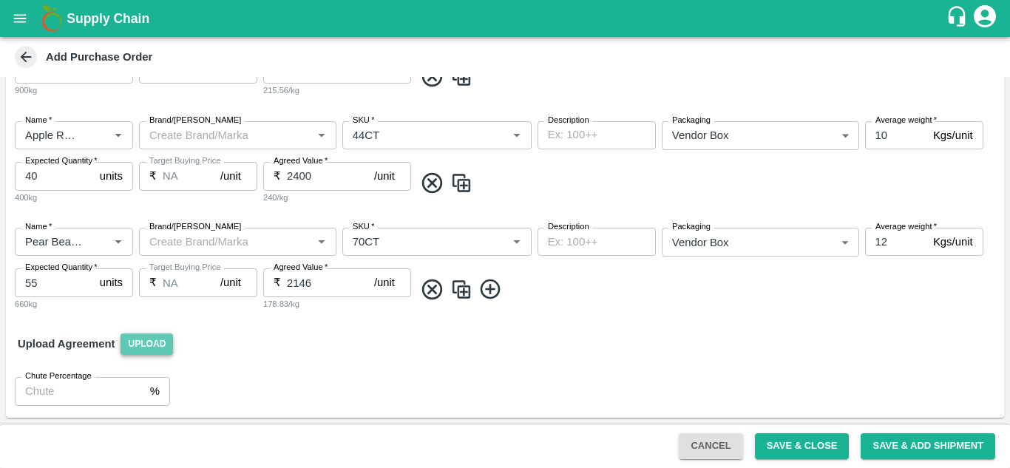
click at [159, 345] on span "Upload" at bounding box center [147, 344] width 53 height 21
click at [0, 0] on input "Upload" at bounding box center [0, 0] width 0 height 0
click at [786, 445] on button "Save & Close" at bounding box center [802, 446] width 95 height 26
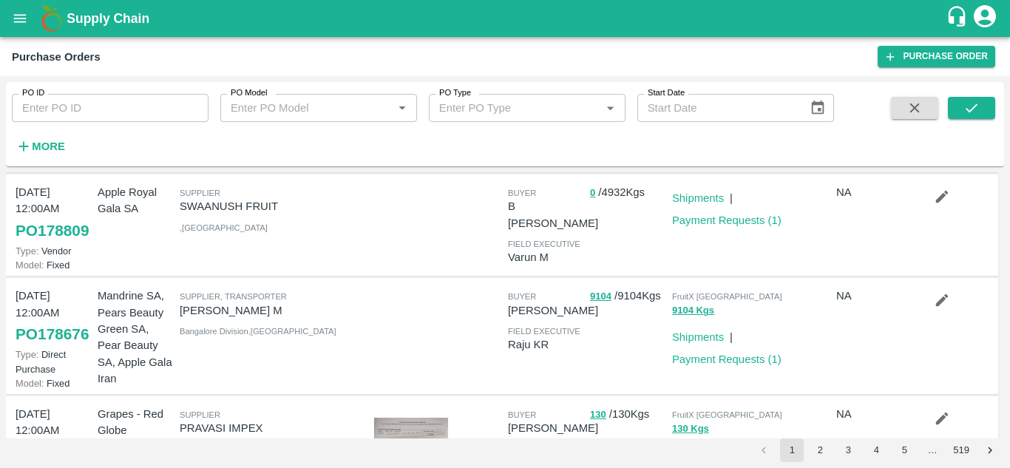
scroll to position [466, 0]
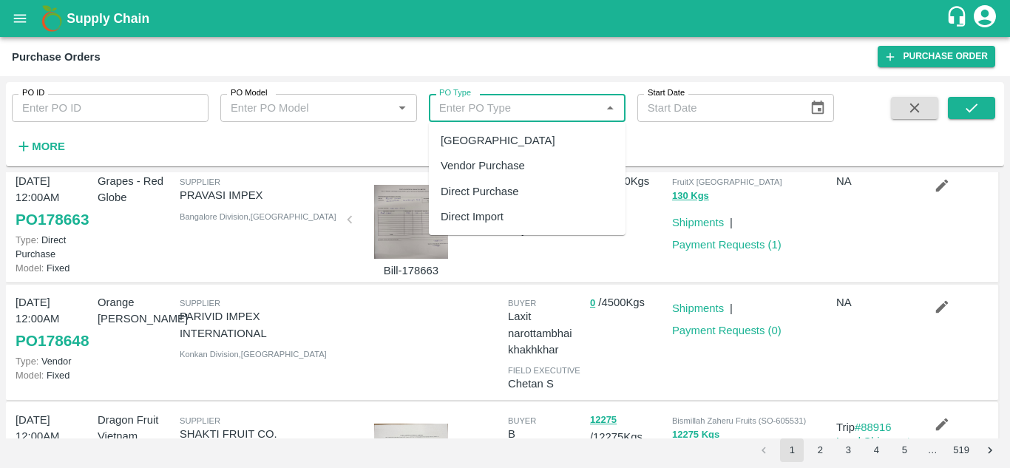
click at [527, 112] on input "PO Type" at bounding box center [514, 107] width 163 height 19
click at [493, 164] on div "Vendor Purchase" at bounding box center [483, 166] width 84 height 16
type input "Vendor Purchase"
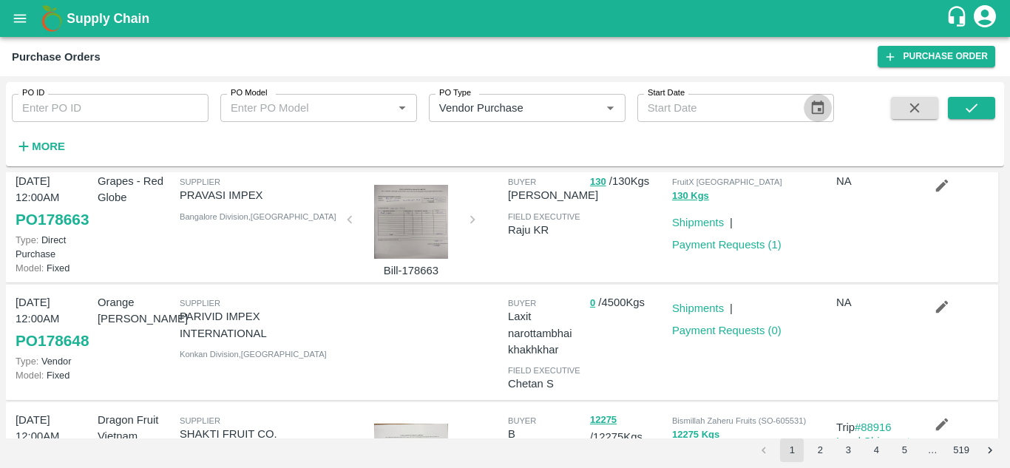
click at [817, 109] on icon "Choose date" at bounding box center [818, 108] width 16 height 16
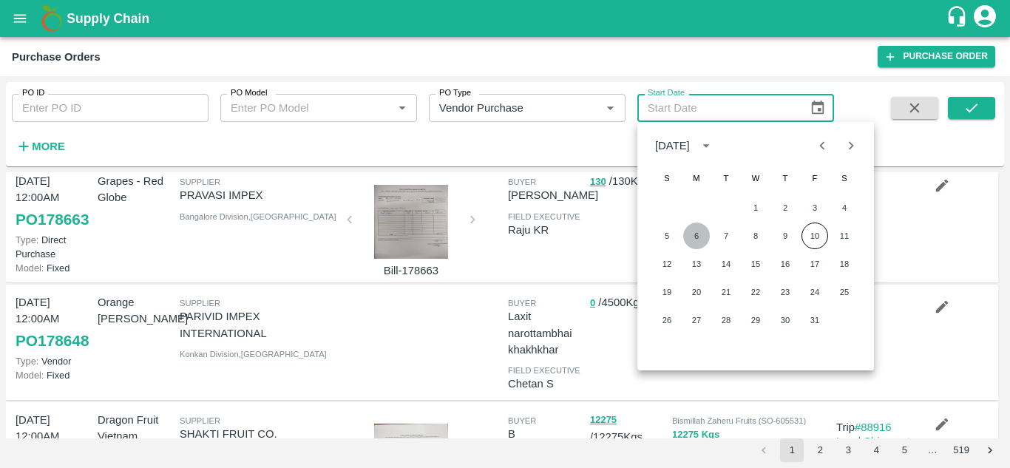
click at [697, 234] on button "6" at bounding box center [696, 236] width 27 height 27
type input "[DATE]"
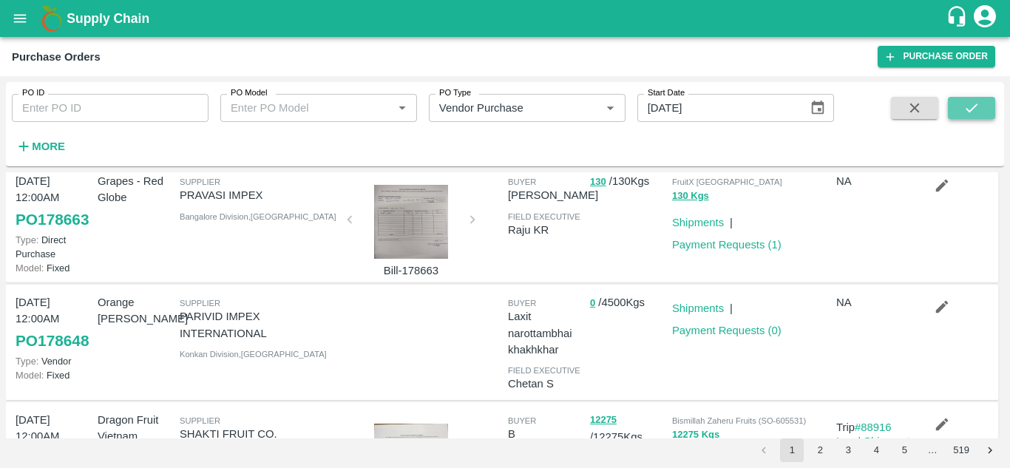
click at [970, 108] on icon "submit" at bounding box center [972, 108] width 16 height 16
